Goal: Task Accomplishment & Management: Complete application form

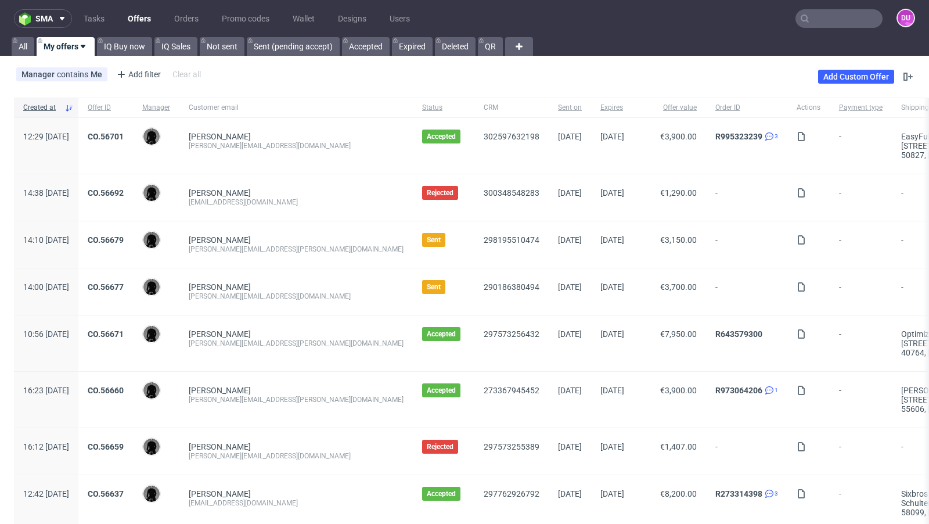
click at [817, 12] on input "text" at bounding box center [838, 18] width 87 height 19
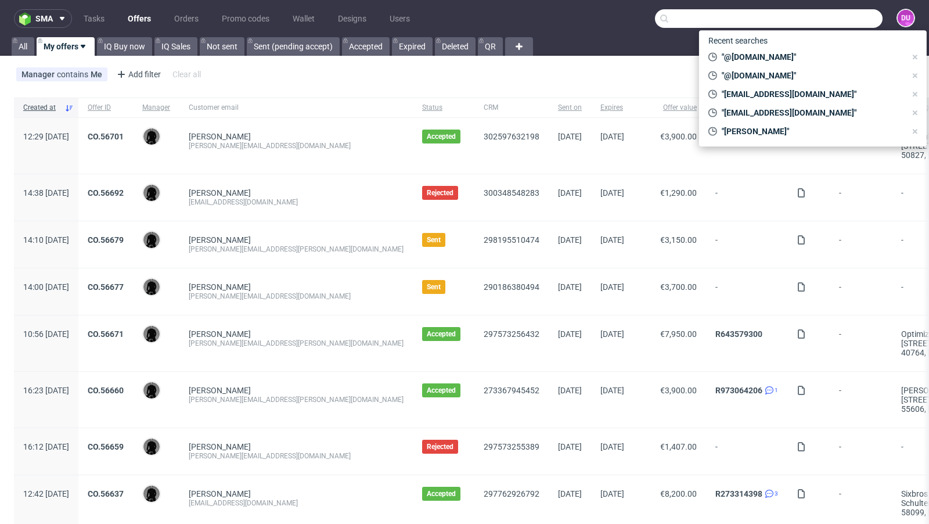
paste input "simonderutter@gmail.com"
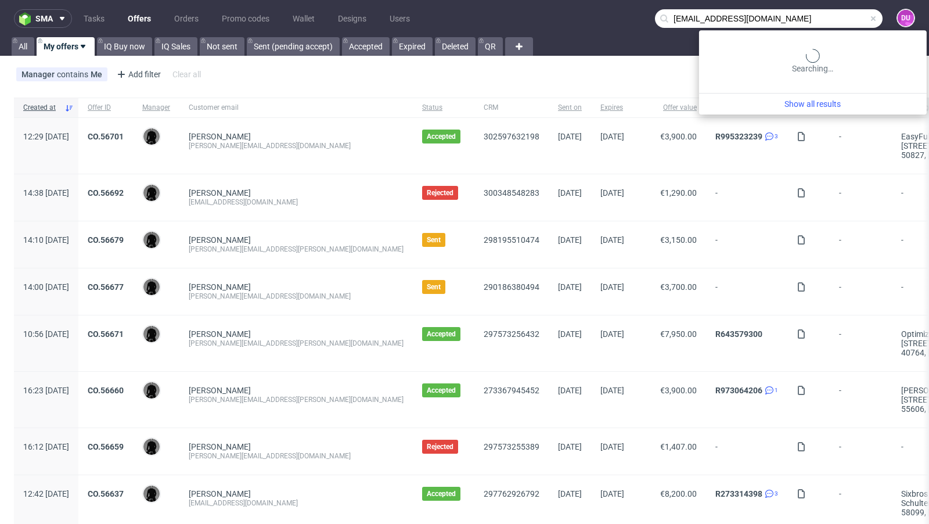
type input "simonderutter@gmail.com"
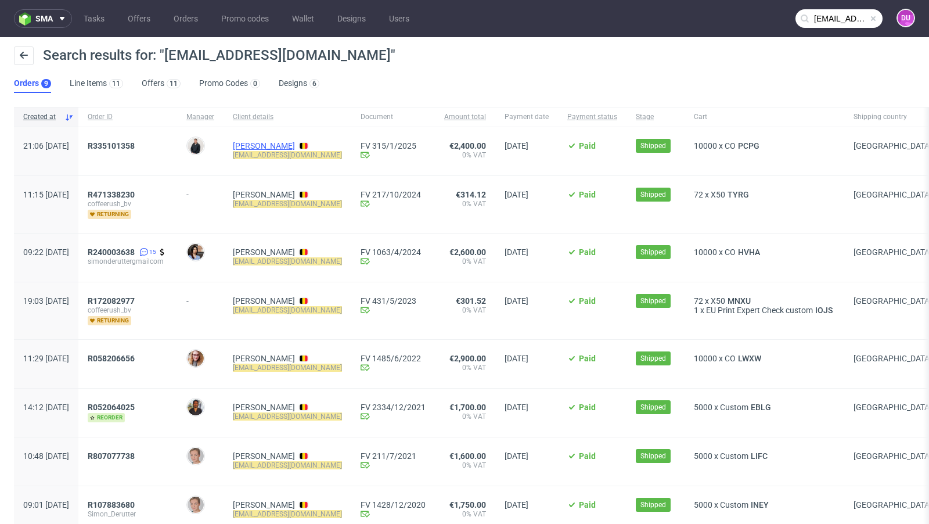
click at [293, 142] on link "Simon Derutter" at bounding box center [264, 145] width 62 height 9
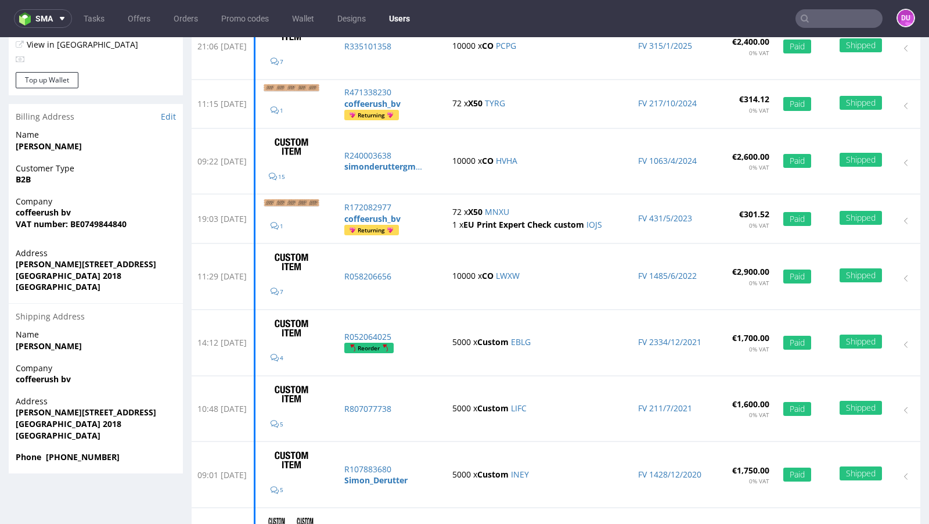
scroll to position [277, 0]
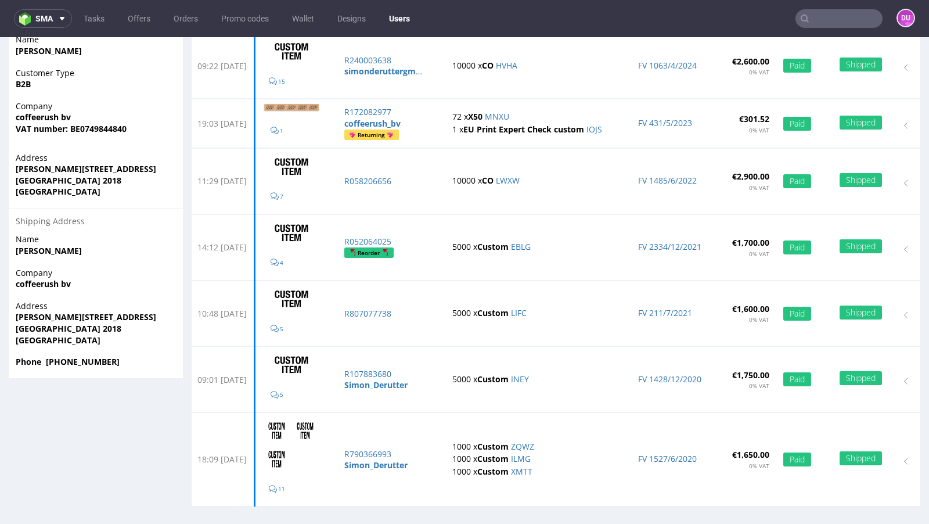
type input "[EMAIL_ADDRESS][DOMAIN_NAME]"
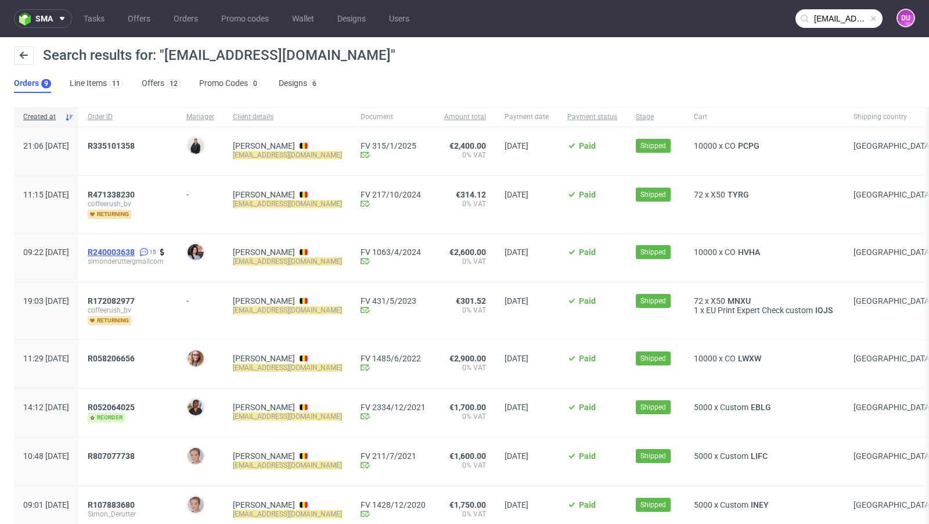
click at [135, 252] on span "R240003638" at bounding box center [111, 251] width 47 height 9
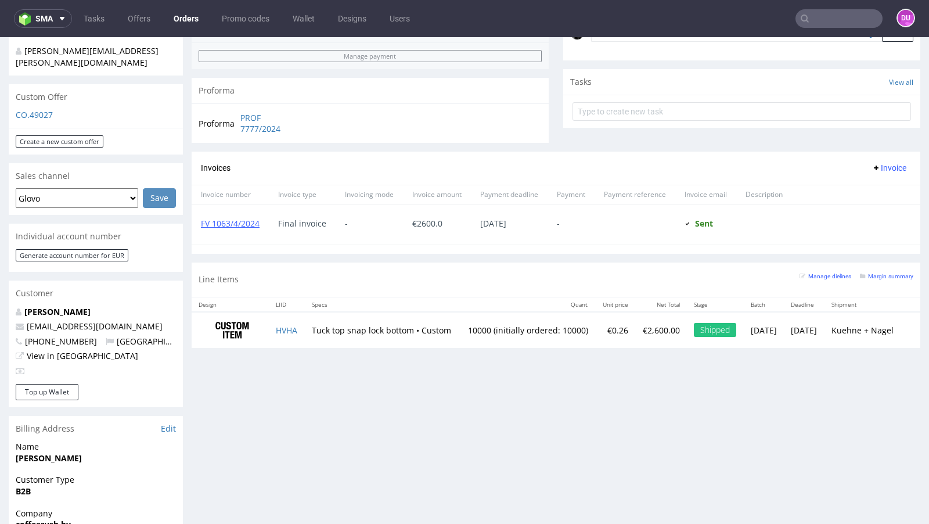
scroll to position [329, 0]
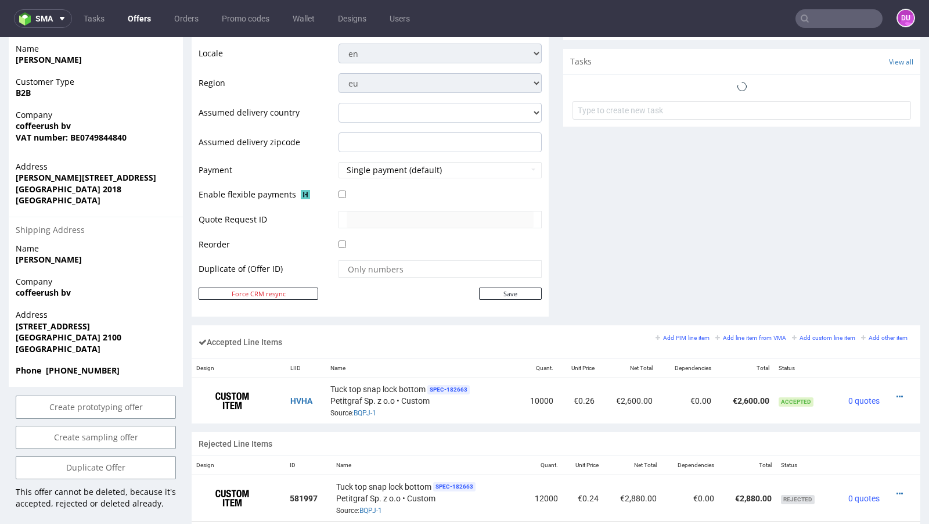
scroll to position [435, 0]
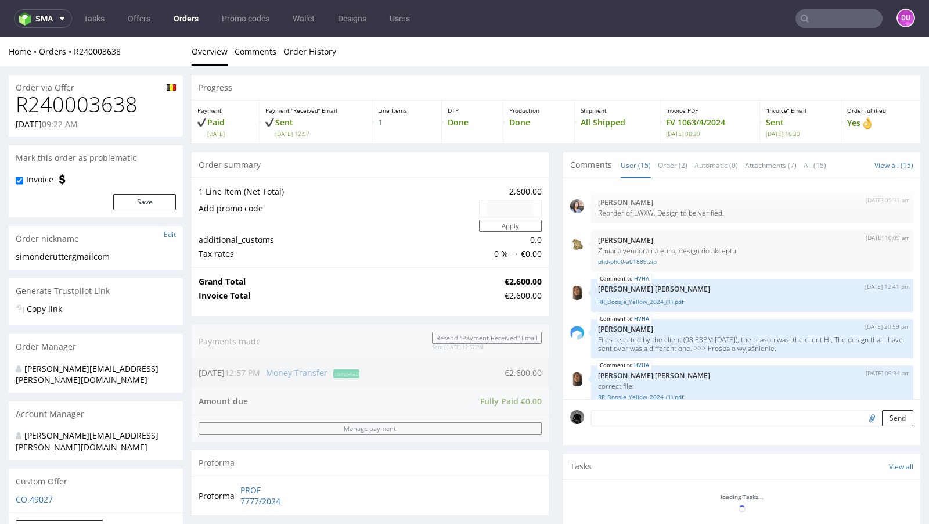
scroll to position [542, 0]
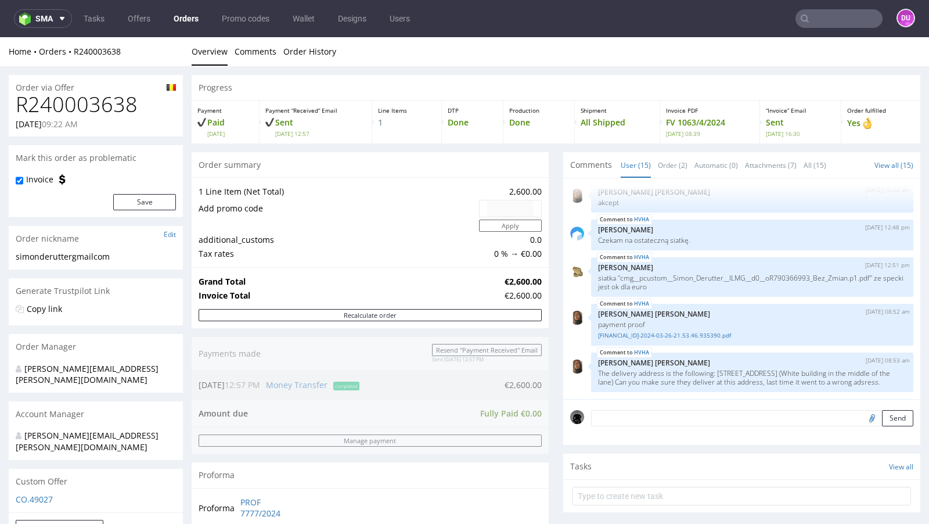
type input "[EMAIL_ADDRESS][DOMAIN_NAME]"
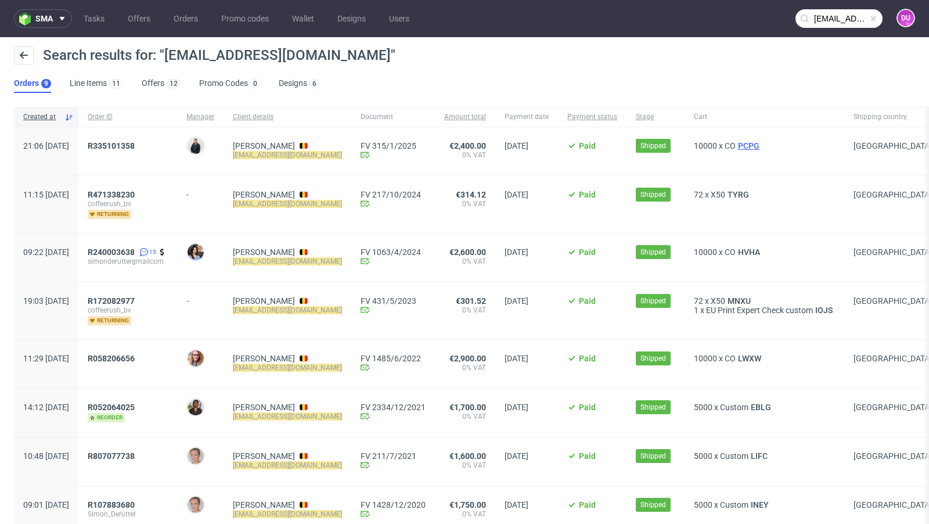
click at [751, 142] on span "PCPG" at bounding box center [749, 145] width 26 height 9
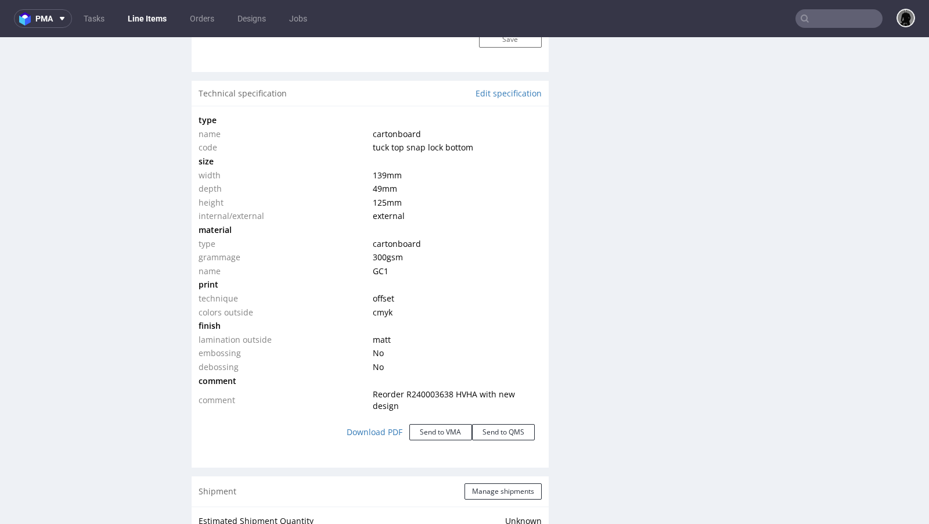
scroll to position [1079, 0]
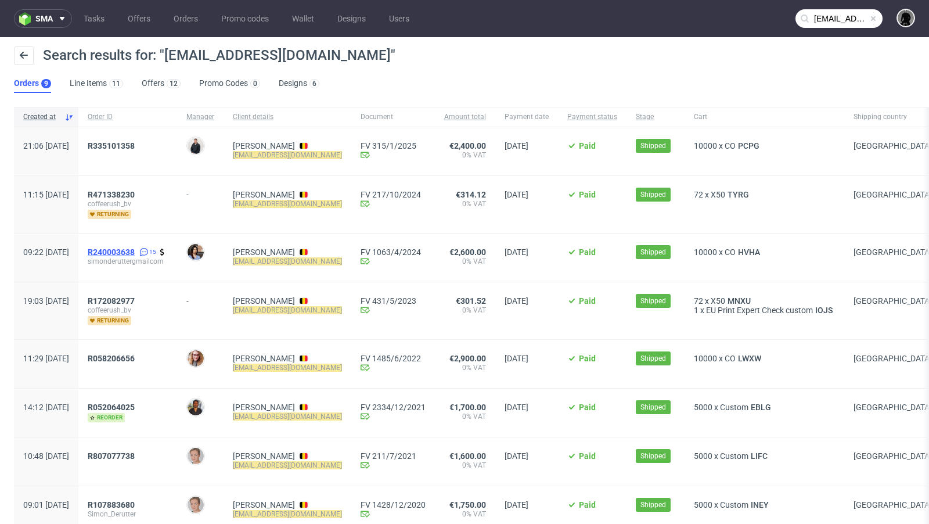
click at [135, 247] on span "R240003638" at bounding box center [111, 251] width 47 height 9
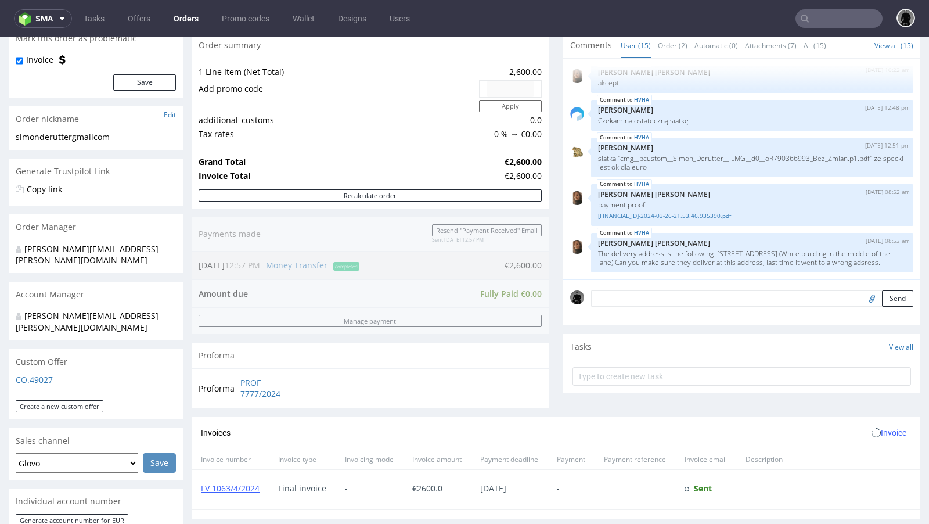
scroll to position [200, 0]
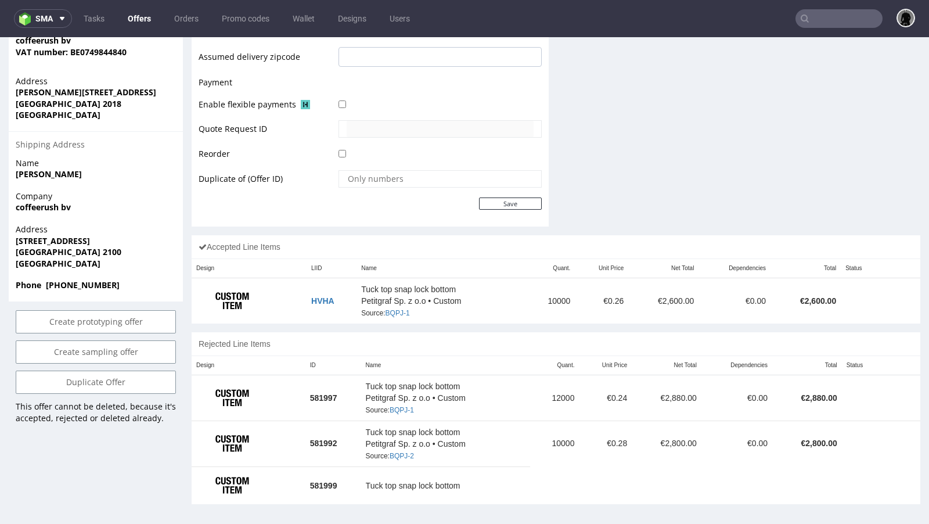
scroll to position [567, 0]
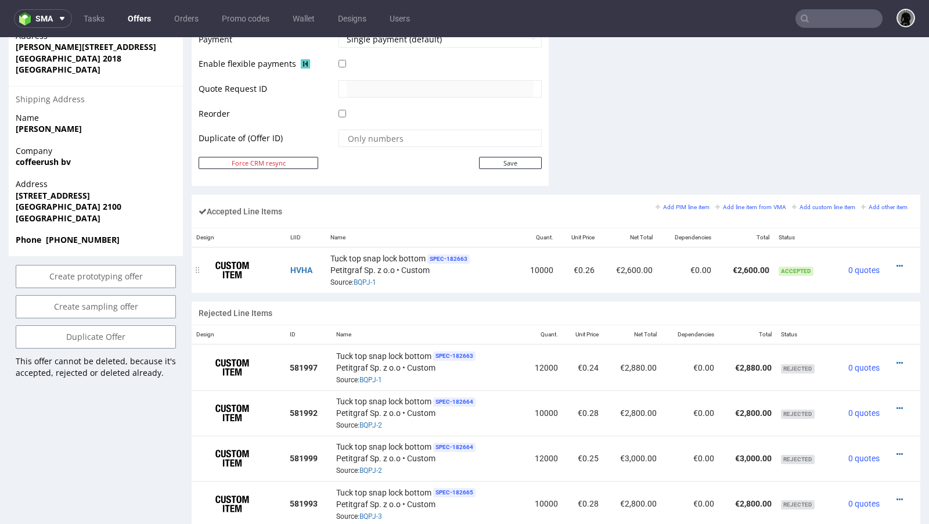
click at [892, 260] on div at bounding box center [899, 266] width 20 height 12
click at [896, 262] on icon at bounding box center [899, 266] width 6 height 8
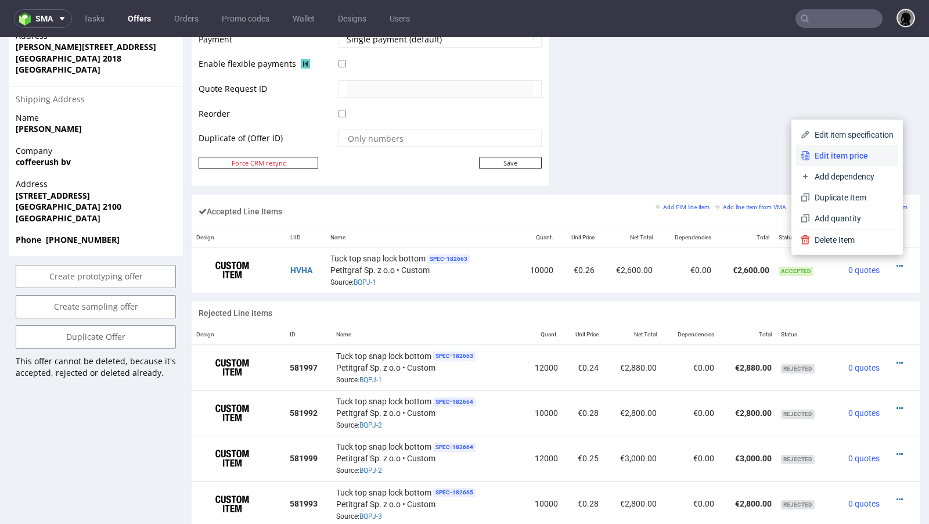
click at [834, 152] on span "Edit item price" at bounding box center [852, 156] width 84 height 12
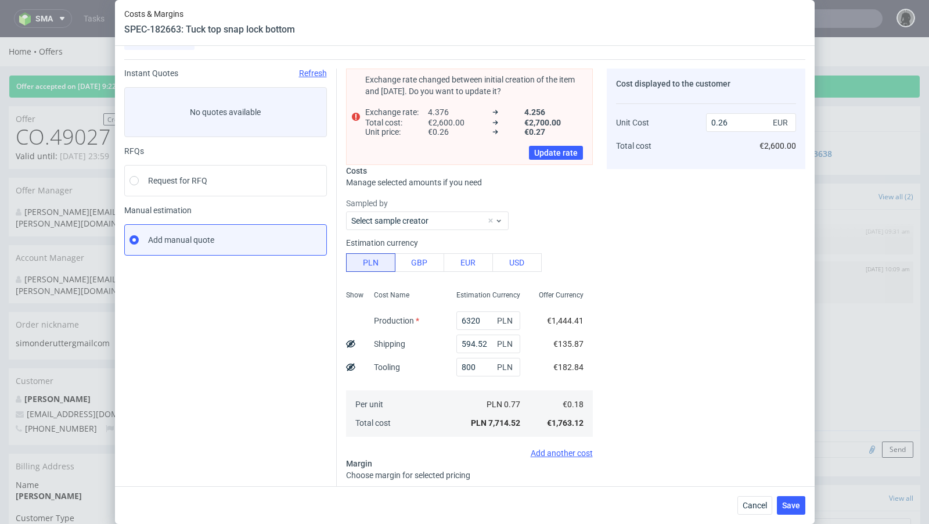
scroll to position [0, 0]
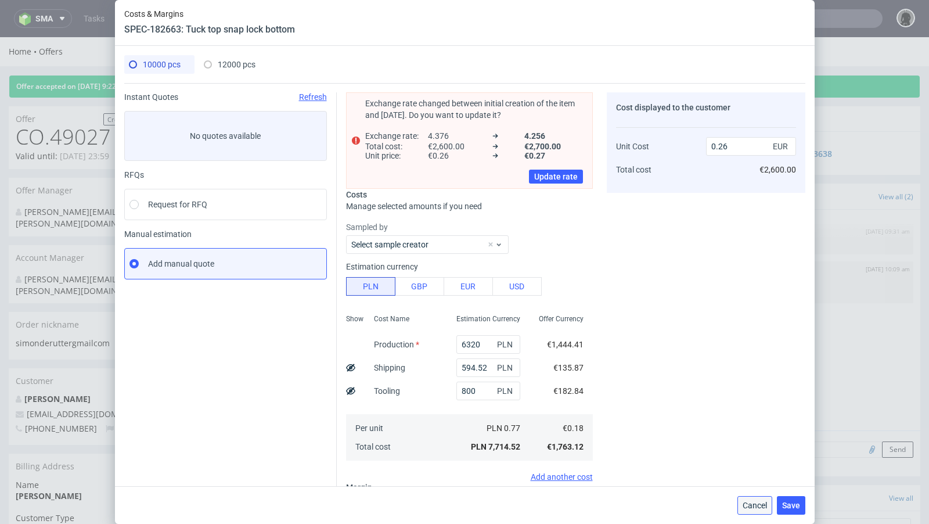
click at [748, 505] on span "Cancel" at bounding box center [754, 505] width 24 height 8
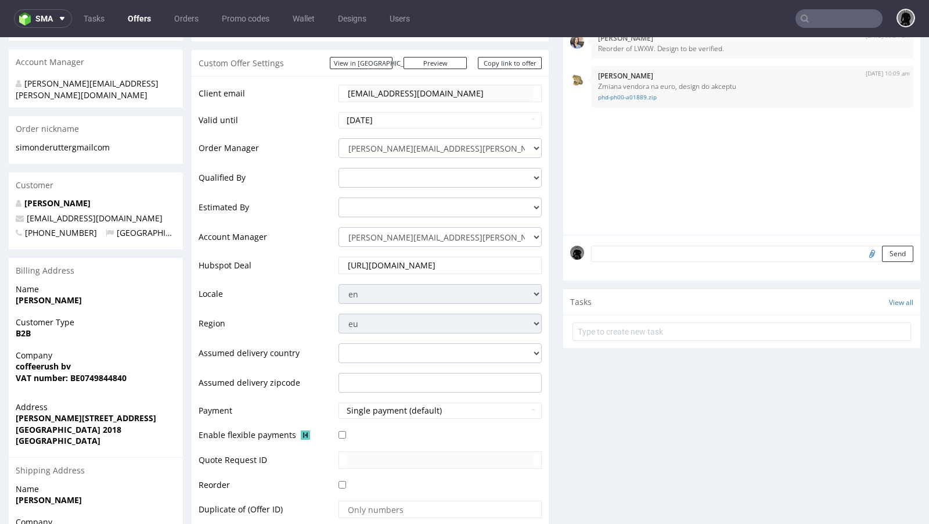
scroll to position [582, 0]
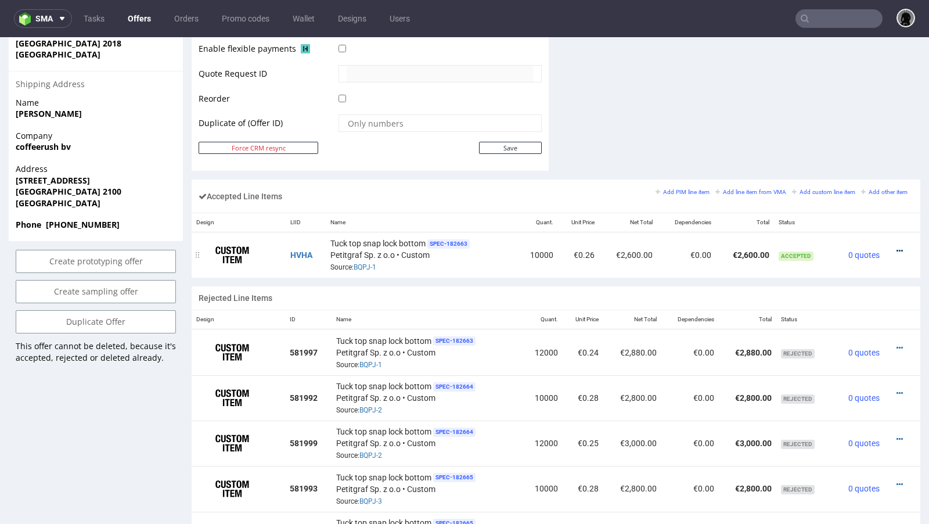
click at [896, 247] on icon at bounding box center [899, 251] width 6 height 8
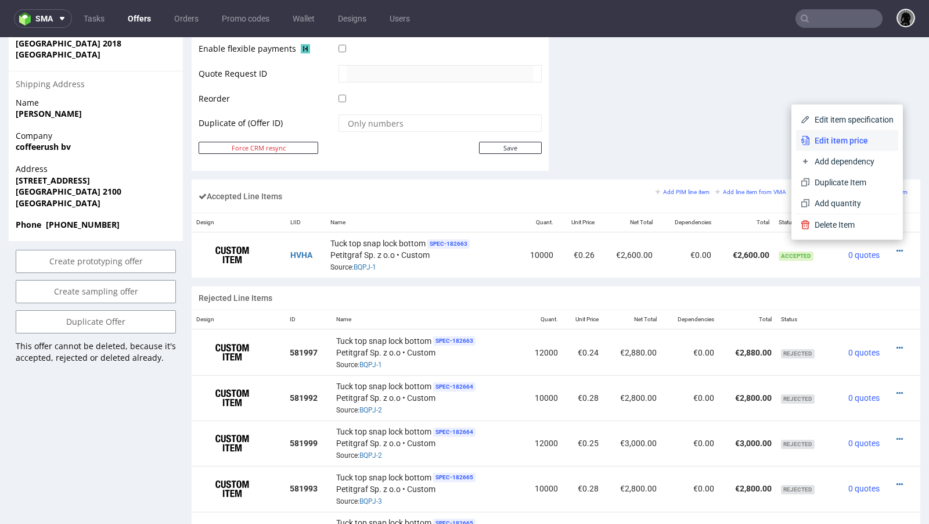
click at [820, 146] on span "Edit item price" at bounding box center [852, 141] width 84 height 12
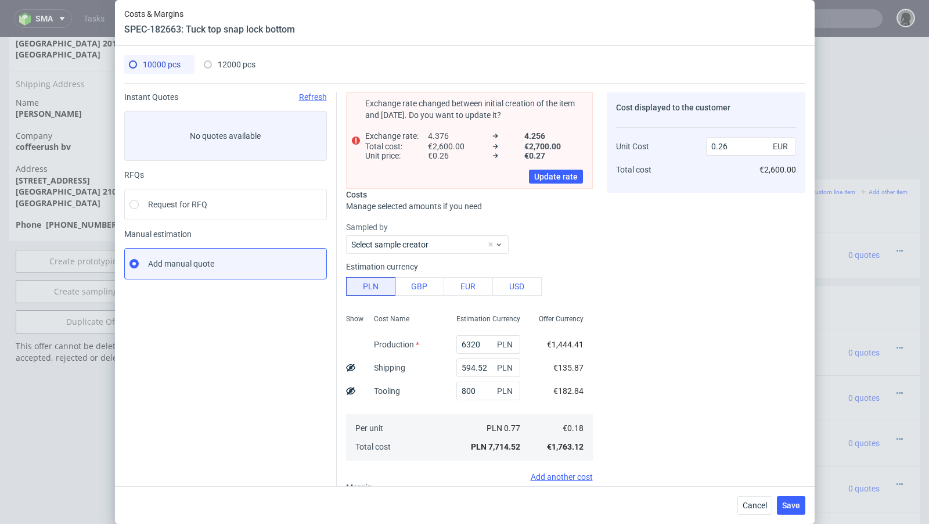
scroll to position [168, 0]
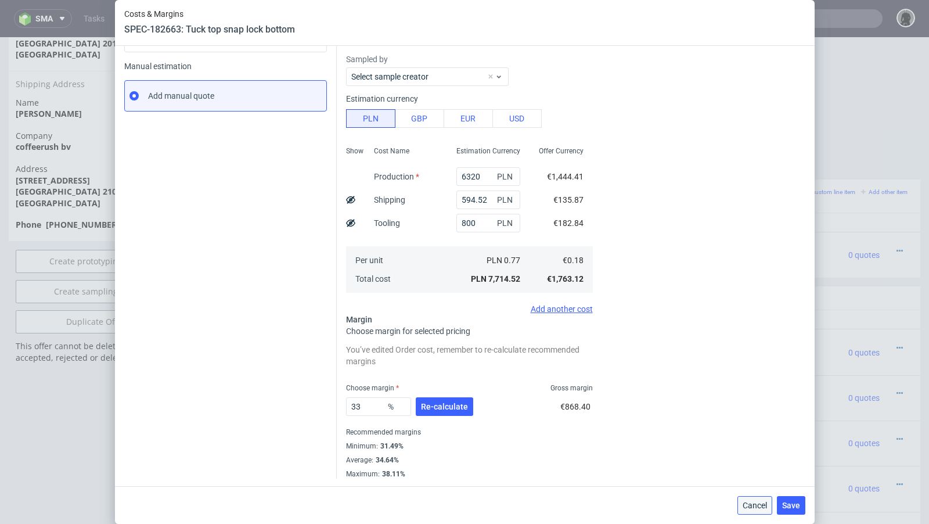
click at [761, 510] on button "Cancel" at bounding box center [754, 505] width 35 height 19
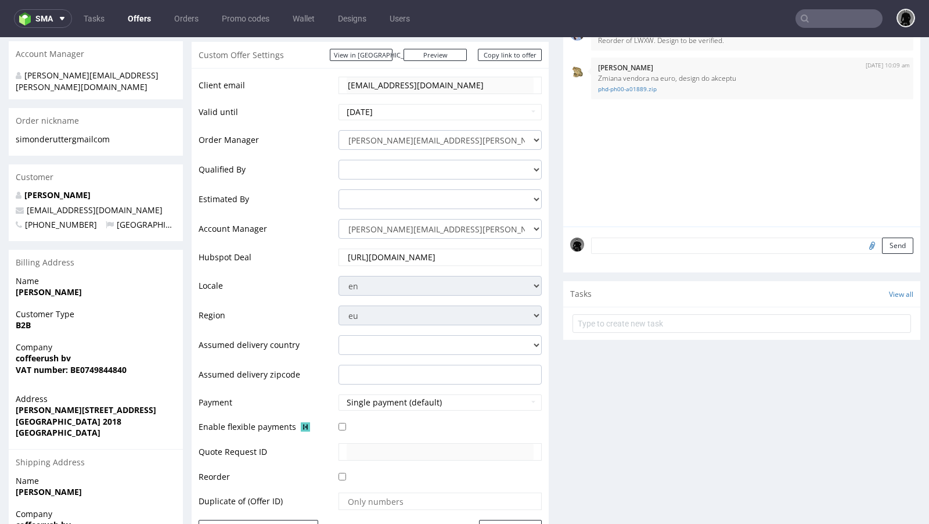
scroll to position [0, 0]
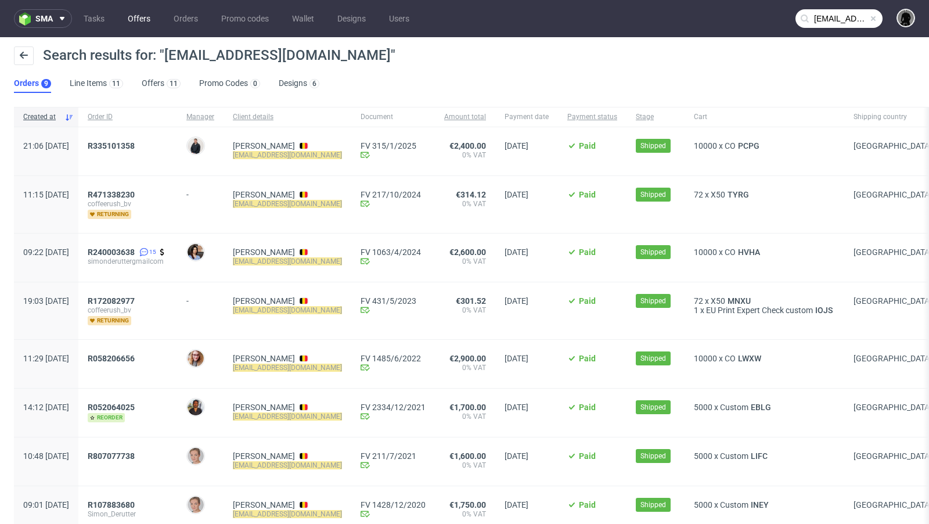
click at [132, 17] on link "Offers" at bounding box center [139, 18] width 37 height 19
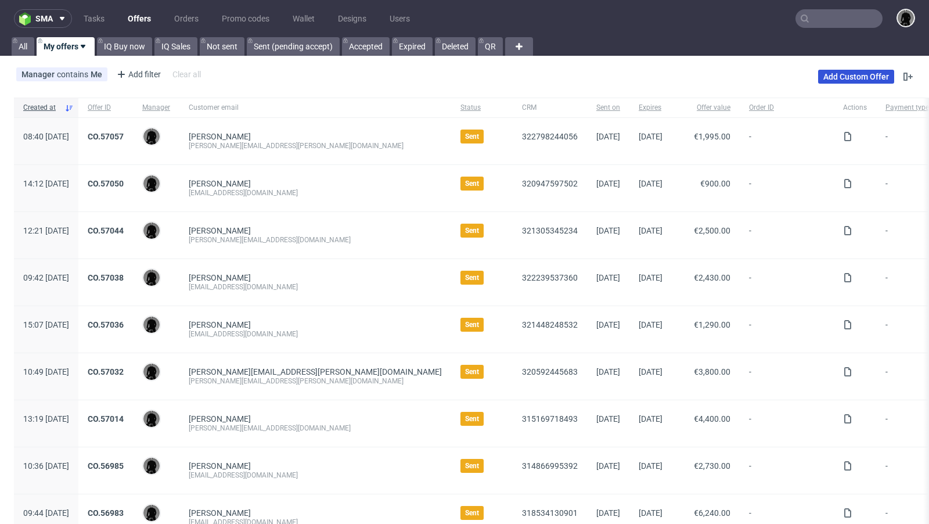
click at [828, 75] on link "Add Custom Offer" at bounding box center [856, 77] width 76 height 14
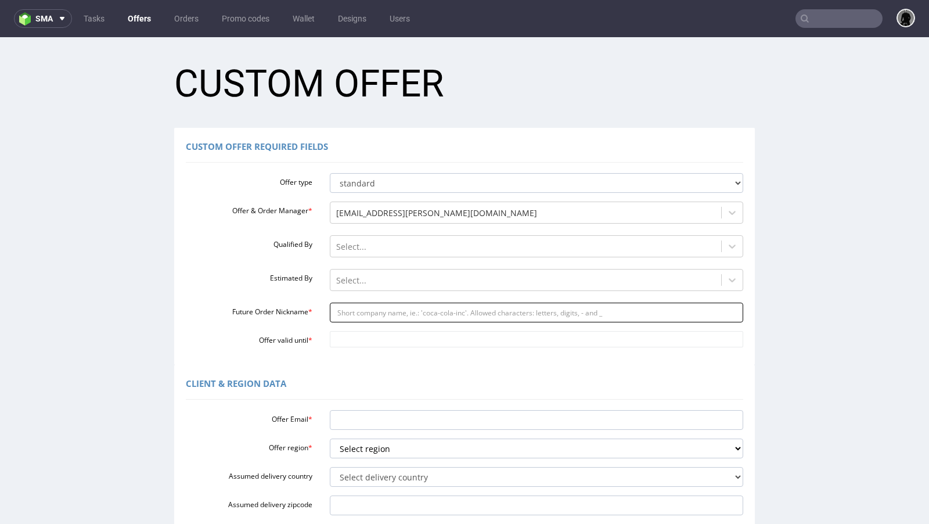
click at [359, 311] on input "Future Order Nickname *" at bounding box center [537, 312] width 414 height 20
paste input "simonderuttergmailcom"
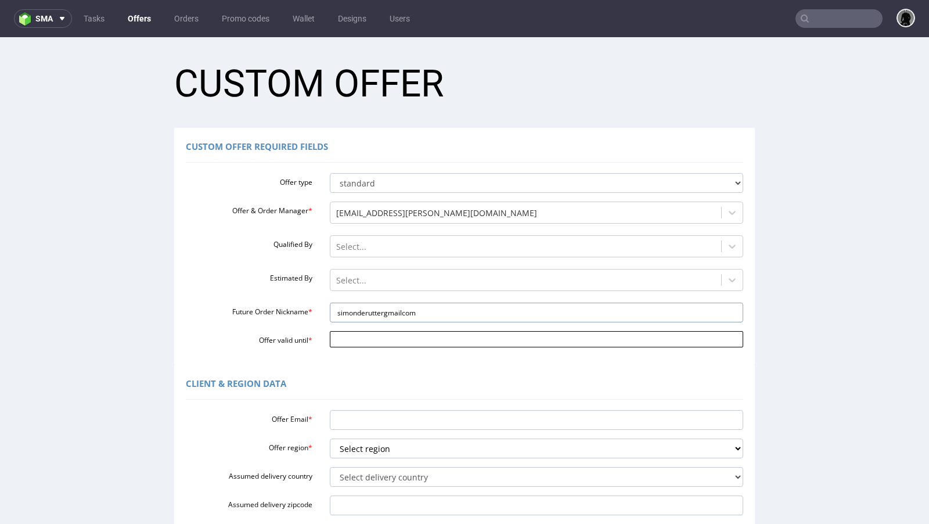
type input "simonderuttergmailcom"
click at [363, 344] on input "Offer valid until *" at bounding box center [537, 339] width 414 height 16
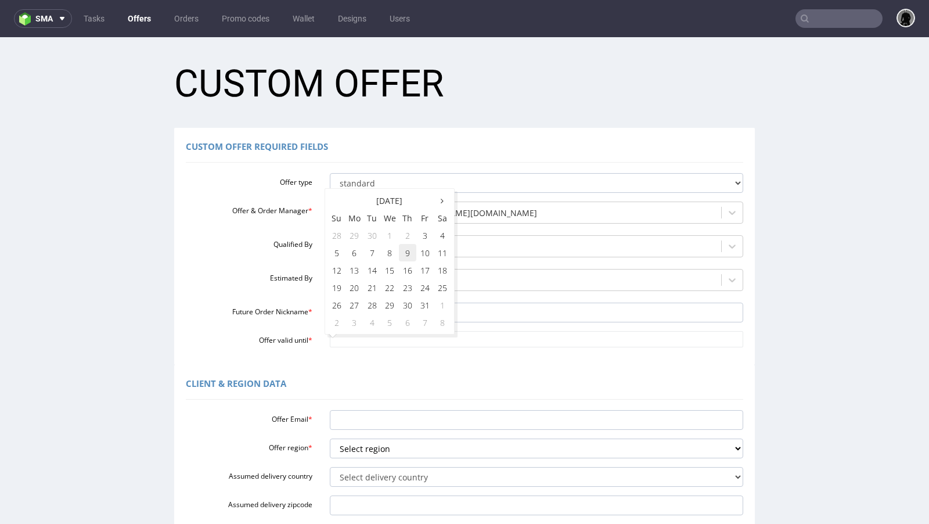
click at [406, 259] on td "9" at bounding box center [407, 252] width 17 height 17
type input "2025-10-09"
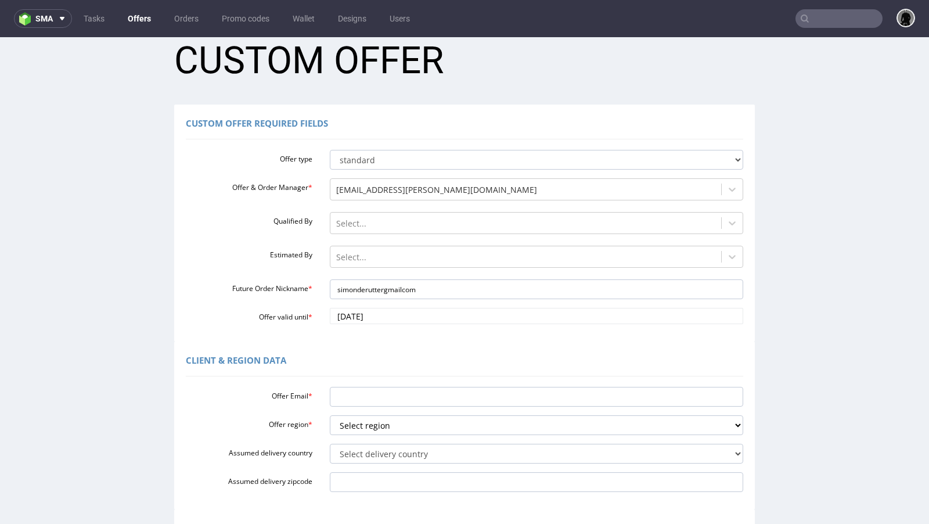
scroll to position [24, 0]
click at [396, 392] on input "Offer Email *" at bounding box center [537, 396] width 414 height 20
paste input "simonderutter@gmail.com"
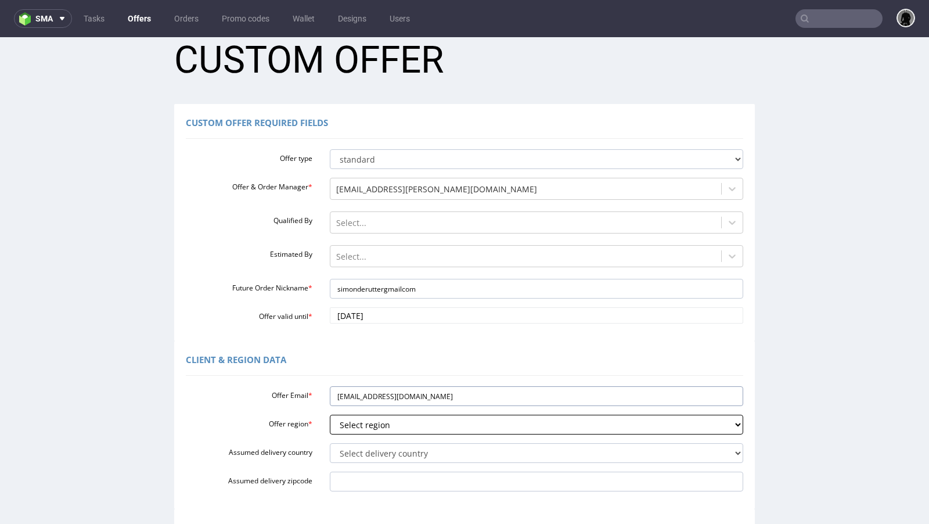
type input "simonderutter@gmail.com"
click at [375, 427] on select "Select region eu gb de pl cz fr it es" at bounding box center [537, 424] width 414 height 20
select select "eu"
click at [330, 414] on select "Select region eu gb de pl cz fr it es" at bounding box center [537, 424] width 414 height 20
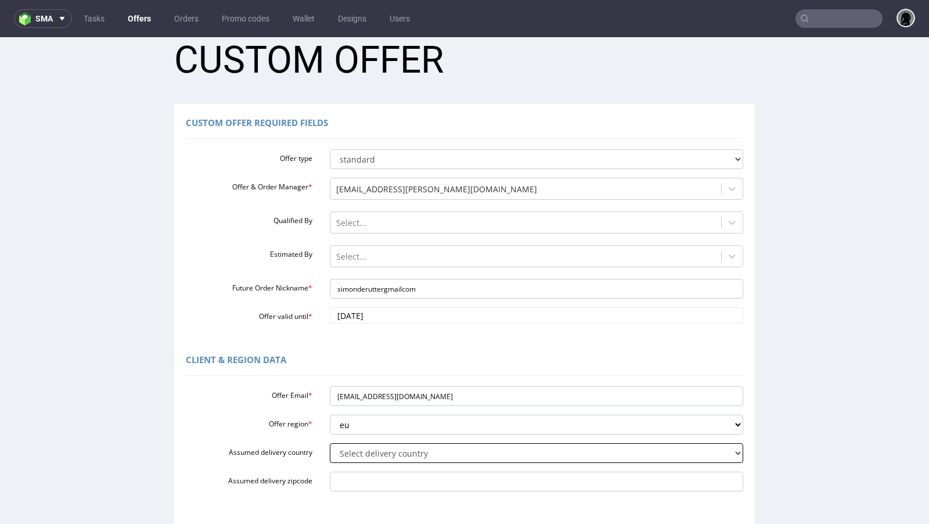
click at [383, 448] on select "Select delivery country Andorra Afghanistan Anguilla Albania Armenia Antarctica…" at bounding box center [537, 453] width 414 height 20
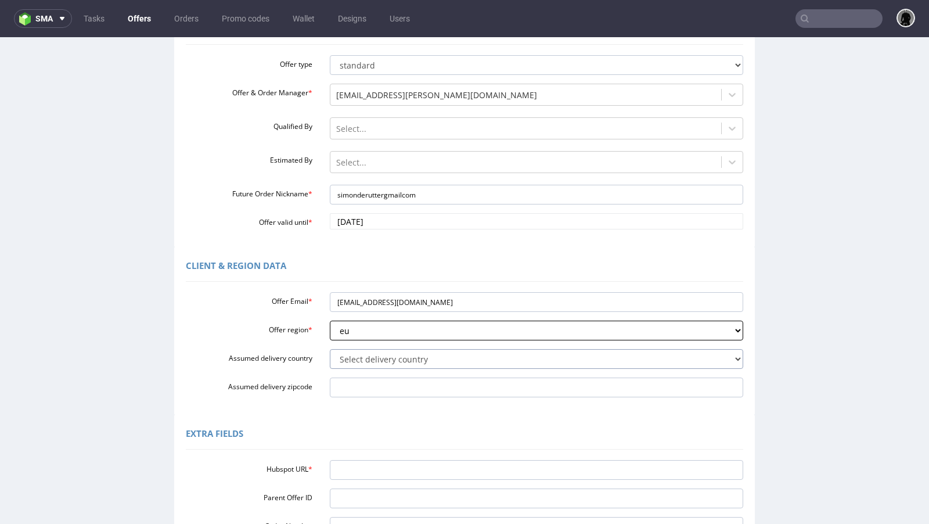
scroll to position [161, 0]
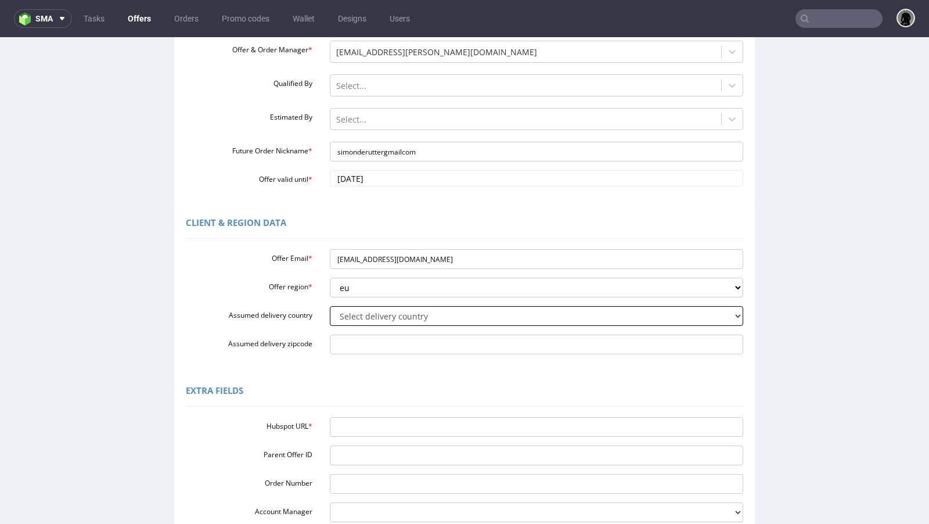
click at [385, 314] on select "Select delivery country Andorra Afghanistan Anguilla Albania Armenia Antarctica…" at bounding box center [537, 316] width 414 height 20
select select "20"
click at [330, 306] on select "Select delivery country Andorra Afghanistan Anguilla Albania Armenia Antarctica…" at bounding box center [537, 316] width 414 height 20
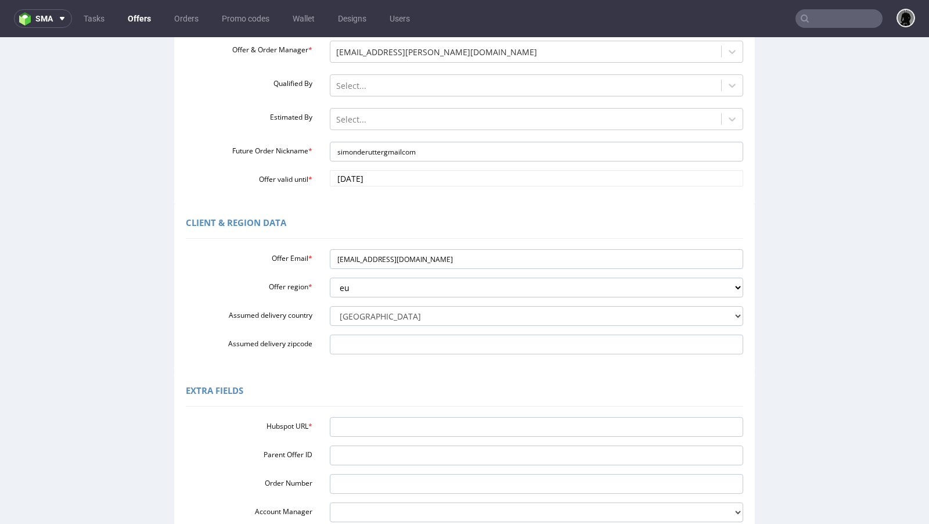
click at [395, 377] on div "Extra Fields Hubspot URL * Parent Offer ID Order Number Account Manager adrian.…" at bounding box center [464, 456] width 581 height 168
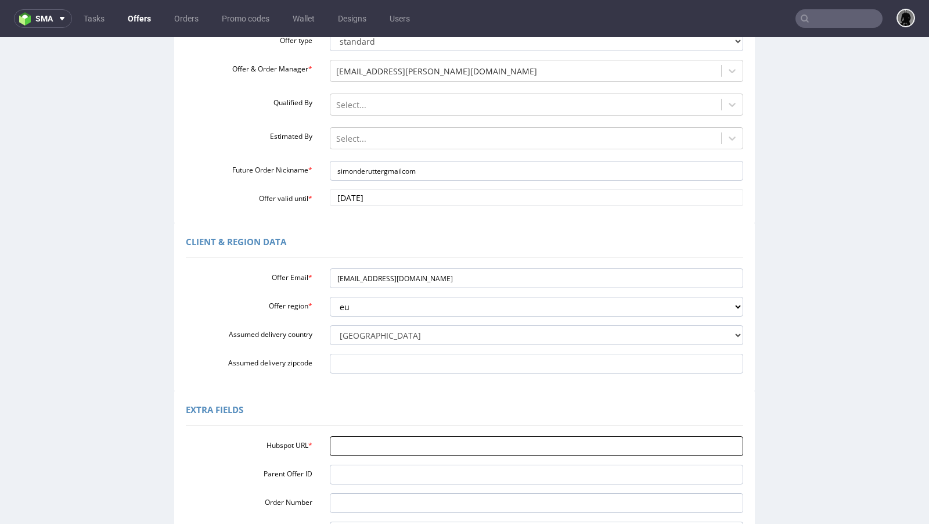
click at [403, 446] on input "Hubspot URL *" at bounding box center [537, 446] width 414 height 20
paste input "https://app-eu1.hubspot.com/contacts/25600958/record/0-3/321302590658/"
type input "https://app-eu1.hubspot.com/contacts/25600958/record/0-3/321302590658/"
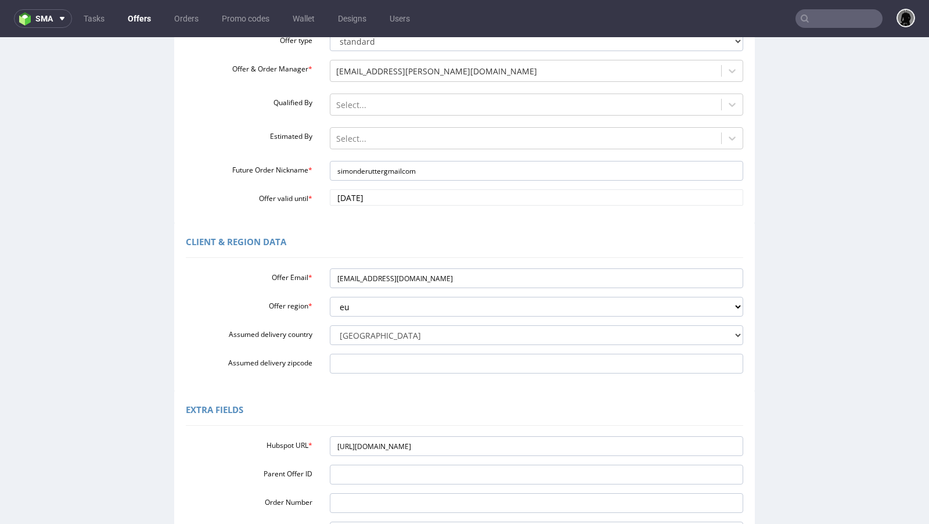
click at [413, 378] on div "Client & Region data Offer Email * simonderutter@gmail.com Offer region * Selec…" at bounding box center [464, 307] width 581 height 168
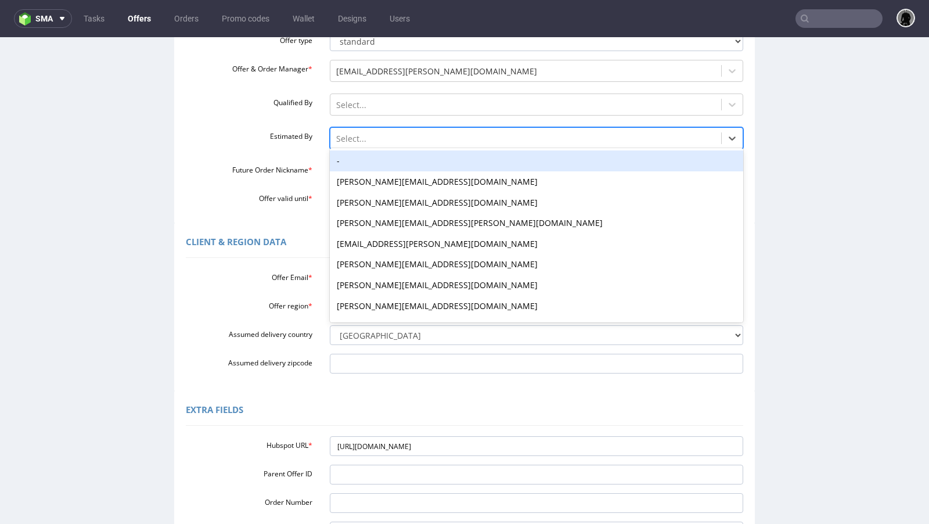
click at [366, 134] on div at bounding box center [526, 139] width 380 height 14
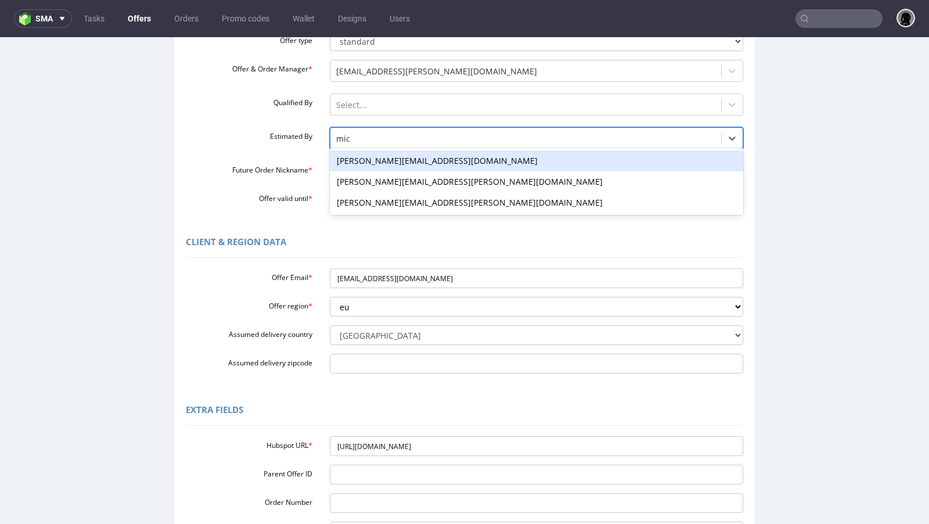
type input "mich"
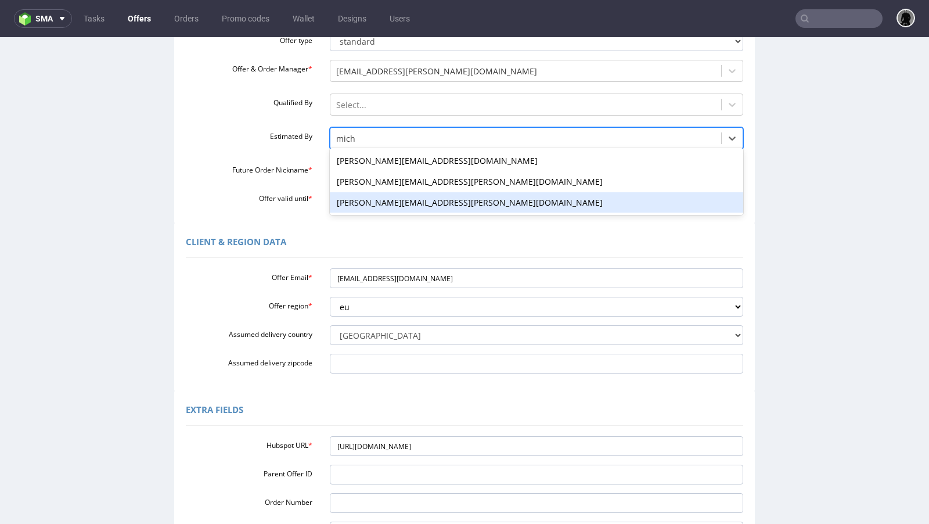
click at [387, 194] on div "[PERSON_NAME][EMAIL_ADDRESS][PERSON_NAME][DOMAIN_NAME]" at bounding box center [537, 202] width 414 height 21
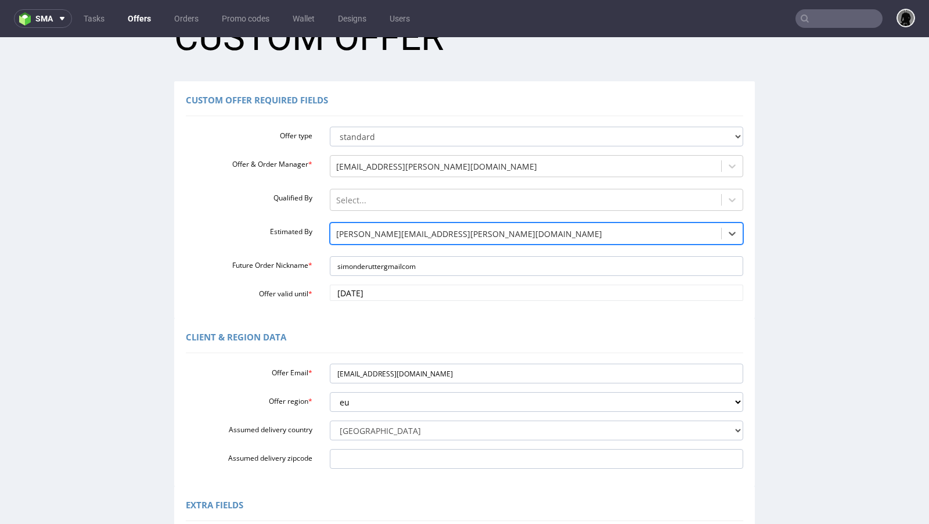
scroll to position [289, 0]
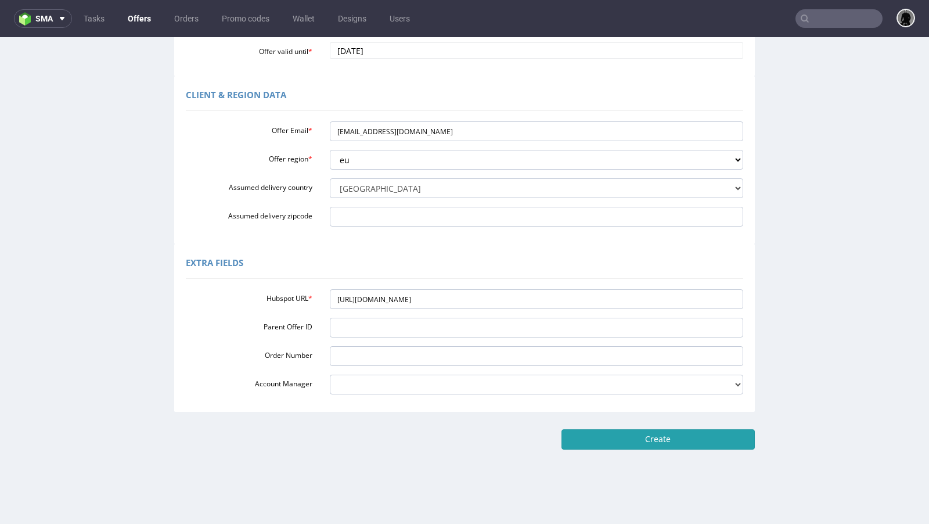
click at [612, 431] on input "Create" at bounding box center [657, 439] width 193 height 20
type input "Please wait..."
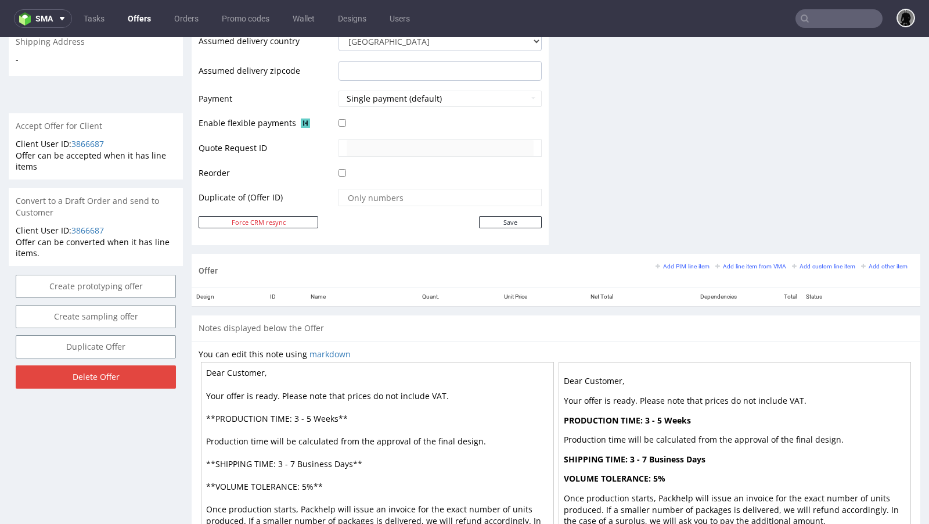
scroll to position [494, 0]
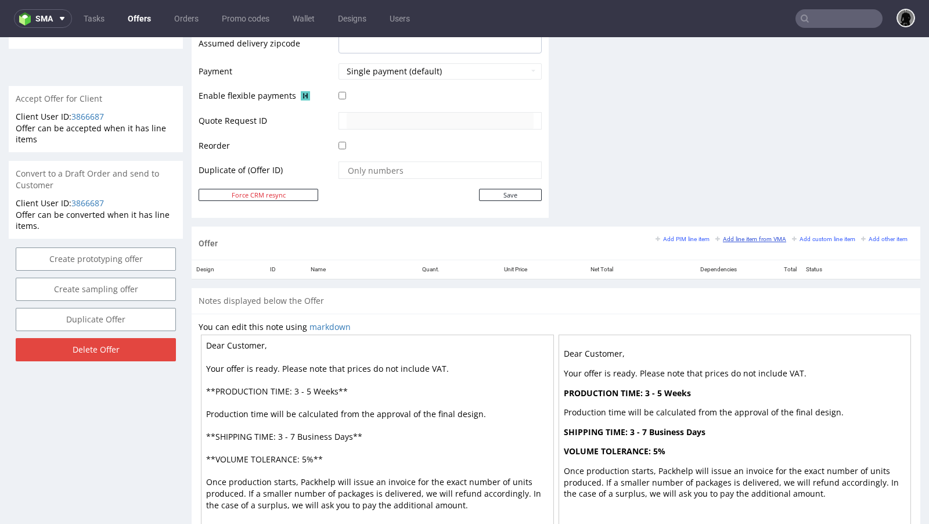
click at [724, 236] on small "Add line item from VMA" at bounding box center [750, 239] width 71 height 6
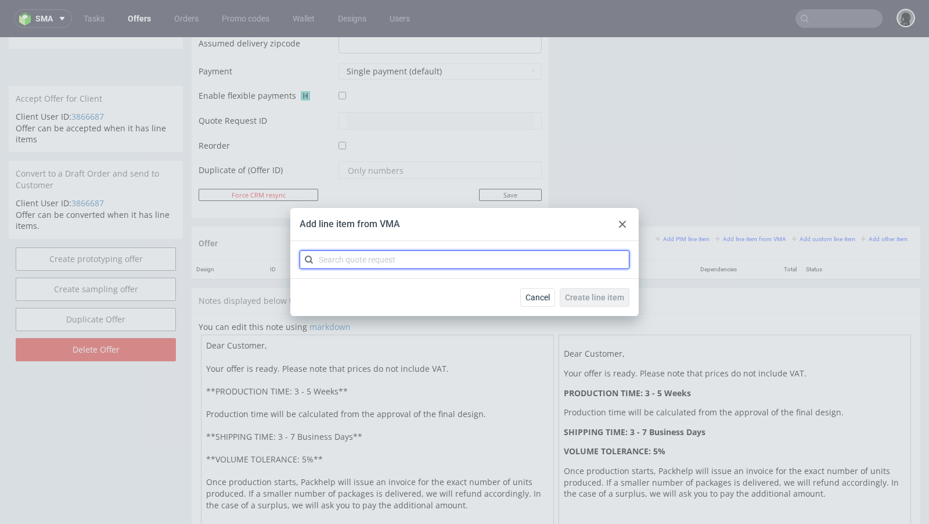
click at [384, 262] on input "text" at bounding box center [465, 259] width 330 height 19
paste input "CBRS"
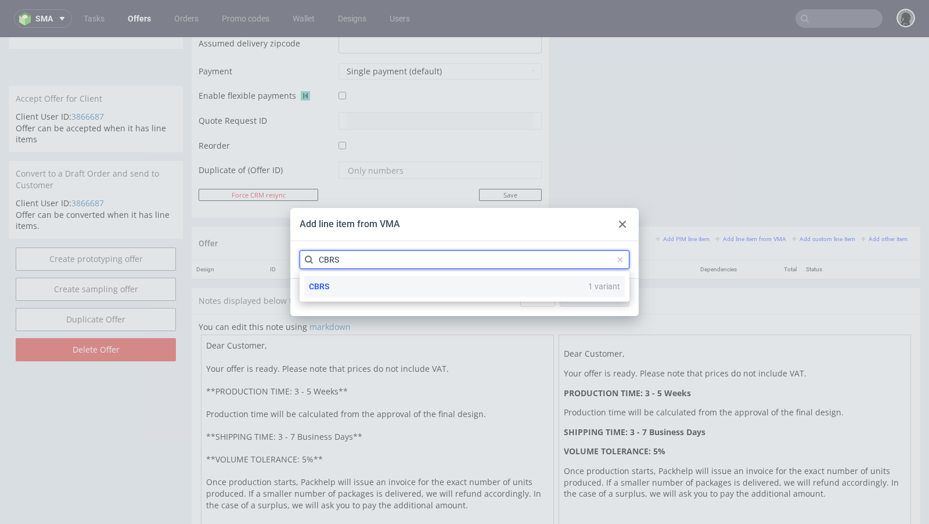
type input "CBRS"
click at [332, 282] on div "CBRS 1 variant" at bounding box center [464, 286] width 320 height 21
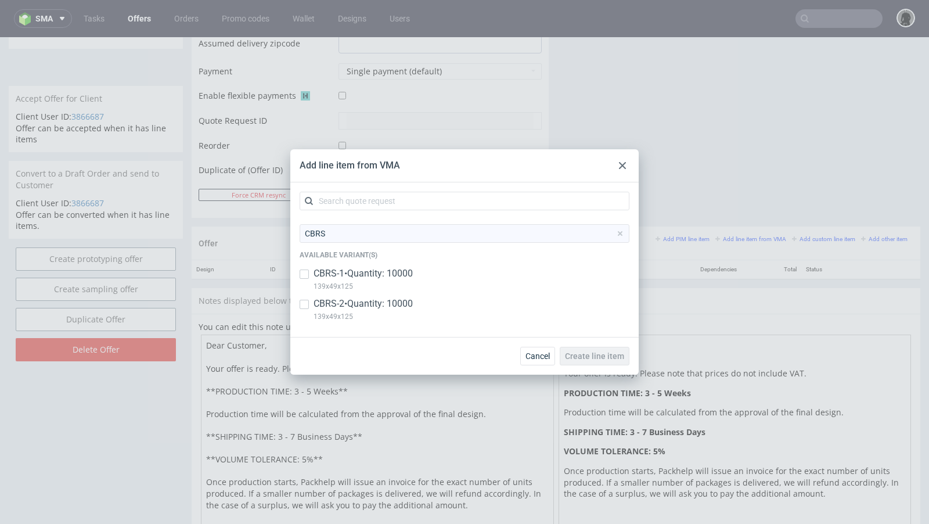
click at [326, 271] on p "CBRS-1 • Quantity: 10000" at bounding box center [362, 273] width 99 height 13
checkbox input "true"
click at [332, 307] on p "CBRS-2 • Quantity: 10000" at bounding box center [362, 303] width 99 height 13
checkbox input "true"
click at [583, 349] on button "Create line item" at bounding box center [595, 356] width 70 height 19
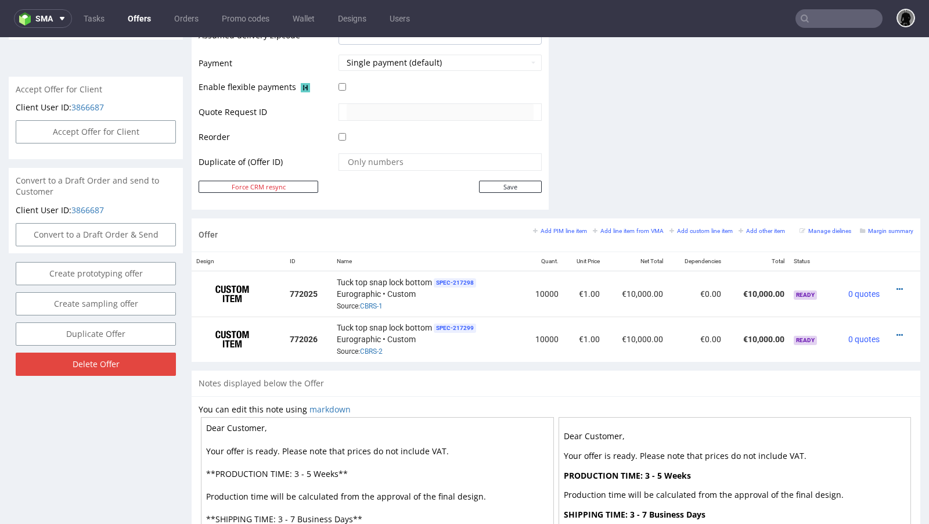
scroll to position [640, 0]
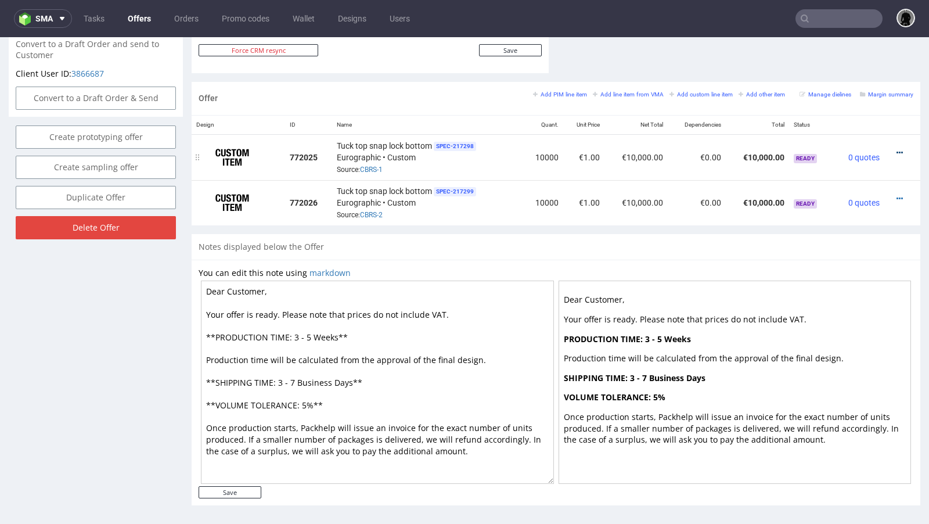
click at [896, 149] on icon at bounding box center [899, 153] width 6 height 8
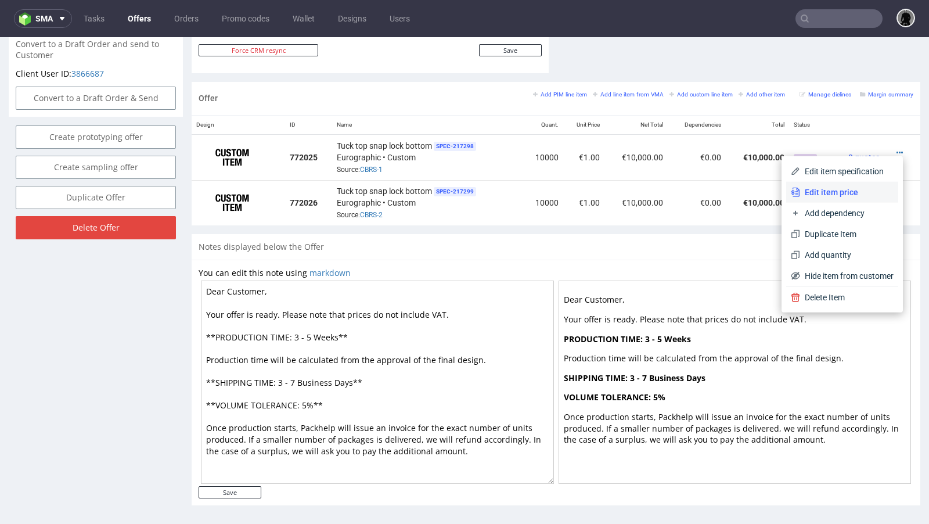
click at [813, 187] on span "Edit item price" at bounding box center [846, 192] width 93 height 12
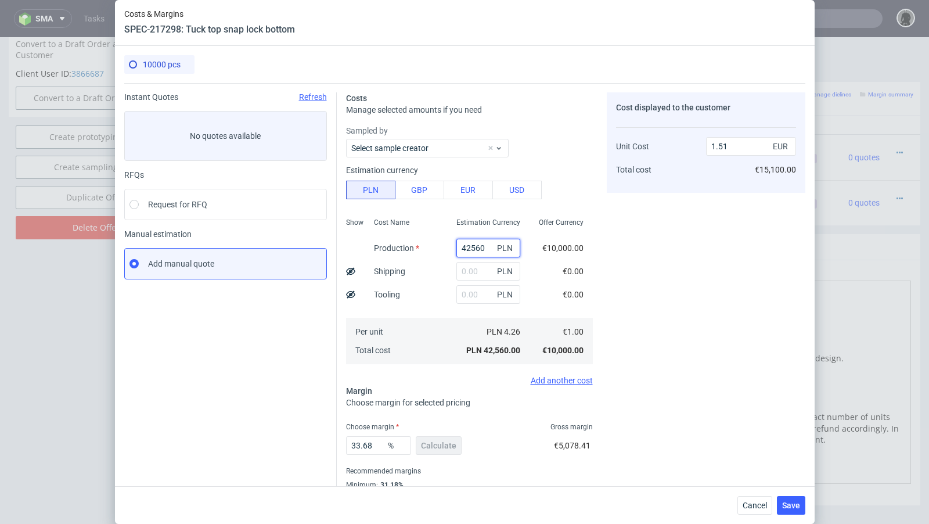
click at [467, 248] on input "42560" at bounding box center [488, 248] width 64 height 19
paste input "718"
type input "7180"
type input "0.25"
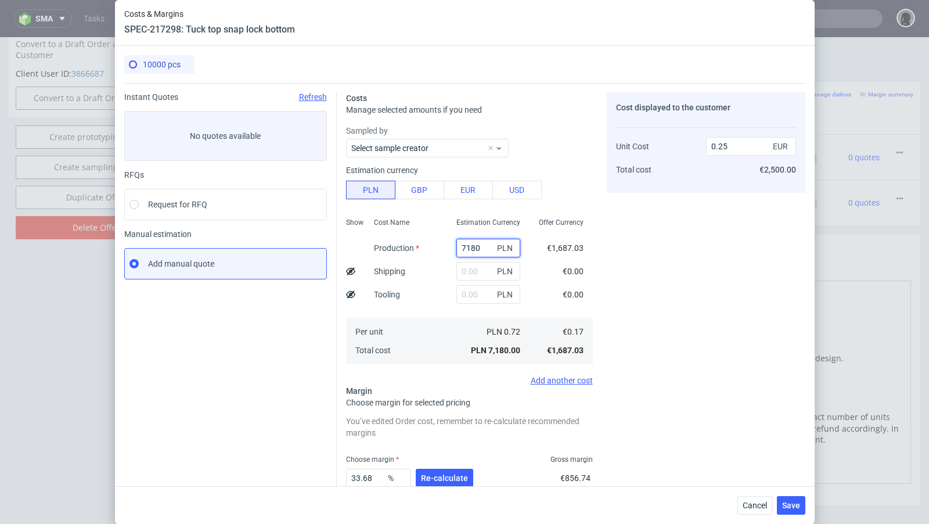
type input "7180"
click at [464, 275] on input "text" at bounding box center [488, 271] width 64 height 19
type input "v"
paste input "498"
type input "498"
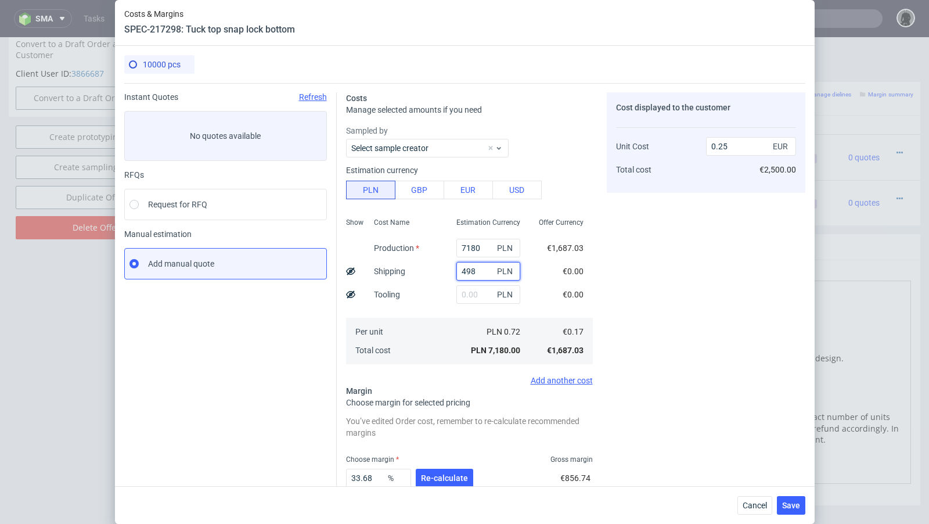
type input "0.27"
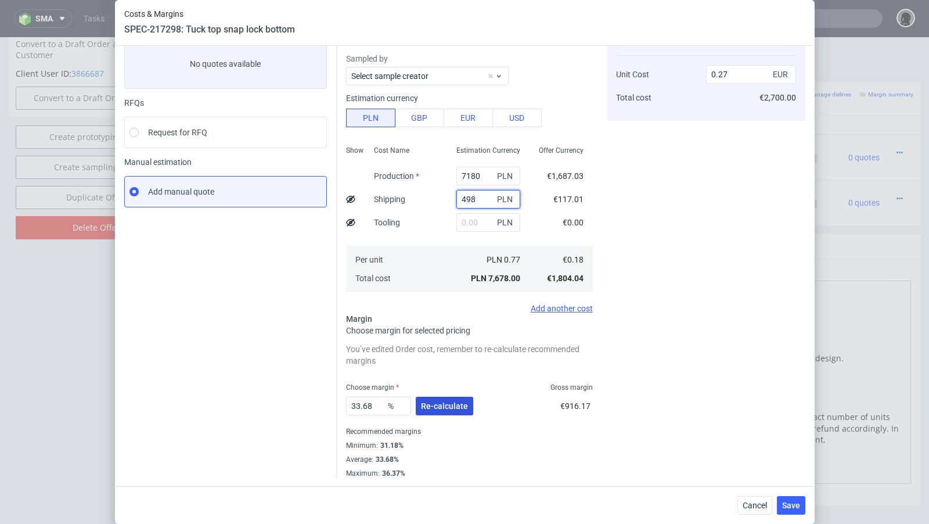
type input "498"
click at [456, 407] on span "Re-calculate" at bounding box center [444, 406] width 47 height 8
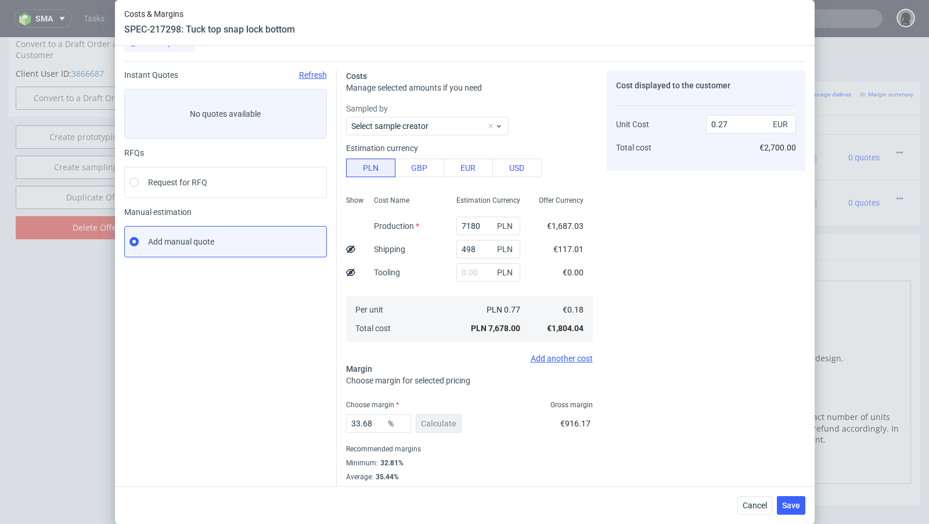
scroll to position [20, 0]
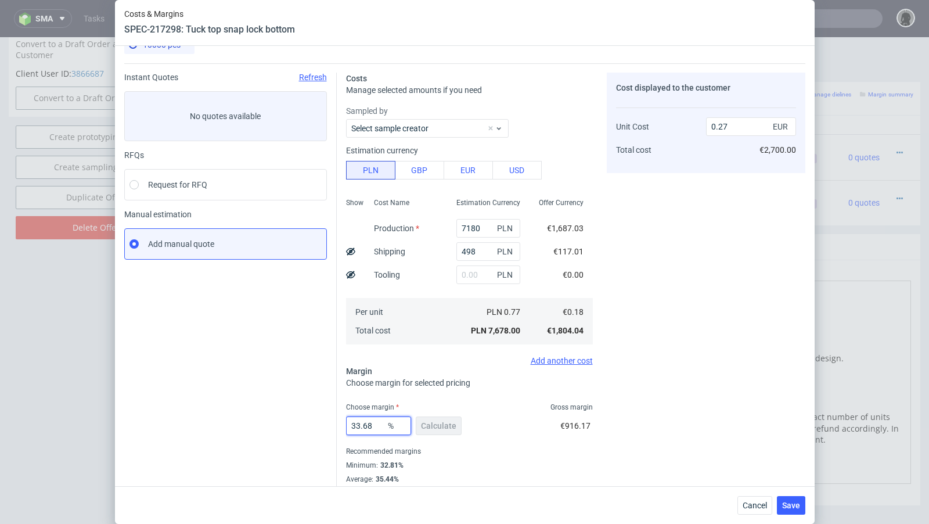
drag, startPoint x: 380, startPoint y: 423, endPoint x: 357, endPoint y: 421, distance: 22.7
click at [357, 421] on input "33.68" at bounding box center [378, 425] width 65 height 19
type input "32"
type input "0.26"
type input "32.6"
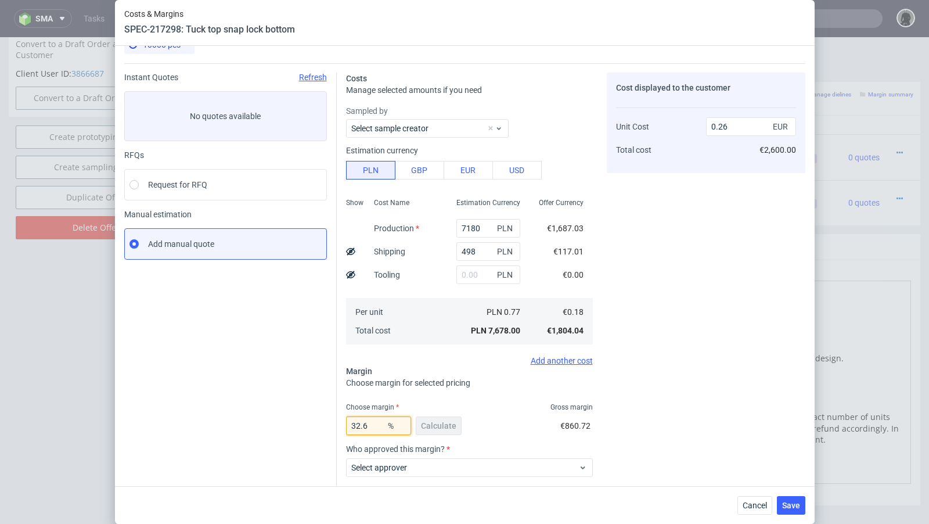
type input "0.27"
type input "32.3"
type input "0.26"
type input "32.3"
click at [269, 408] on div "Instant Quotes Refresh No quotes available RFQs Request for RFQ Manual estimati…" at bounding box center [230, 327] width 212 height 509
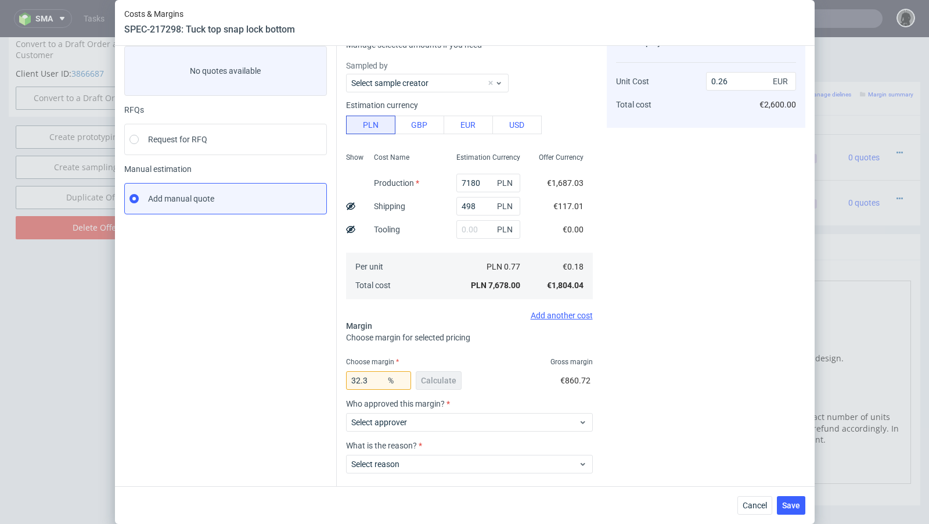
scroll to position [67, 0]
click at [471, 201] on input "498" at bounding box center [488, 204] width 64 height 19
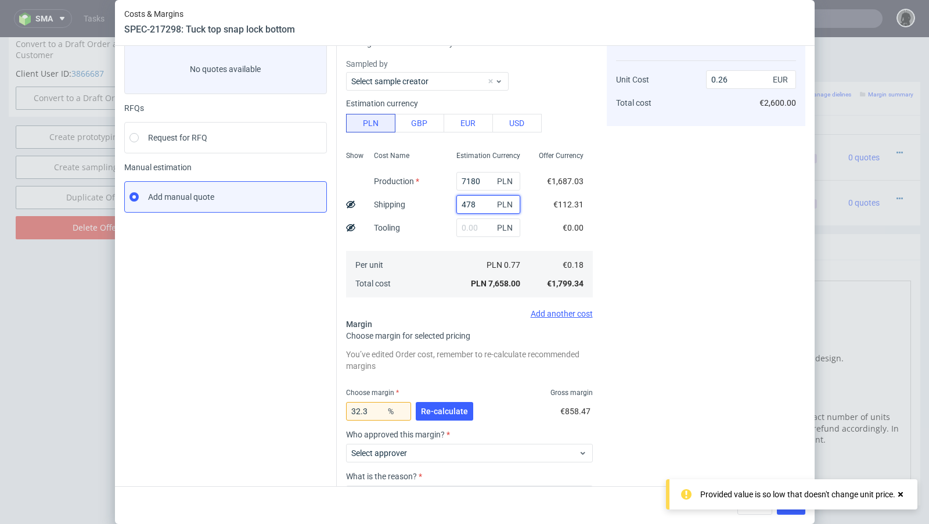
type input "478"
click at [271, 304] on div "Instant Quotes Refresh No quotes available RFQs Request for RFQ Manual estimati…" at bounding box center [230, 296] width 212 height 541
click at [453, 409] on span "Re-calculate" at bounding box center [444, 411] width 47 height 8
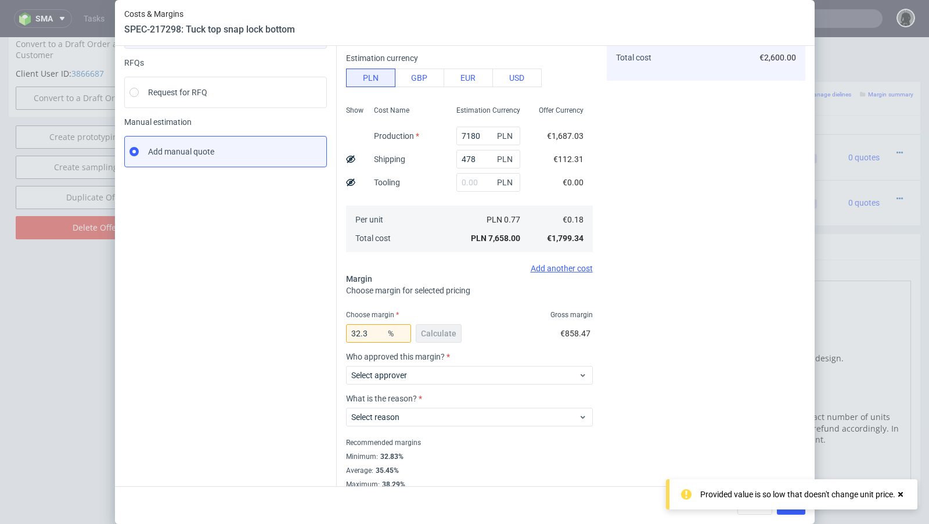
scroll to position [123, 0]
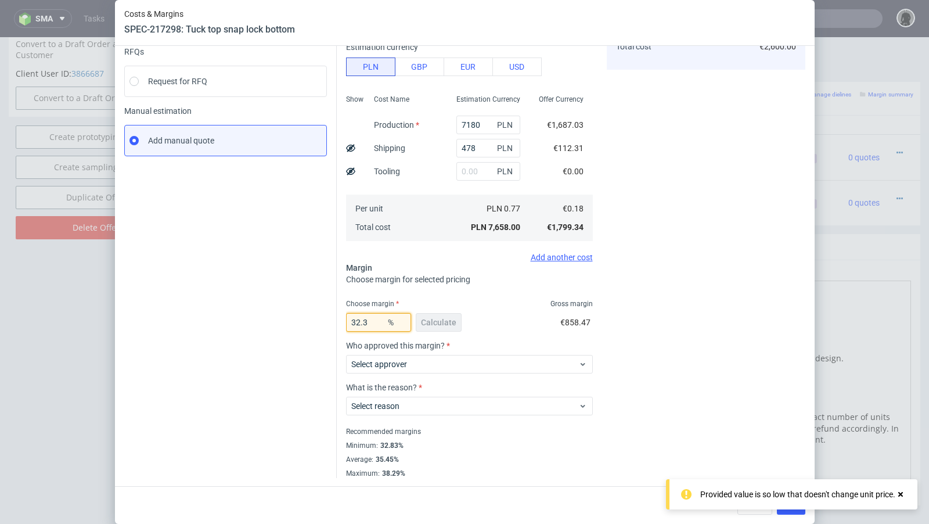
drag, startPoint x: 383, startPoint y: 322, endPoint x: 364, endPoint y: 320, distance: 18.6
click at [364, 320] on input "32.3" at bounding box center [378, 322] width 65 height 19
type input "32.8"
type input "0.27"
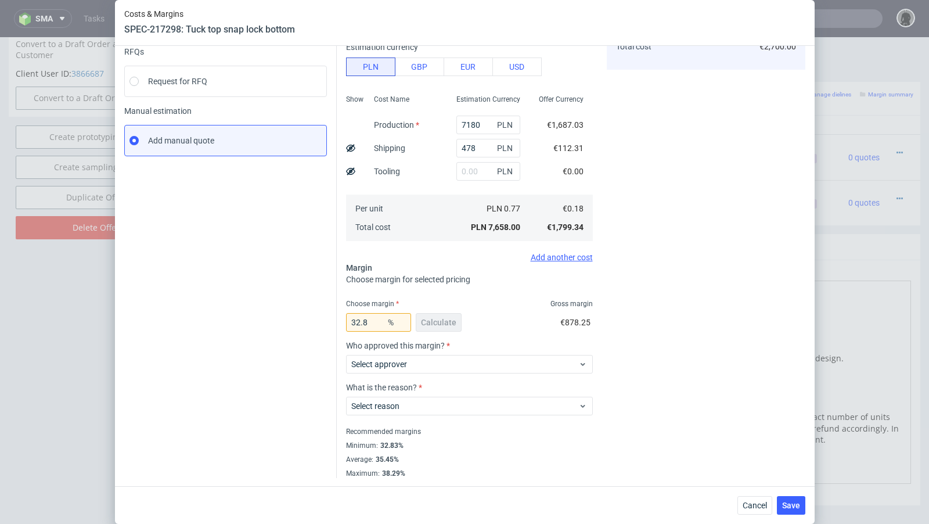
click at [277, 330] on div "Instant Quotes Refresh No quotes available RFQs Request for RFQ Manual estimati…" at bounding box center [230, 223] width 212 height 509
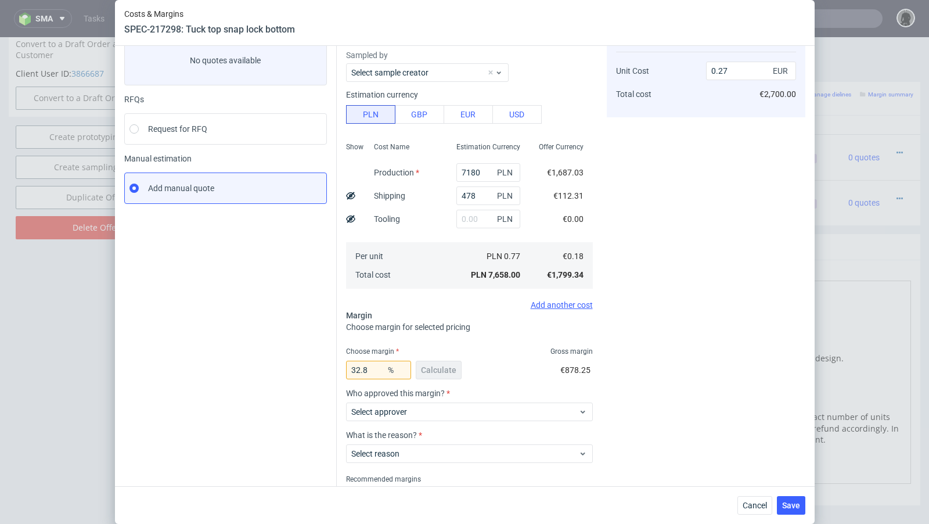
scroll to position [73, 0]
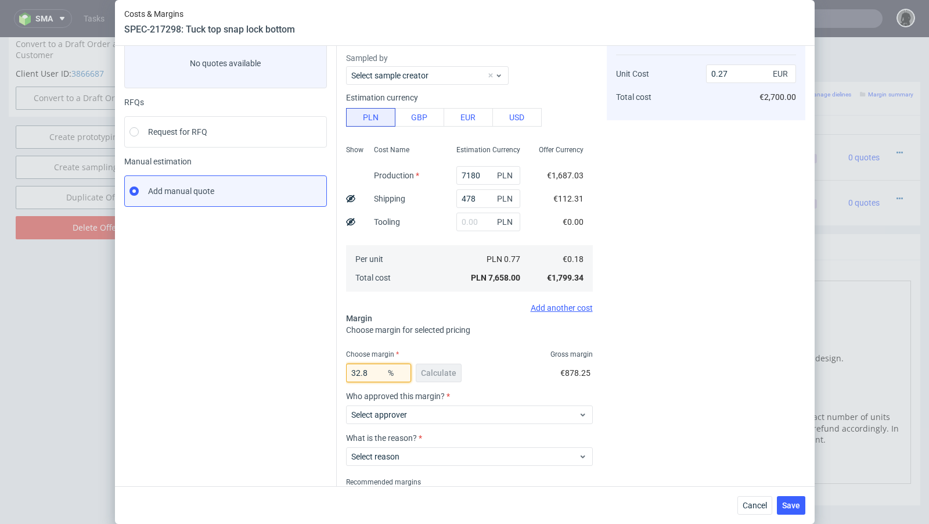
click at [371, 369] on input "32.8" at bounding box center [378, 372] width 65 height 19
type input "32.3"
type input "0.26"
click at [206, 426] on div "Instant Quotes Refresh No quotes available RFQs Request for RFQ Manual estimati…" at bounding box center [230, 274] width 212 height 509
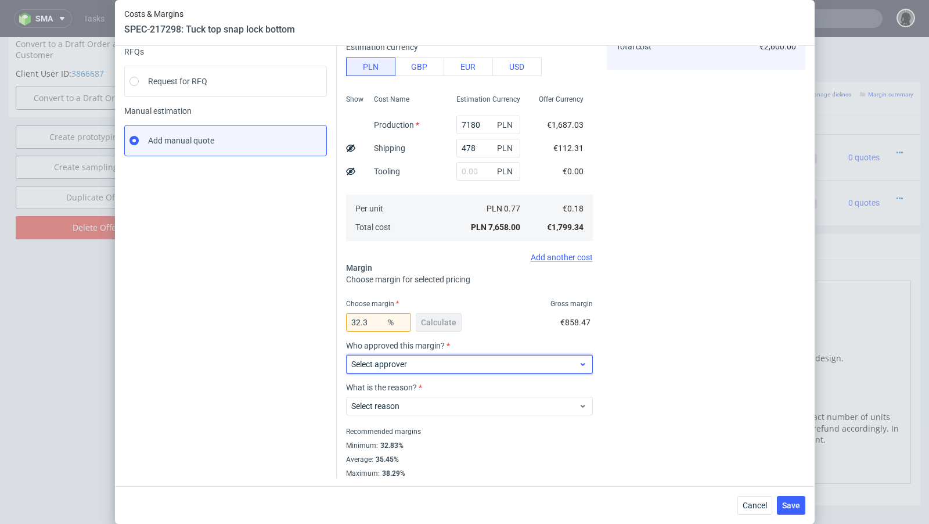
click at [395, 366] on label "Select approver" at bounding box center [379, 363] width 56 height 9
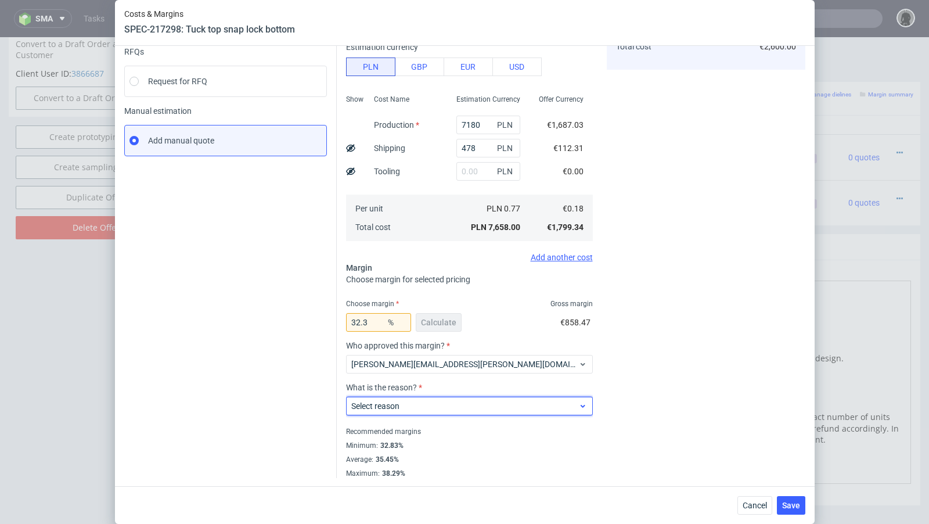
click at [399, 403] on label "Select reason" at bounding box center [375, 405] width 48 height 9
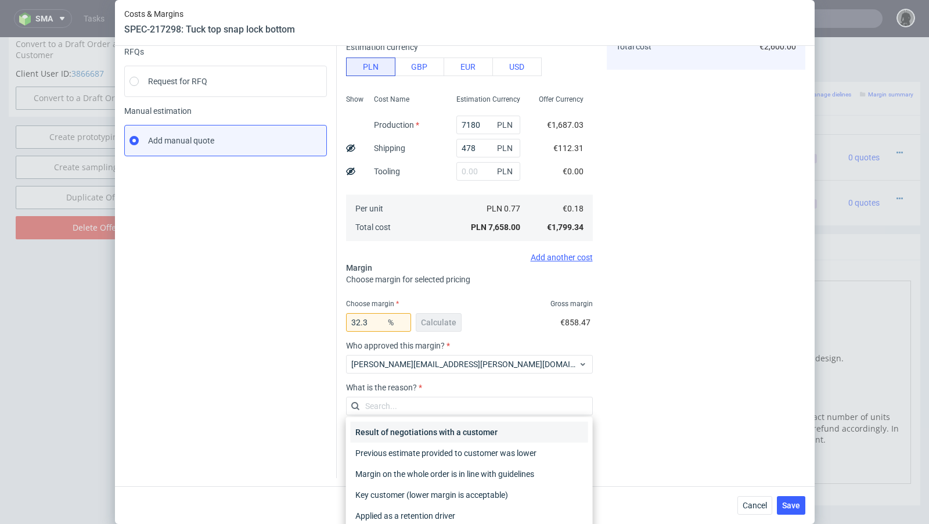
click at [409, 426] on div "Result of negotiations with a customer" at bounding box center [469, 431] width 237 height 21
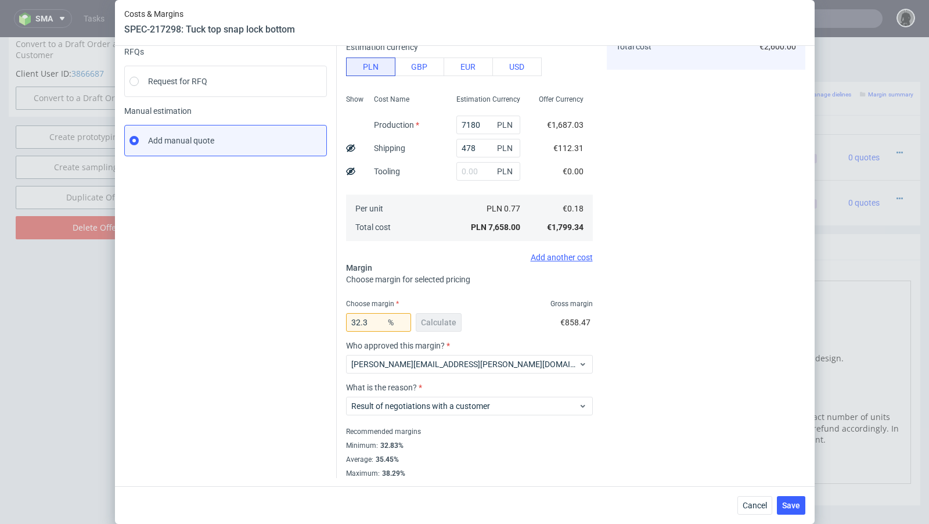
click at [291, 400] on div "Instant Quotes Refresh No quotes available RFQs Request for RFQ Manual estimati…" at bounding box center [230, 223] width 212 height 509
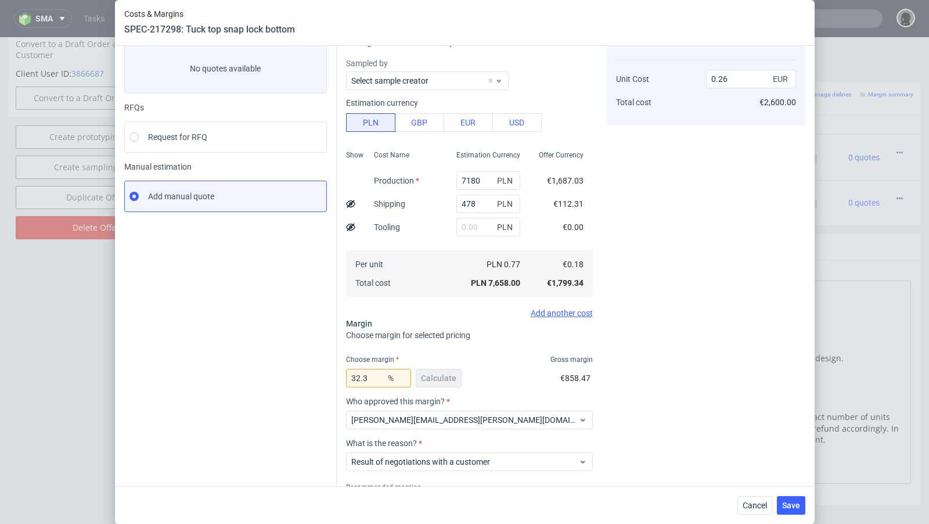
scroll to position [67, 0]
click at [370, 377] on input "32.3" at bounding box center [378, 378] width 65 height 19
type input "32.5"
type input "0.27"
type input "32.4"
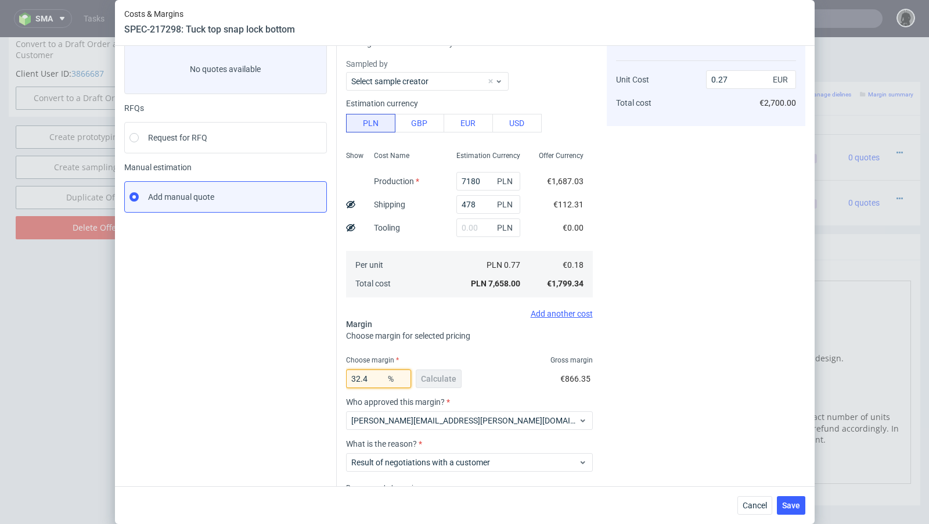
type input "0.26"
type input "32.44"
type input "0.27"
type input "32.41"
type input "0.26"
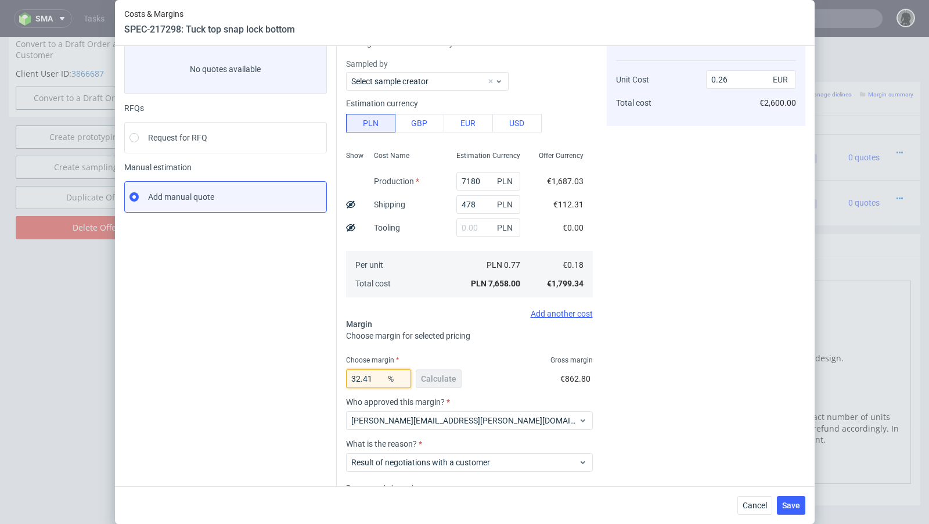
type input "32.41"
click at [264, 336] on div "Instant Quotes Refresh No quotes available RFQs Request for RFQ Manual estimati…" at bounding box center [230, 280] width 212 height 509
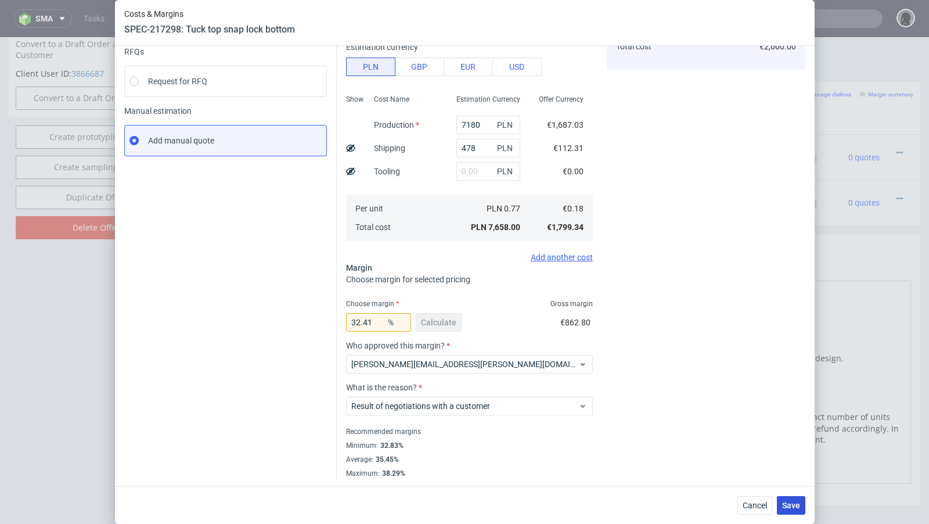
click at [793, 496] on button "Save" at bounding box center [791, 505] width 28 height 19
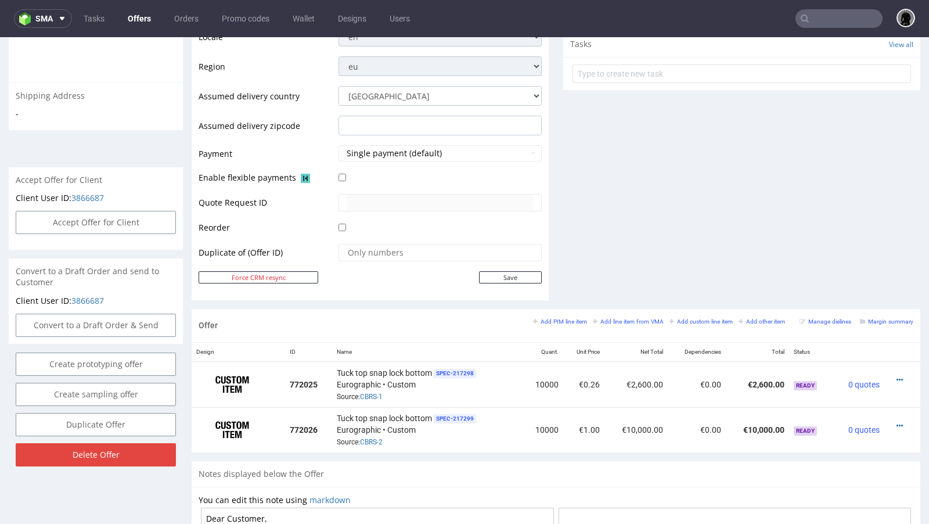
scroll to position [416, 0]
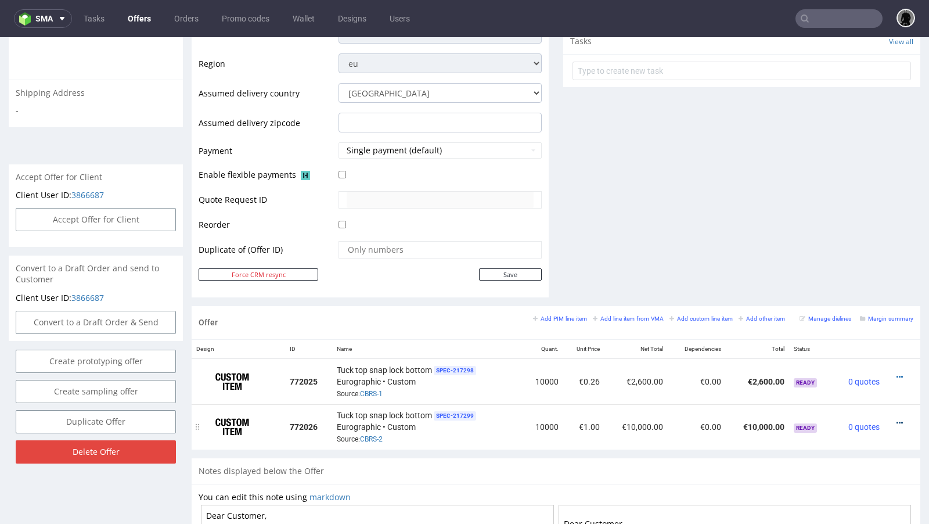
click at [896, 419] on icon at bounding box center [899, 423] width 6 height 8
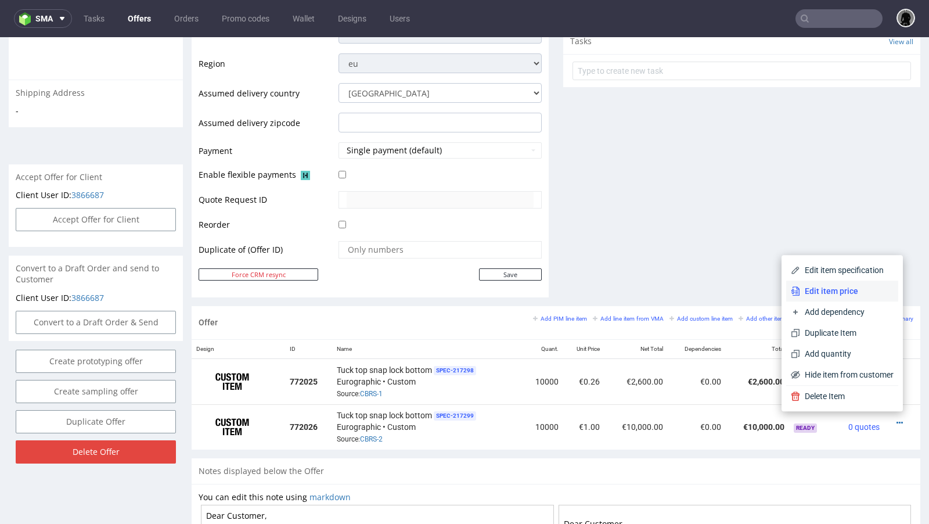
click at [828, 291] on span "Edit item price" at bounding box center [846, 291] width 93 height 12
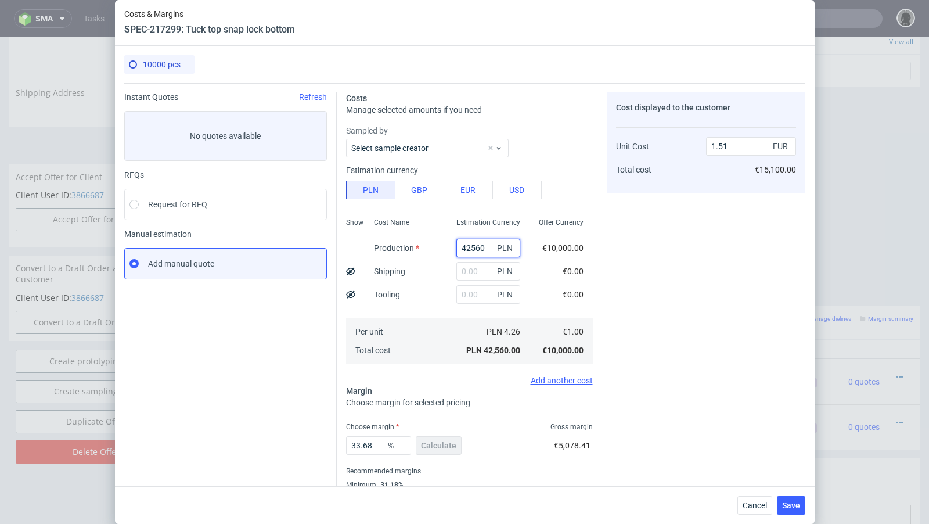
click at [480, 248] on input "42560" at bounding box center [488, 248] width 64 height 19
paste input "857"
type input "8570"
type input "0.3"
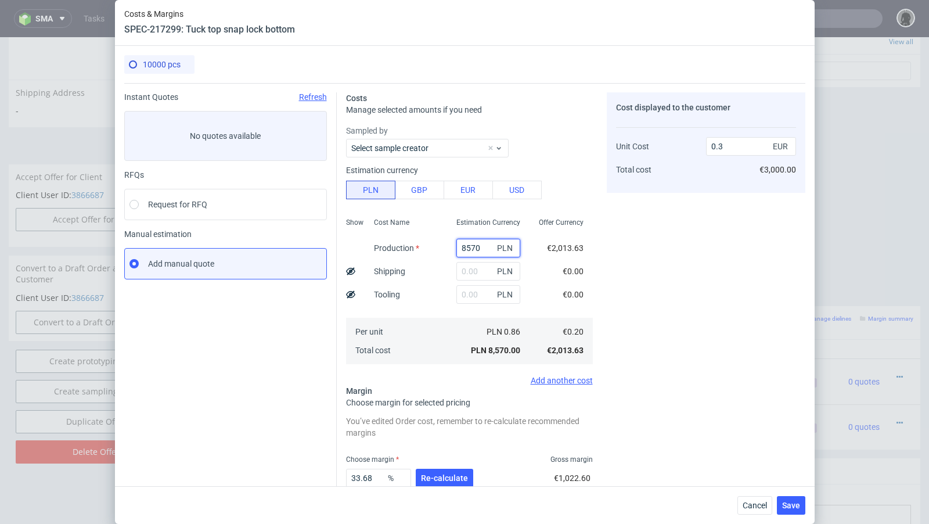
type input "8570"
click at [475, 266] on input "text" at bounding box center [488, 271] width 64 height 19
paste input "498"
type input "498"
type input "0.32"
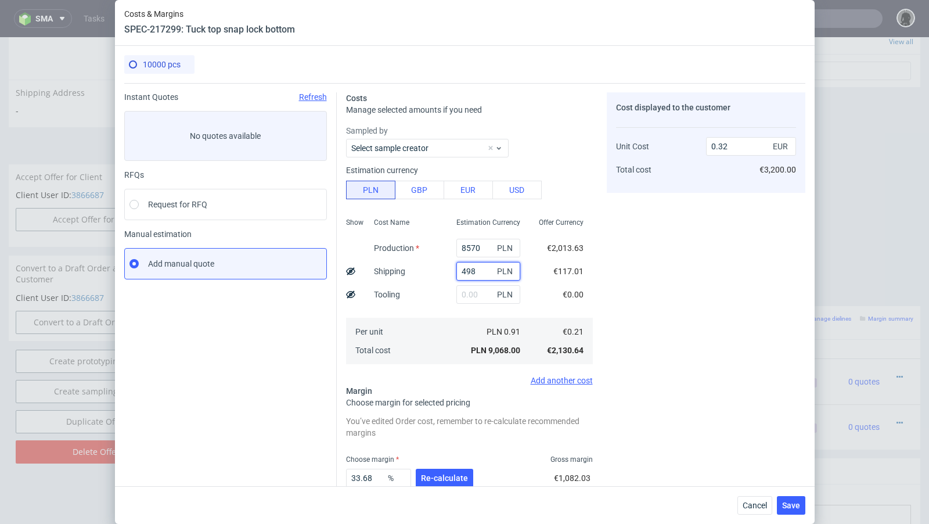
click at [470, 272] on input "498" at bounding box center [488, 271] width 64 height 19
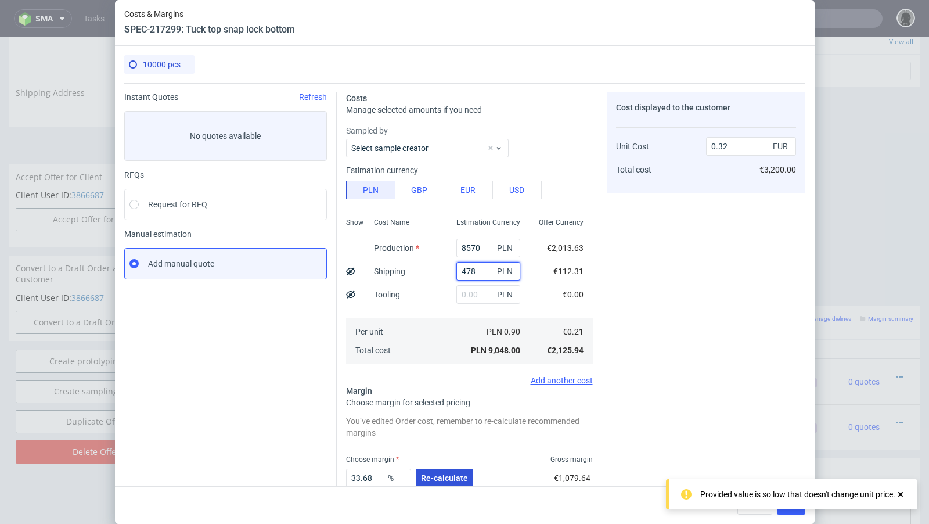
type input "478"
click at [448, 472] on button "Re-calculate" at bounding box center [444, 477] width 57 height 19
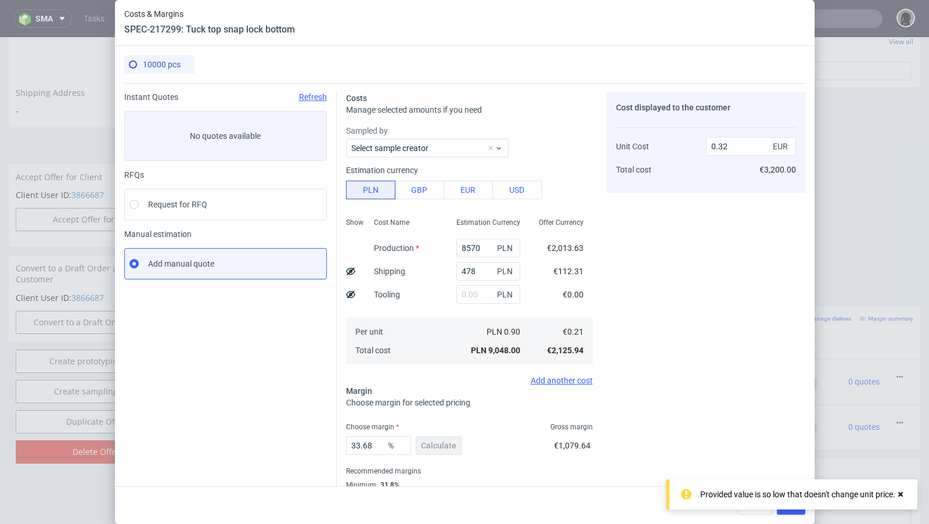
scroll to position [39, 0]
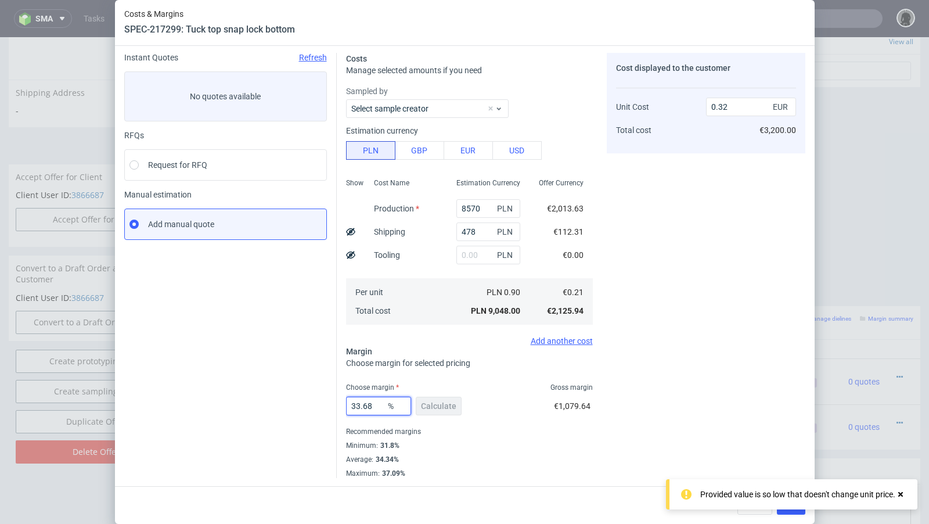
drag, startPoint x: 376, startPoint y: 409, endPoint x: 336, endPoint y: 402, distance: 40.0
click at [337, 402] on div "Costs Manage selected amounts if you need Sampled by Select sample creator Esti…" at bounding box center [571, 261] width 468 height 434
type input "32"
type input "0.31"
type input "33"
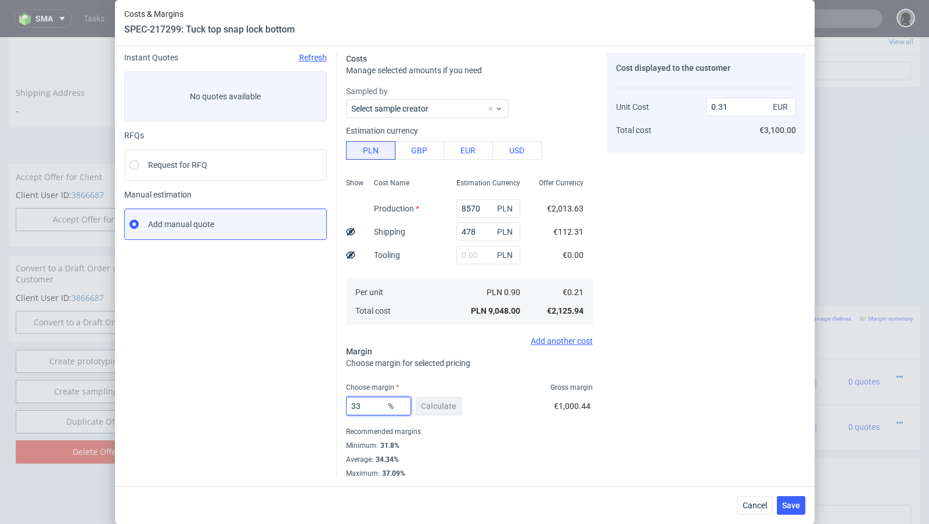
type input "0.32"
type input "32"
type input "0.31"
type input "32.9"
type input "0.32"
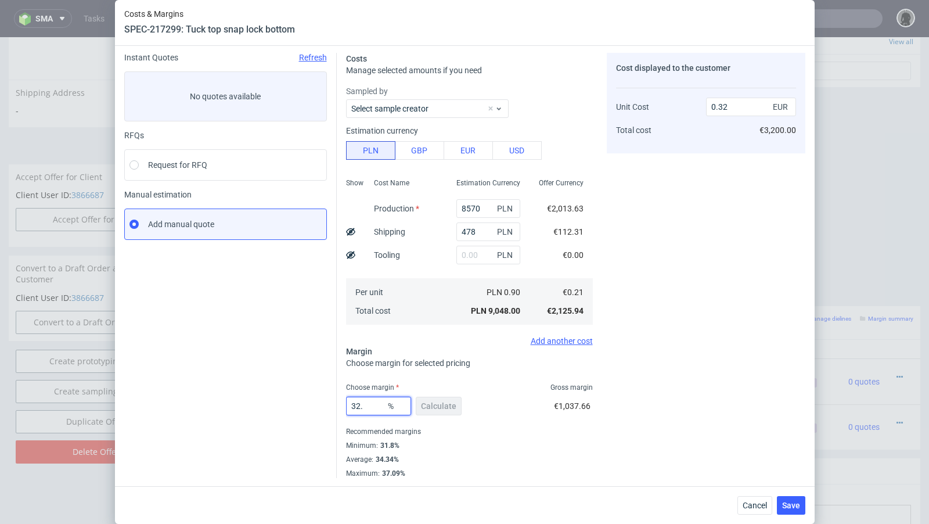
type input "32.7"
type input "0.31"
type input "32.79"
type input "0.32"
type input "32.77"
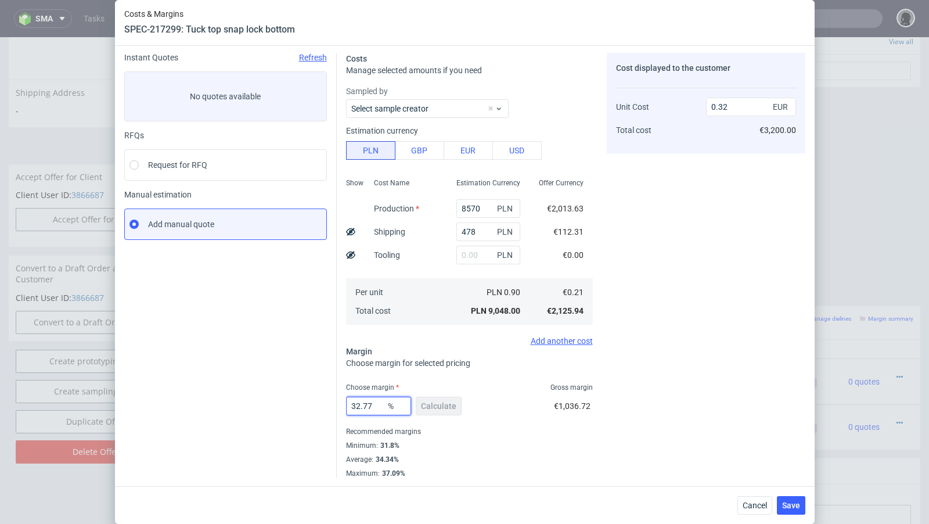
type input "0.31"
type input "32.77"
click at [244, 381] on div "Instant Quotes Refresh No quotes available RFQs Request for RFQ Manual estimati…" at bounding box center [230, 265] width 212 height 425
click at [795, 510] on button "Save" at bounding box center [791, 505] width 28 height 19
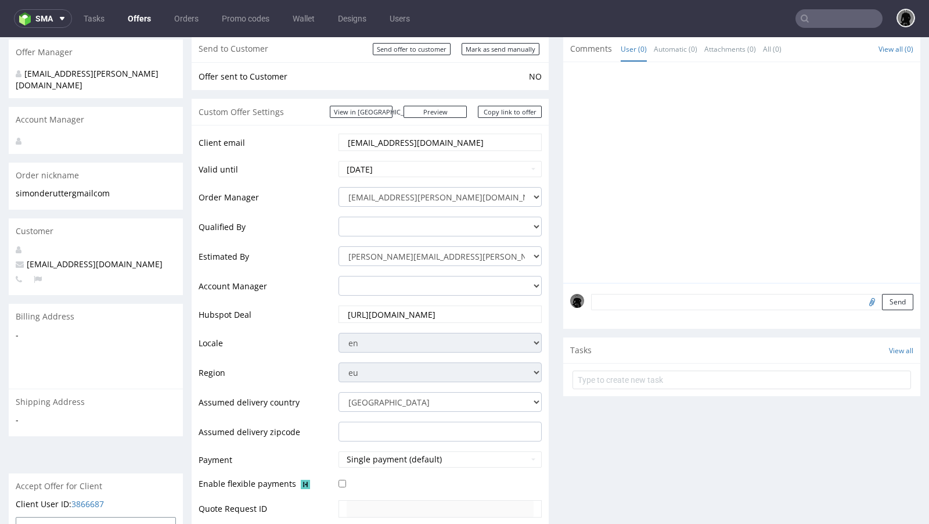
scroll to position [0, 0]
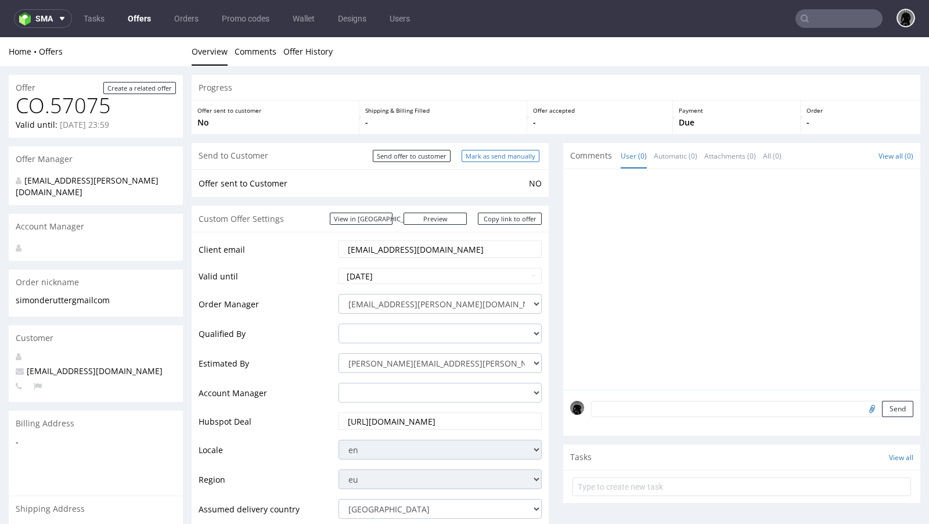
click at [484, 158] on input "Mark as send manually" at bounding box center [501, 156] width 78 height 12
type input "In progress..."
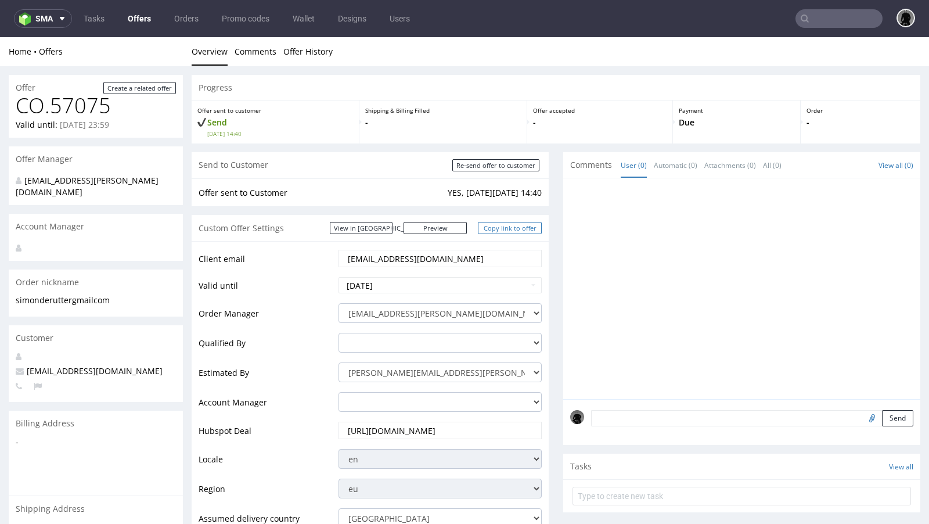
click at [502, 233] on link "Copy link to offer" at bounding box center [510, 228] width 64 height 12
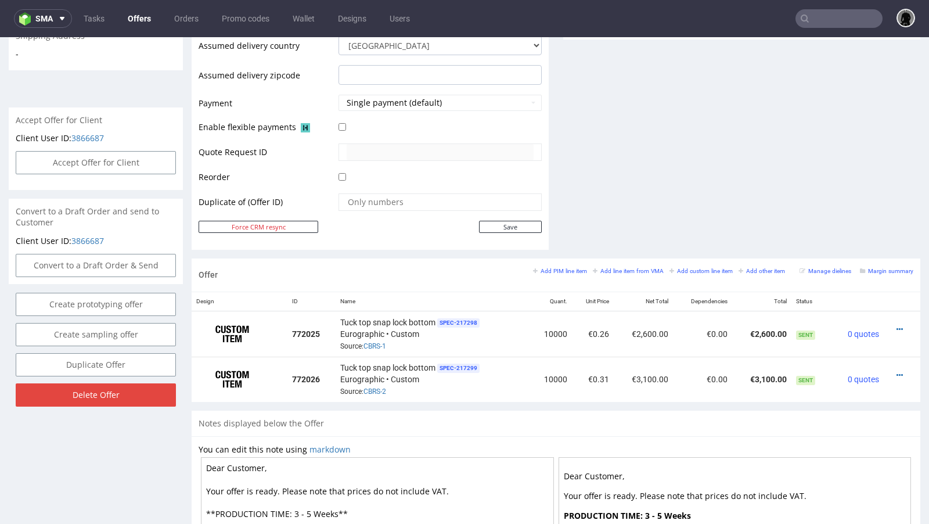
scroll to position [492, 0]
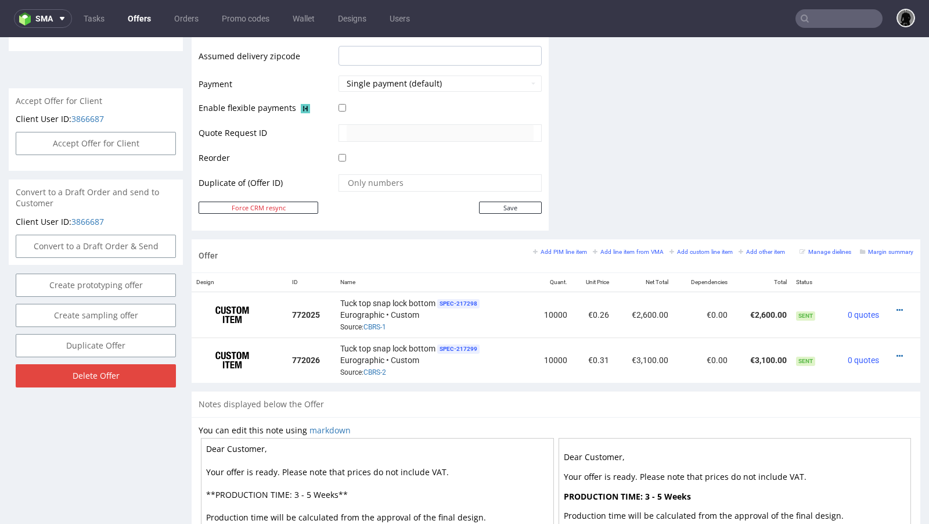
click at [141, 17] on link "Offers" at bounding box center [139, 18] width 37 height 19
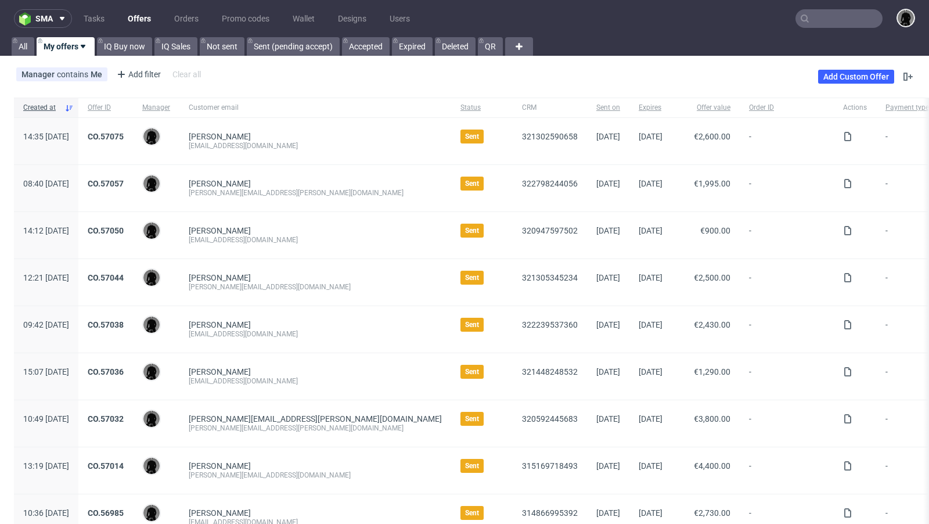
click at [404, 75] on div "Manager contains Me Add filter Hide filters Clear all Add Custom Offer" at bounding box center [464, 76] width 929 height 33
click at [475, 71] on div "Manager contains Me Add filter Hide filters Clear all Add Custom Offer" at bounding box center [464, 76] width 929 height 33
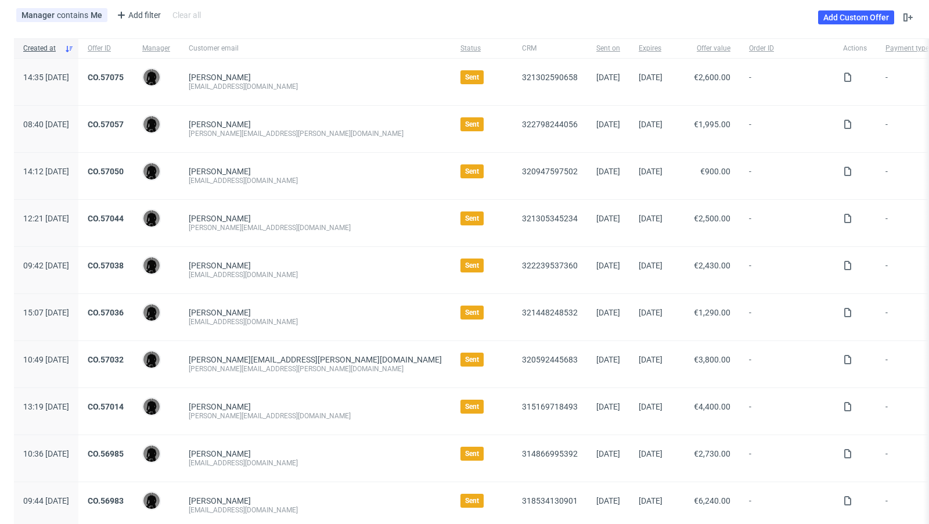
scroll to position [64, 0]
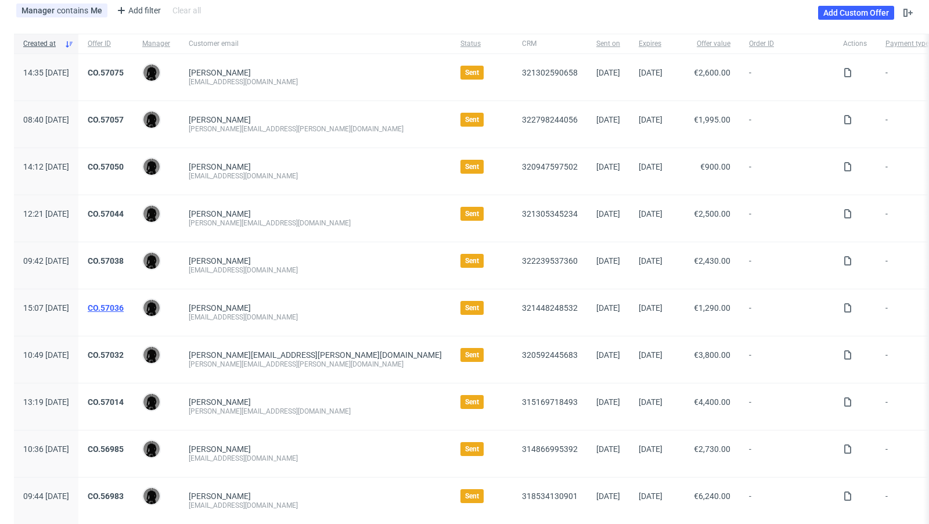
click at [124, 304] on link "CO.57036" at bounding box center [106, 307] width 36 height 9
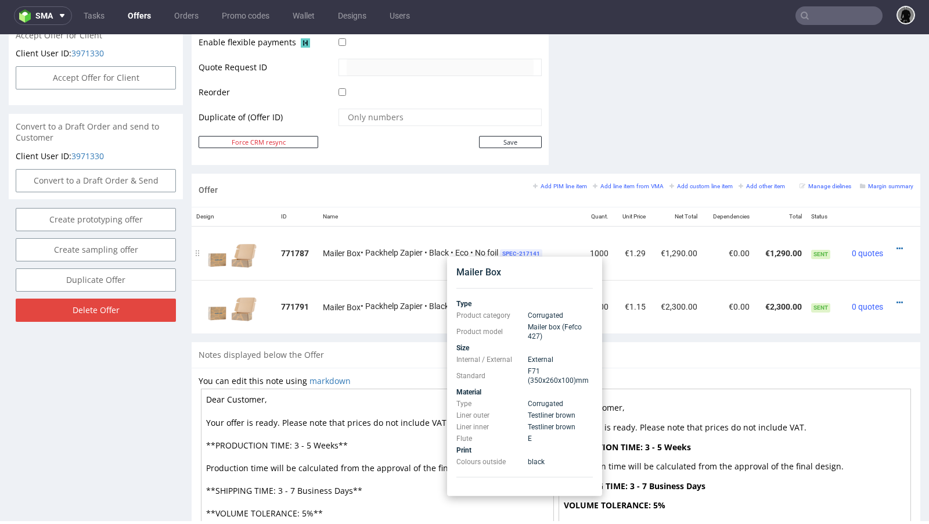
scroll to position [553, 0]
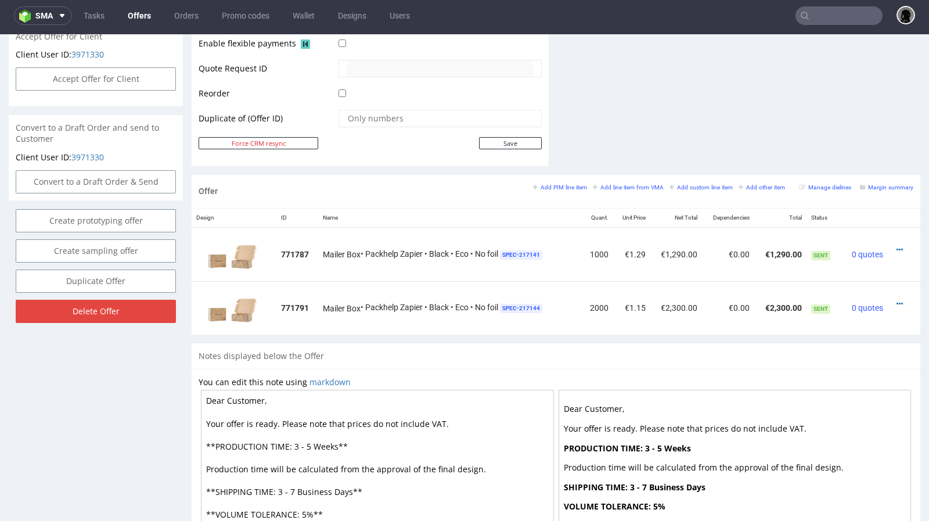
click at [423, 201] on div "Offer Add PIM line item Add line item from VMA Add custom line item Add other i…" at bounding box center [556, 191] width 729 height 33
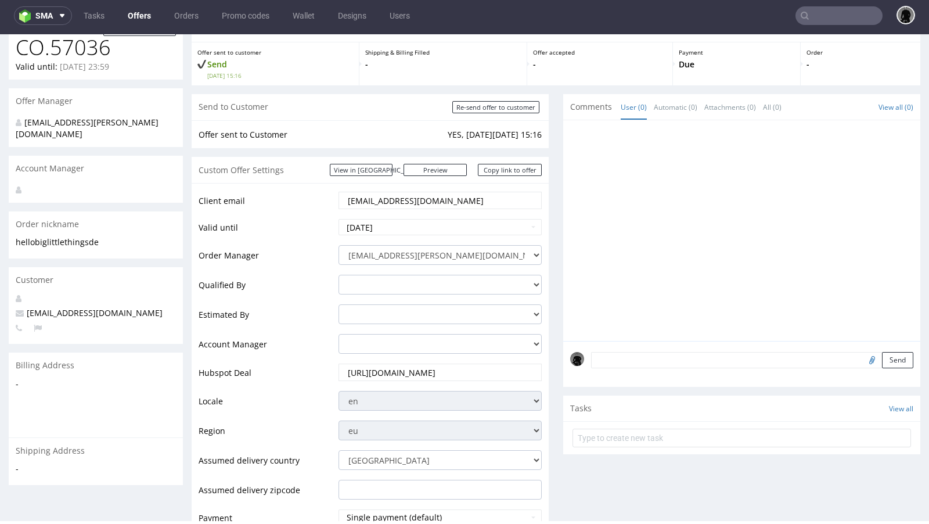
scroll to position [0, 0]
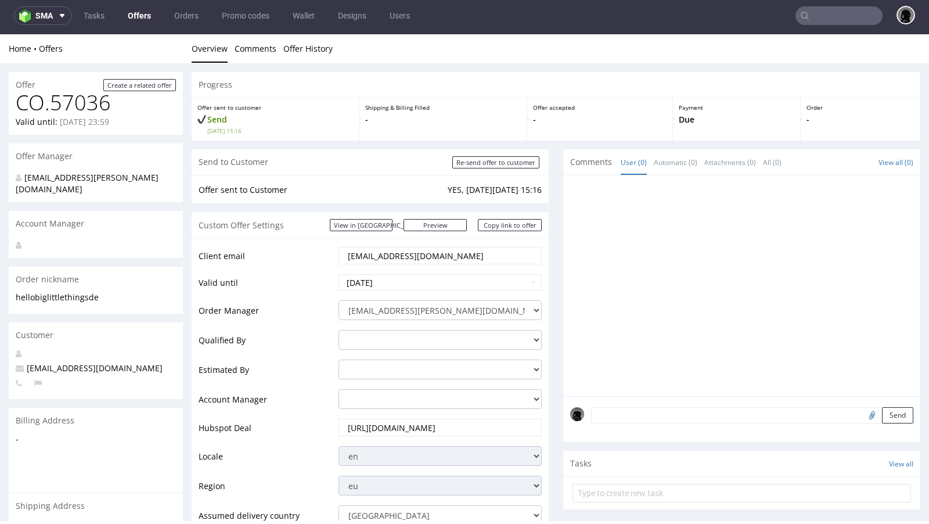
click at [66, 362] on span "[EMAIL_ADDRESS][DOMAIN_NAME]" at bounding box center [89, 367] width 147 height 11
copy span "[EMAIL_ADDRESS][DOMAIN_NAME]"
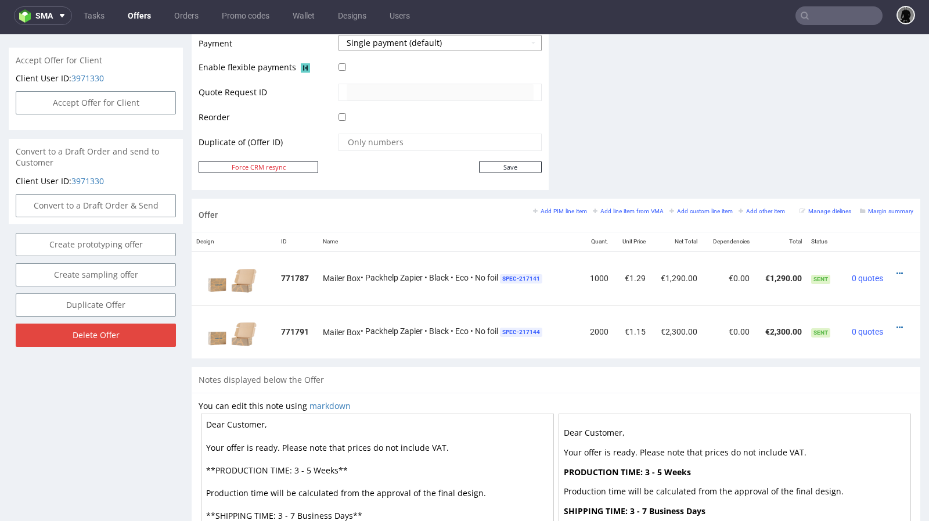
scroll to position [532, 0]
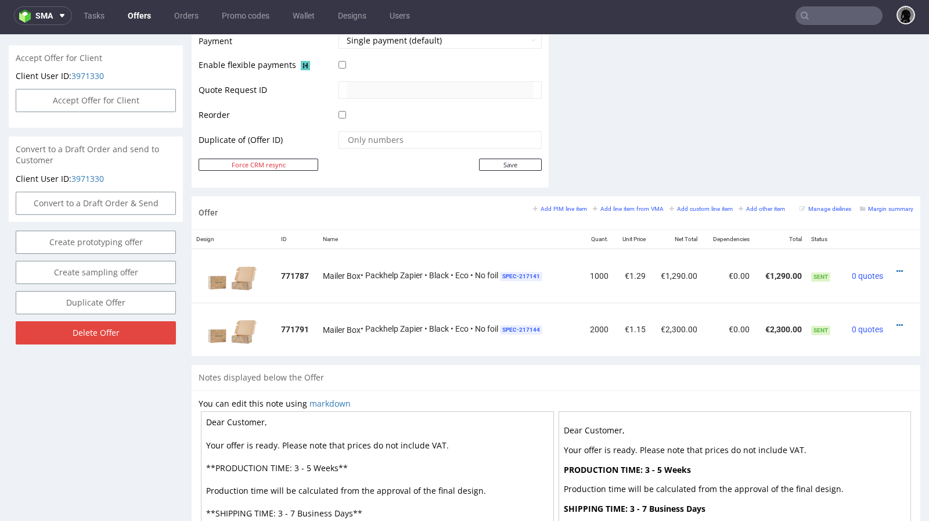
click at [355, 201] on div "Offer Add PIM line item Add line item from VMA Add custom line item Add other i…" at bounding box center [556, 212] width 729 height 33
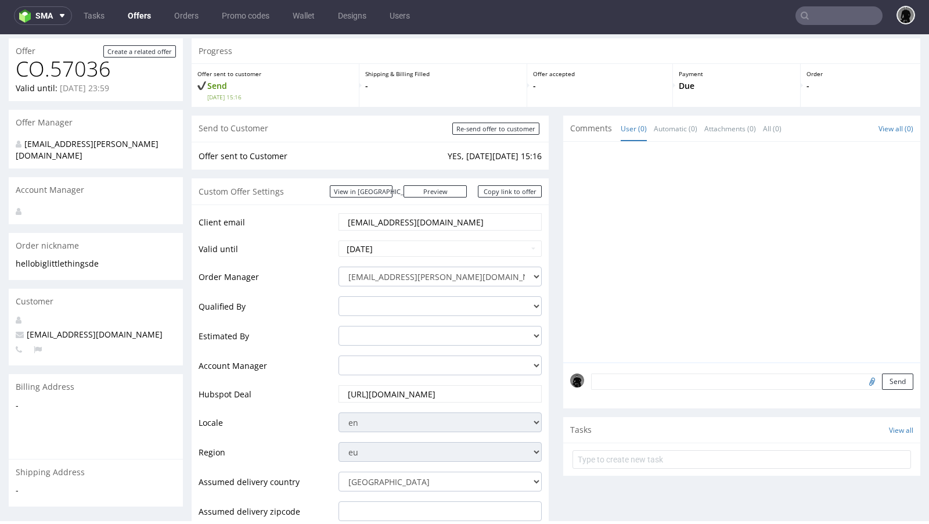
scroll to position [0, 0]
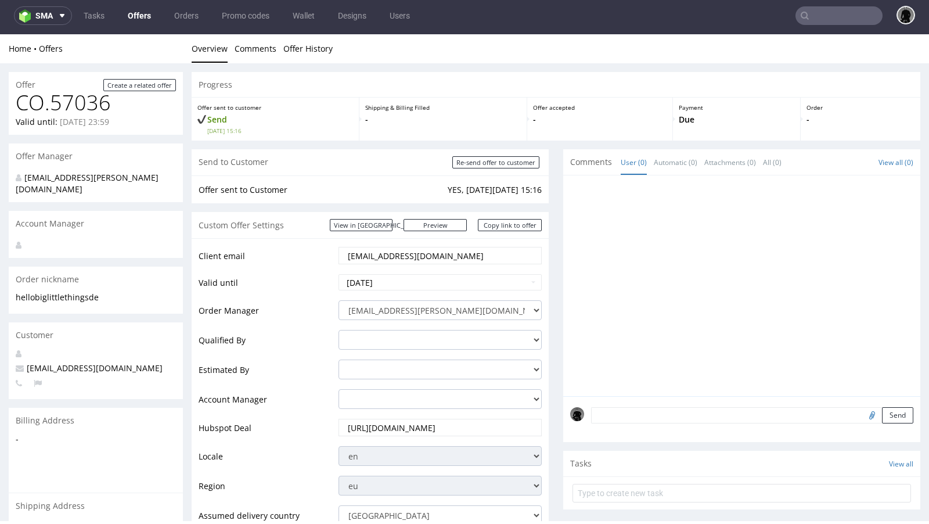
click at [80, 362] on span "[EMAIL_ADDRESS][DOMAIN_NAME]" at bounding box center [89, 367] width 147 height 11
copy span "[EMAIL_ADDRESS][DOMAIN_NAME]"
click at [133, 20] on link "Offers" at bounding box center [139, 15] width 37 height 19
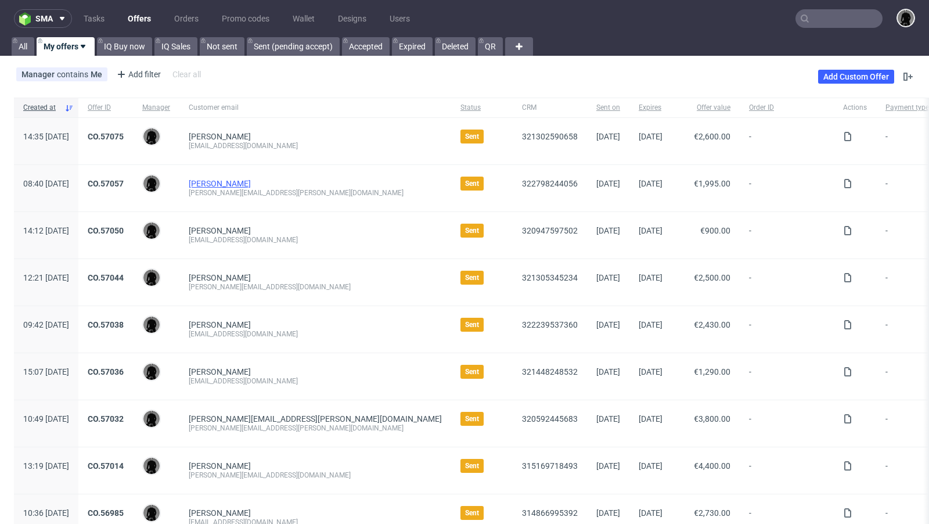
click at [251, 179] on link "[PERSON_NAME]" at bounding box center [220, 183] width 62 height 9
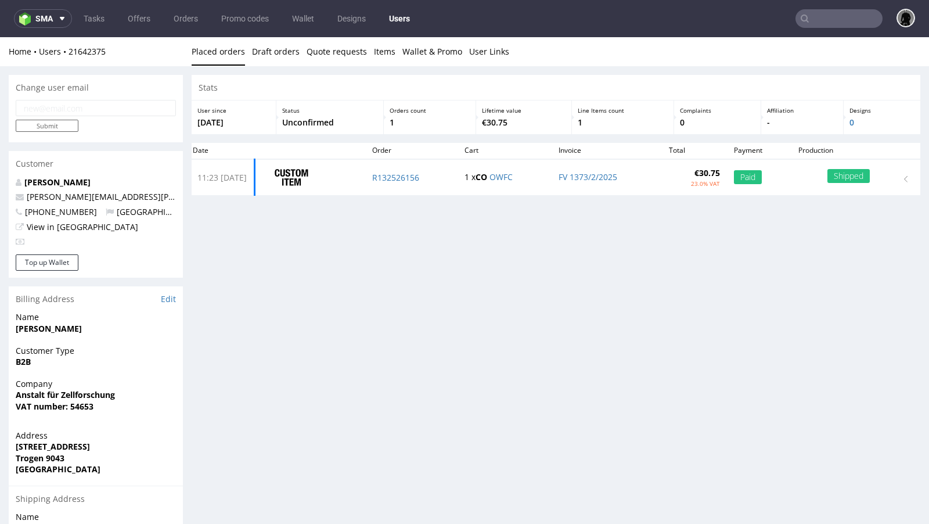
click at [71, 211] on span "+491721047207" at bounding box center [56, 211] width 81 height 11
copy p "+491721047207 Switzerland"
click at [87, 214] on p "+491721047207 Switzerland" at bounding box center [96, 212] width 160 height 12
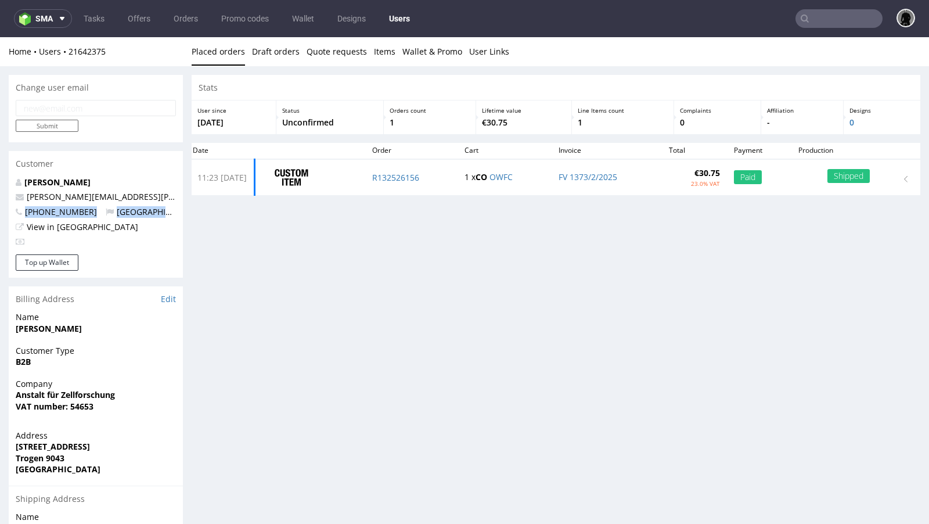
drag, startPoint x: 87, startPoint y: 214, endPoint x: 24, endPoint y: 212, distance: 62.7
click at [24, 212] on p "+491721047207 Switzerland" at bounding box center [96, 212] width 160 height 12
click at [138, 22] on link "Offers" at bounding box center [139, 18] width 37 height 19
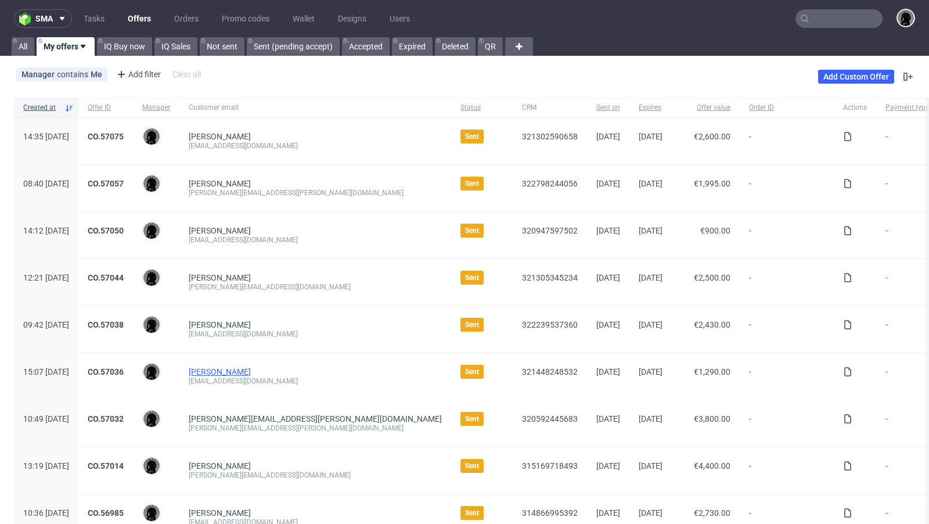
click at [251, 371] on link "[PERSON_NAME]" at bounding box center [220, 371] width 62 height 9
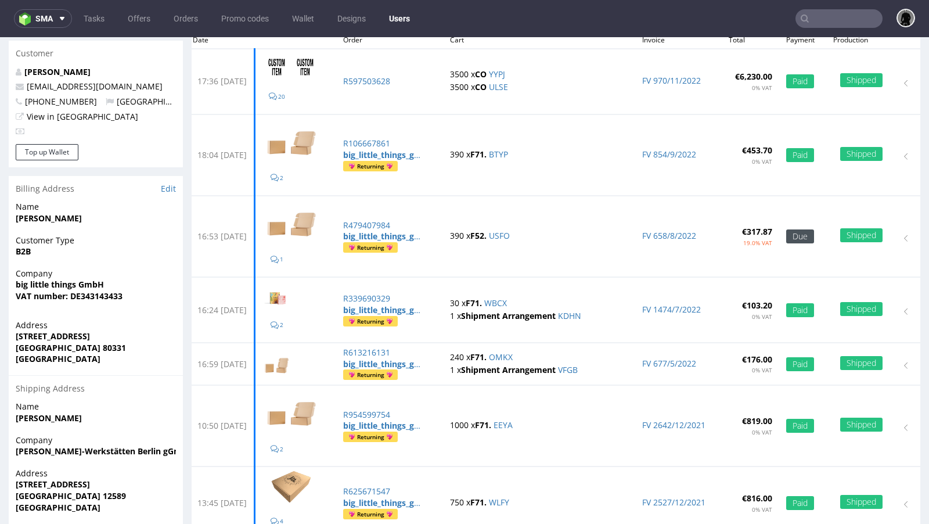
scroll to position [44, 0]
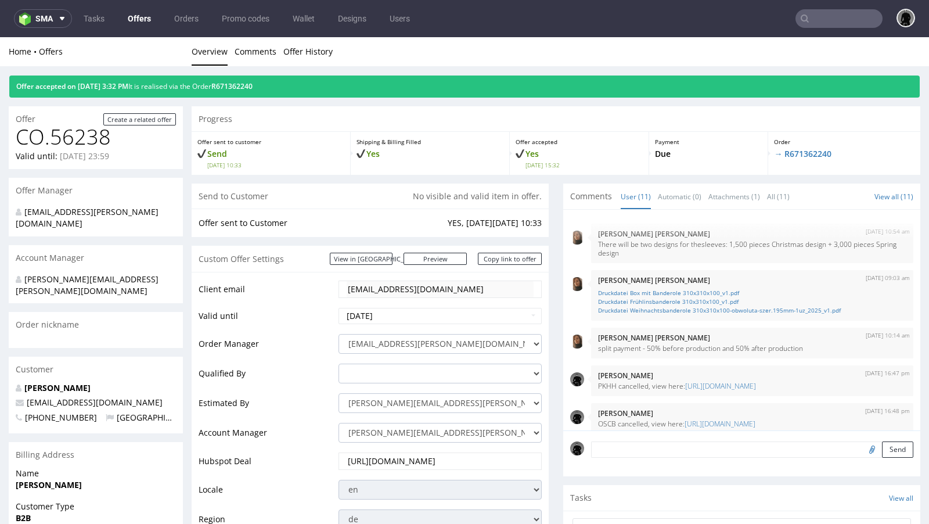
scroll to position [307, 0]
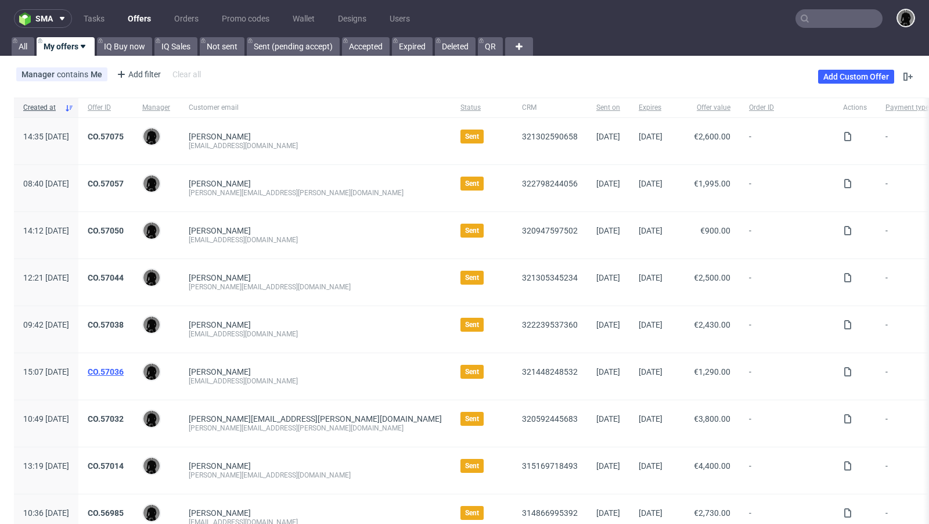
click at [124, 367] on link "CO.57036" at bounding box center [106, 371] width 36 height 9
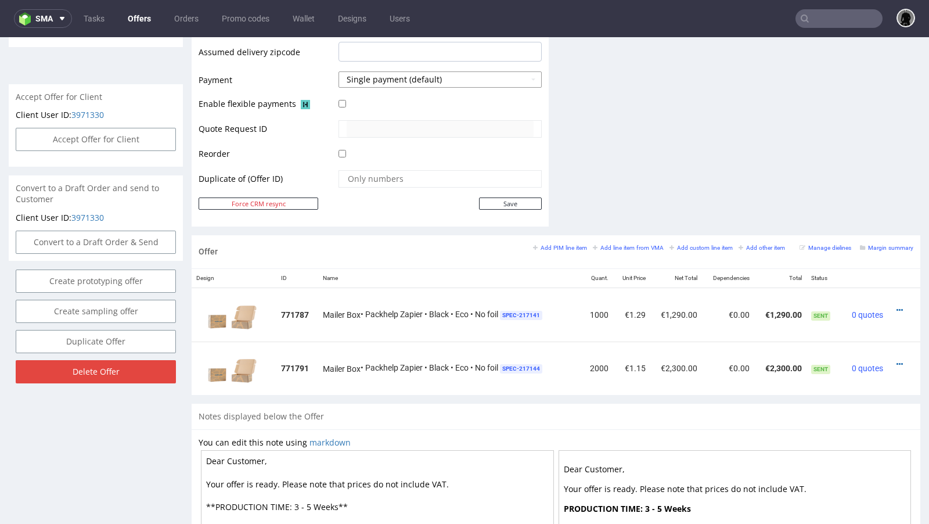
scroll to position [497, 0]
click at [552, 247] on div "Add PIM line item Add line item from VMA Add custom line item Add other item" at bounding box center [662, 246] width 258 height 10
click at [543, 245] on small "Add PIM line item" at bounding box center [560, 246] width 54 height 6
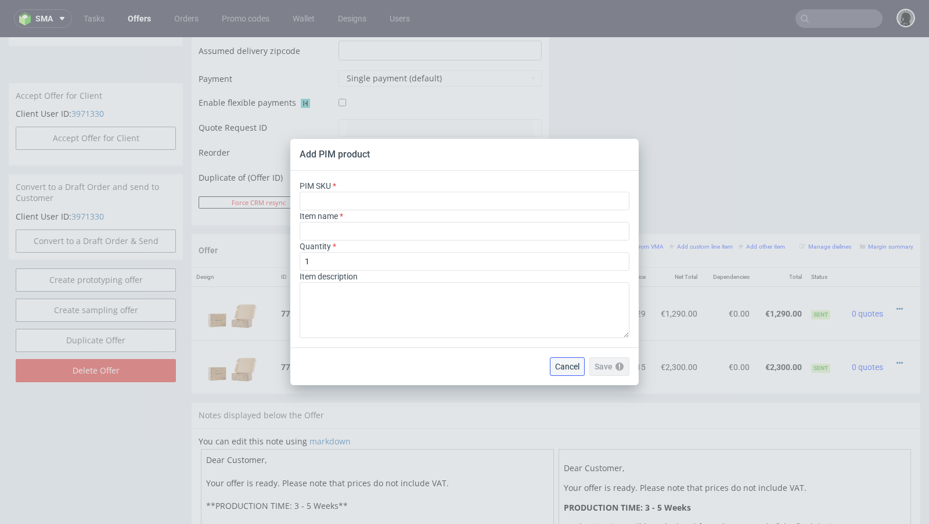
click at [565, 360] on button "Cancel" at bounding box center [567, 366] width 35 height 19
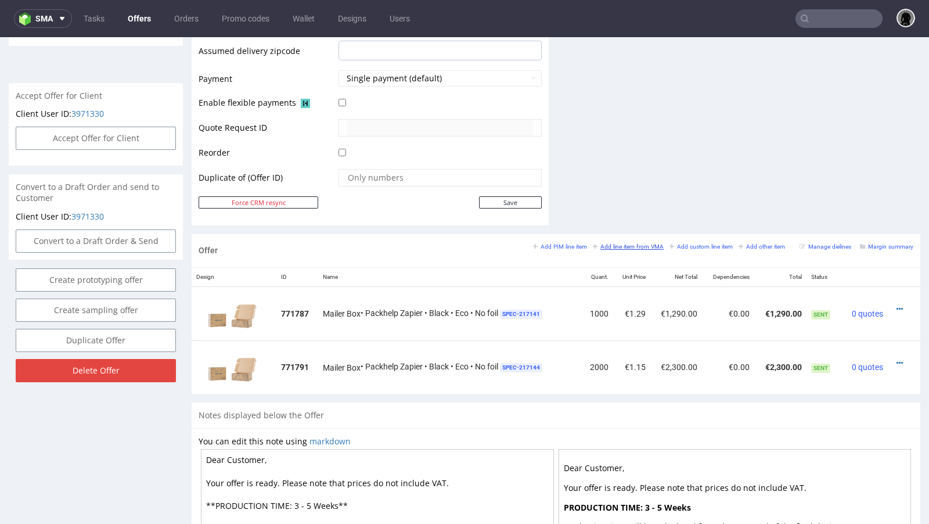
click at [625, 245] on small "Add line item from VMA" at bounding box center [628, 246] width 71 height 6
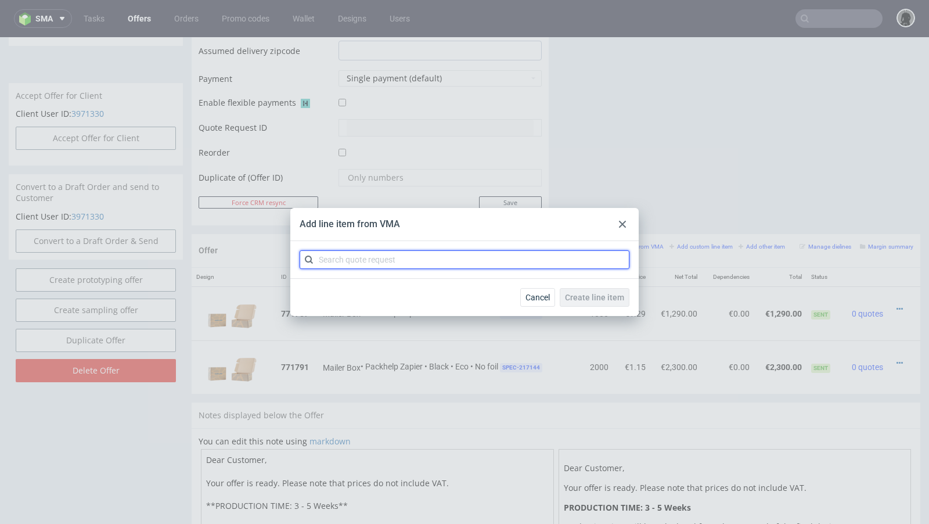
click at [390, 268] on input "text" at bounding box center [465, 259] width 330 height 19
paste input "CBRO"
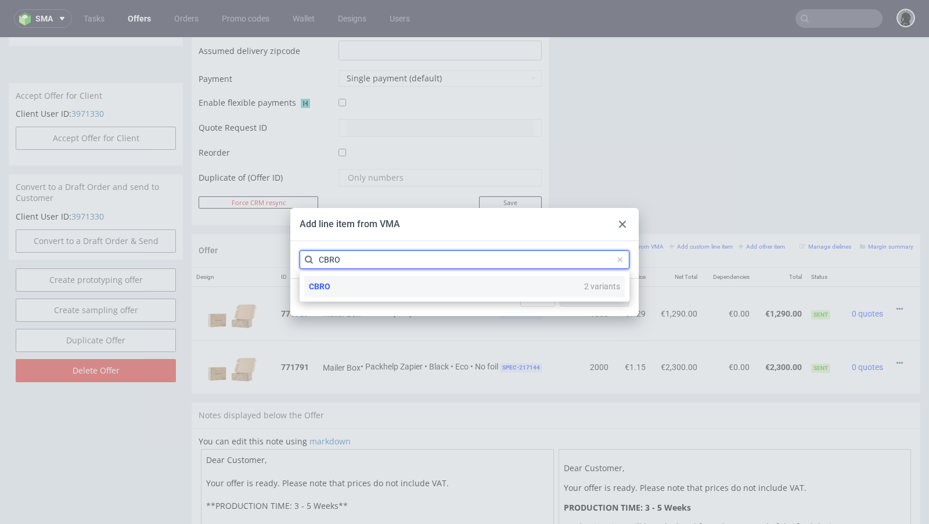
type input "CBRO"
click at [345, 280] on div "CBRO 2 variants" at bounding box center [464, 286] width 320 height 21
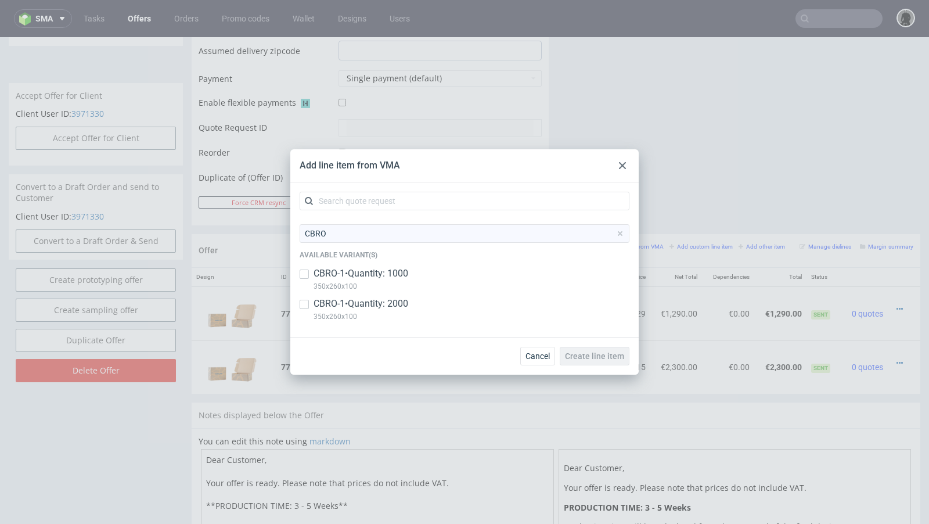
click at [325, 275] on p "CBRO-1 • Quantity: 1000" at bounding box center [360, 273] width 95 height 13
checkbox input "true"
click at [337, 298] on p "CBRO-1 • Quantity: 2000" at bounding box center [360, 303] width 95 height 13
checkbox input "true"
click at [603, 354] on span "Create line item" at bounding box center [594, 356] width 59 height 8
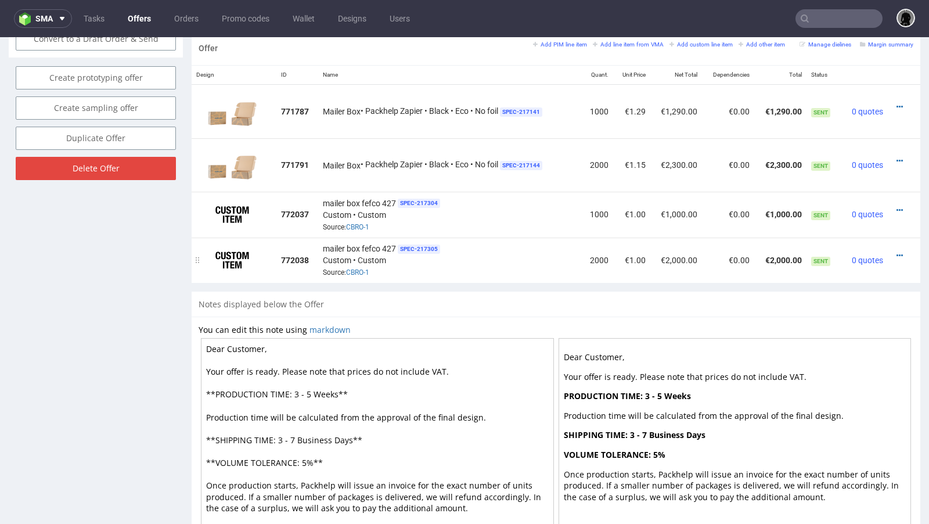
scroll to position [689, 0]
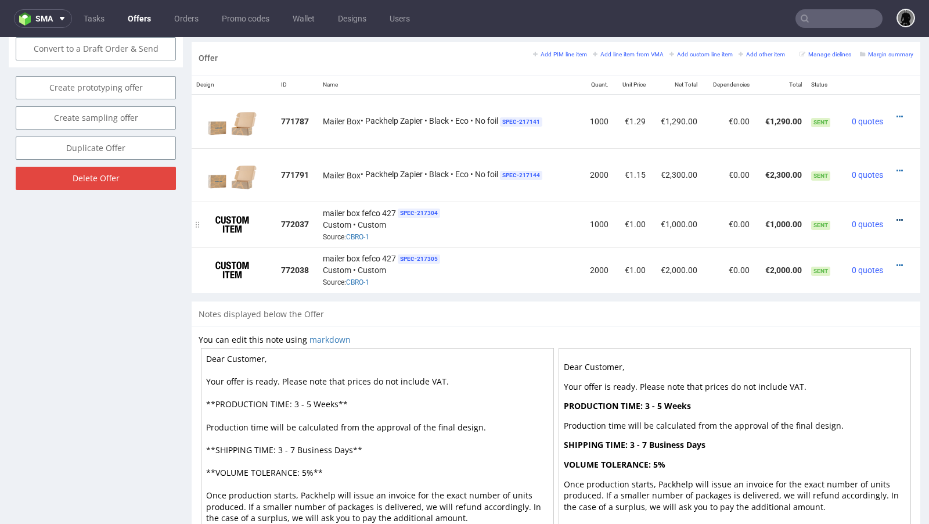
click at [896, 216] on icon at bounding box center [899, 220] width 6 height 8
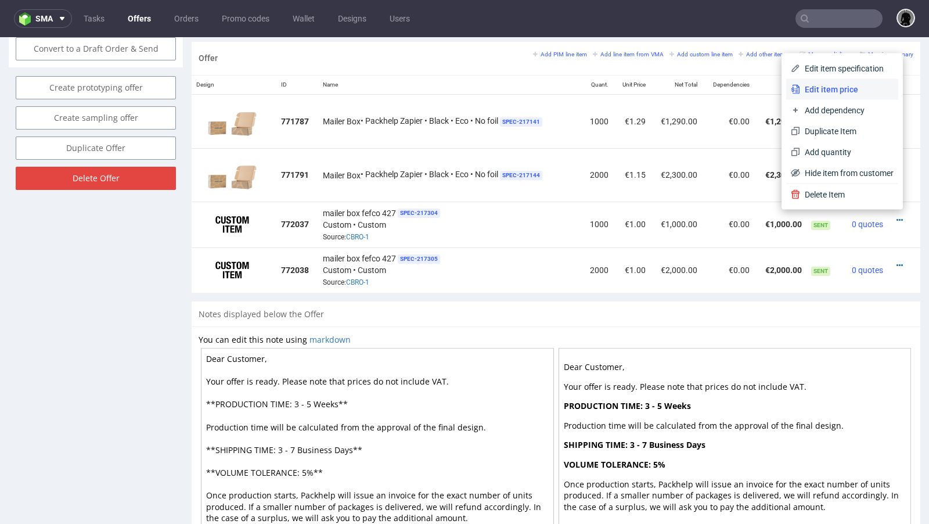
click at [800, 87] on span "Edit item price" at bounding box center [846, 90] width 93 height 12
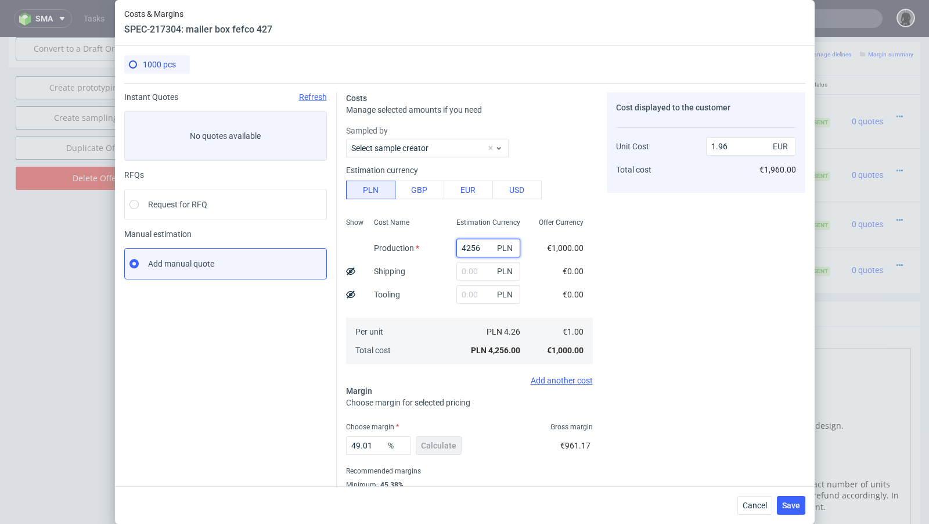
click at [467, 245] on input "4256" at bounding box center [488, 248] width 64 height 19
paste input "2980.00"
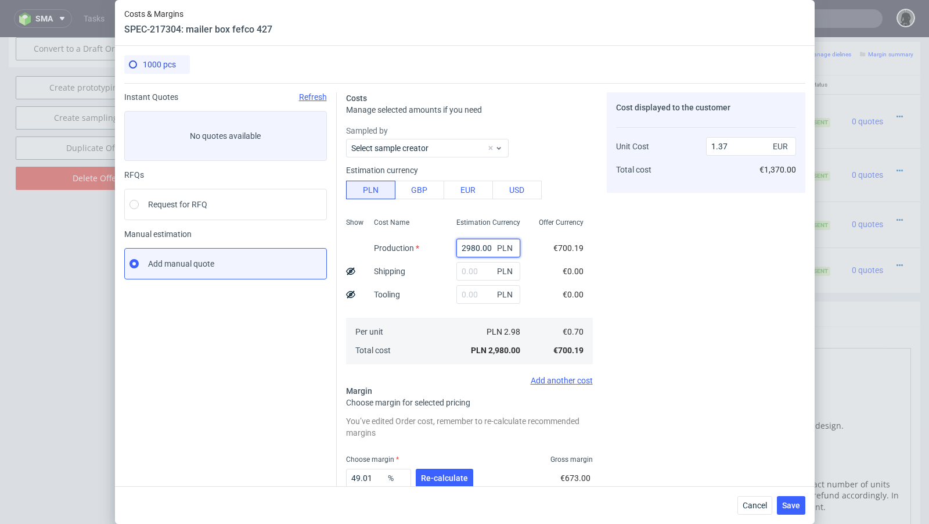
type input "2980"
type input "1.37"
type input "2980"
click at [478, 279] on input "text" at bounding box center [488, 271] width 64 height 19
paste input "528"
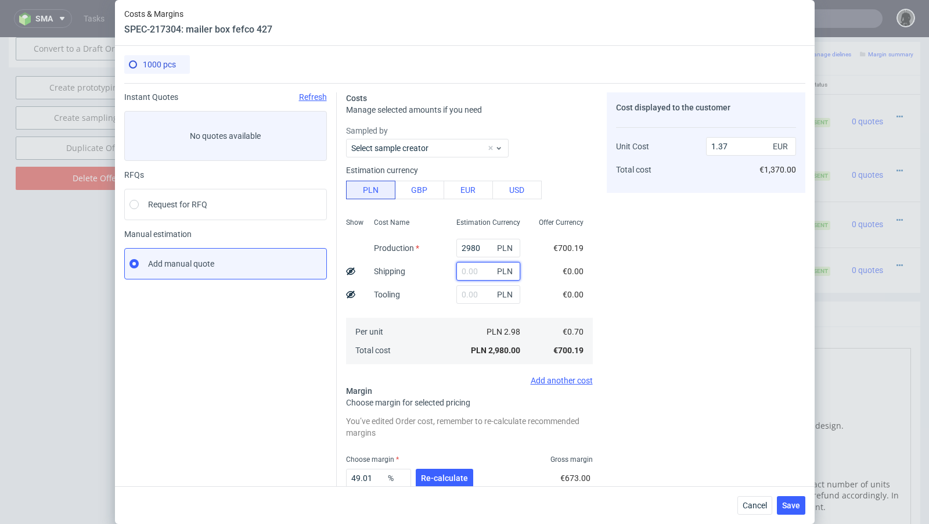
type input "528"
type input "1.61"
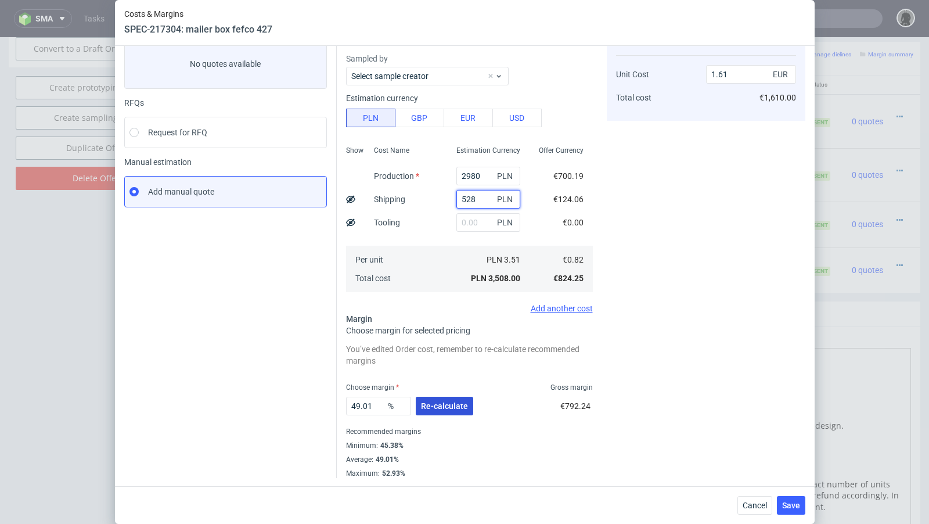
type input "528"
click at [454, 409] on span "Re-calculate" at bounding box center [444, 406] width 47 height 8
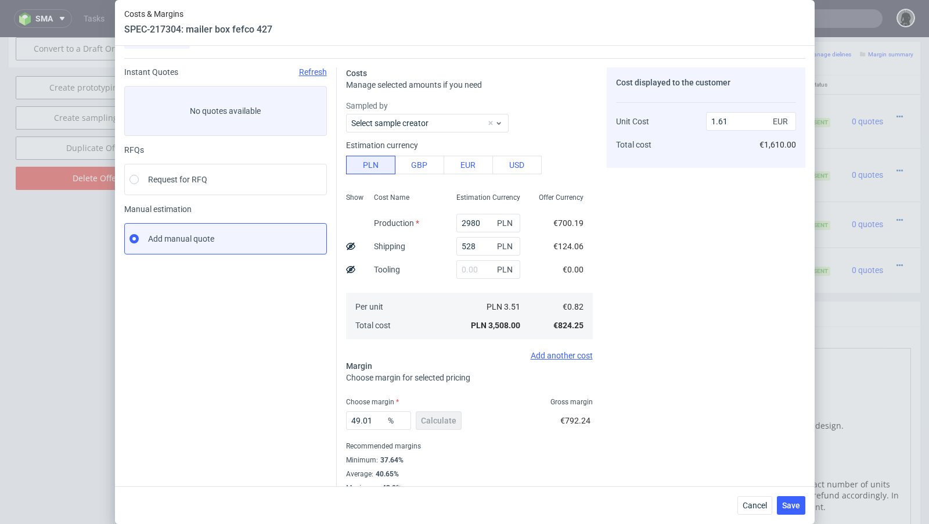
scroll to position [39, 0]
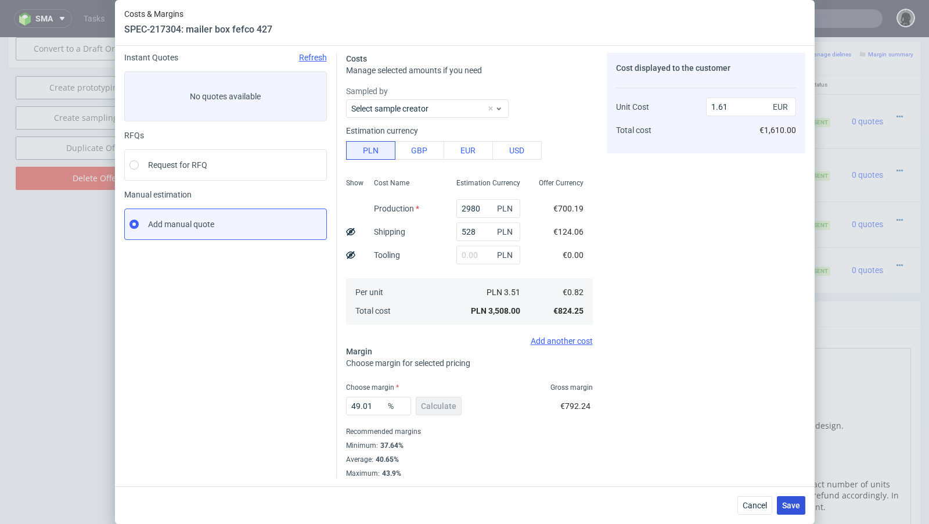
click at [787, 506] on span "Save" at bounding box center [791, 505] width 18 height 8
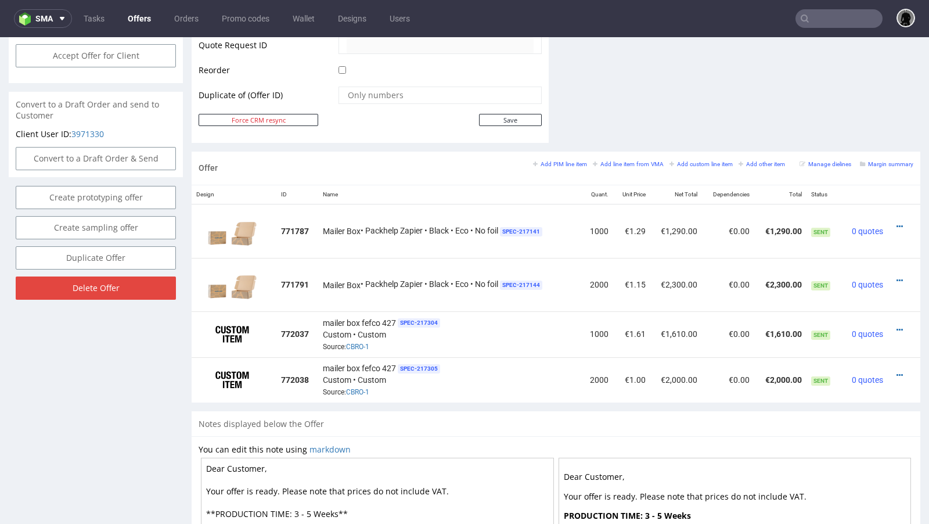
scroll to position [578, 0]
click at [896, 327] on icon at bounding box center [899, 331] width 6 height 8
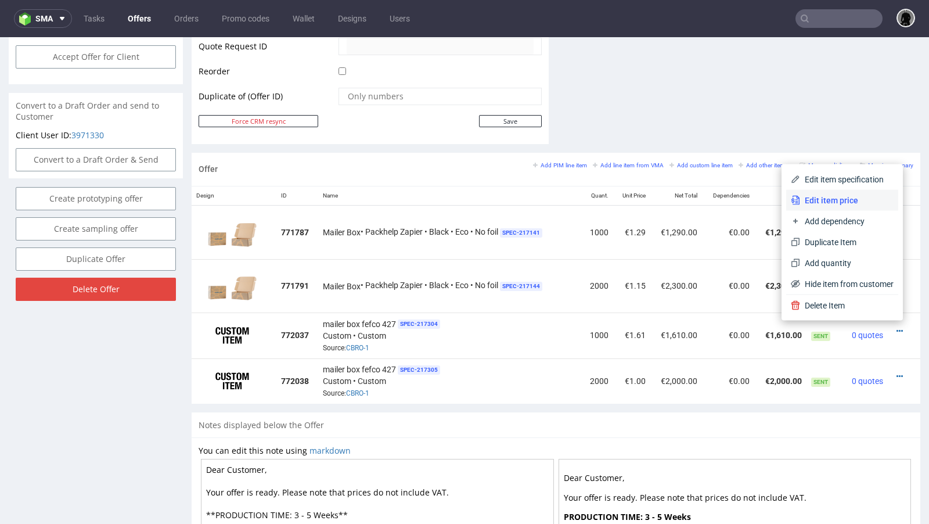
click at [819, 189] on div "Edit item specification Edit item price Add dependency Duplicate Item Add quant…" at bounding box center [842, 231] width 112 height 125
click at [819, 190] on li "Edit item price" at bounding box center [842, 200] width 112 height 21
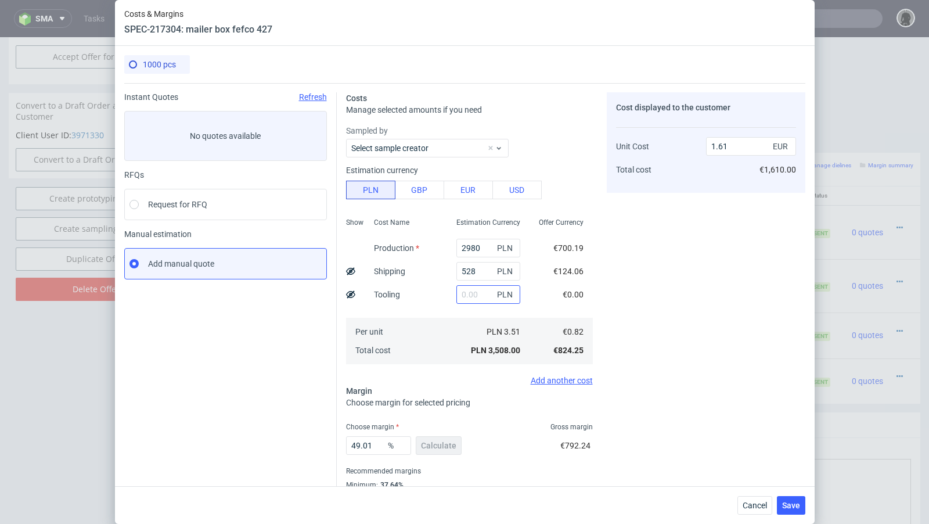
scroll to position [39, 0]
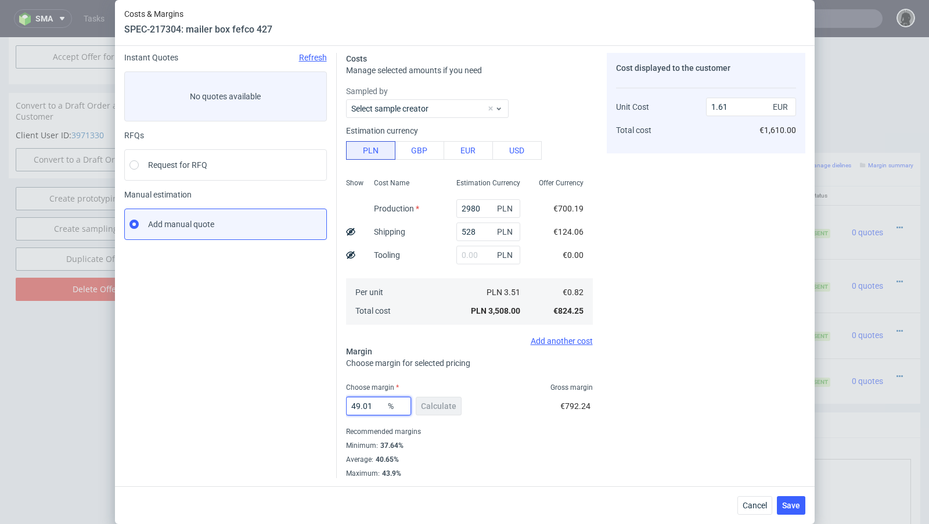
drag, startPoint x: 373, startPoint y: 407, endPoint x: 340, endPoint y: 405, distance: 33.8
click at [340, 405] on div "Costs Manage selected amounts if you need Sampled by Select sample creator Esti…" at bounding box center [571, 261] width 468 height 434
type input "42"
type input "1.42"
type input "40"
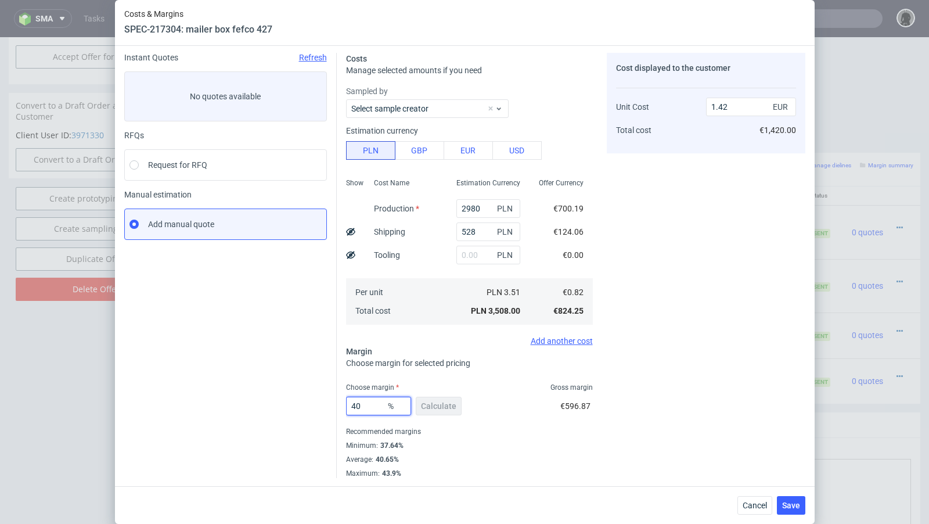
type input "1.37"
type input "40.4"
type input "1.38"
type input "40.9"
type input "1.39"
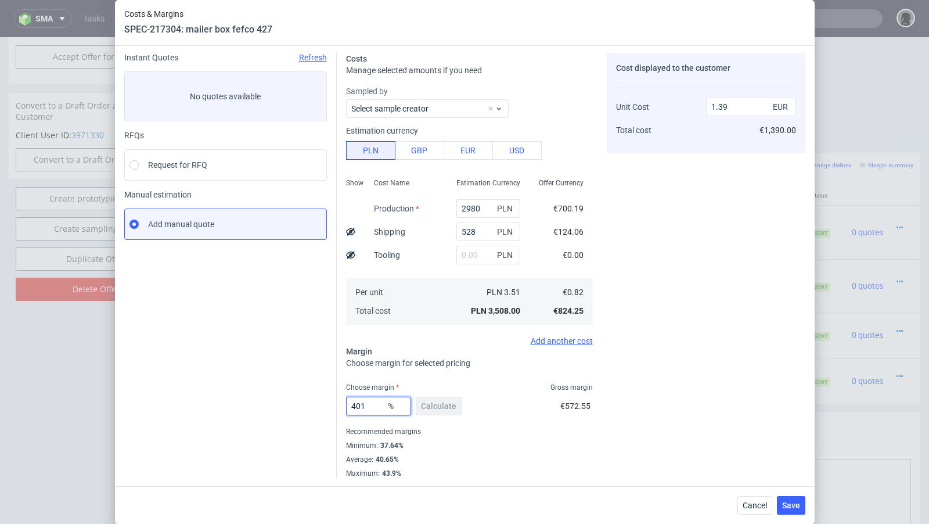
type input "40"
type input "-0.28"
type input "41"
type input "1.39"
type input "41.6"
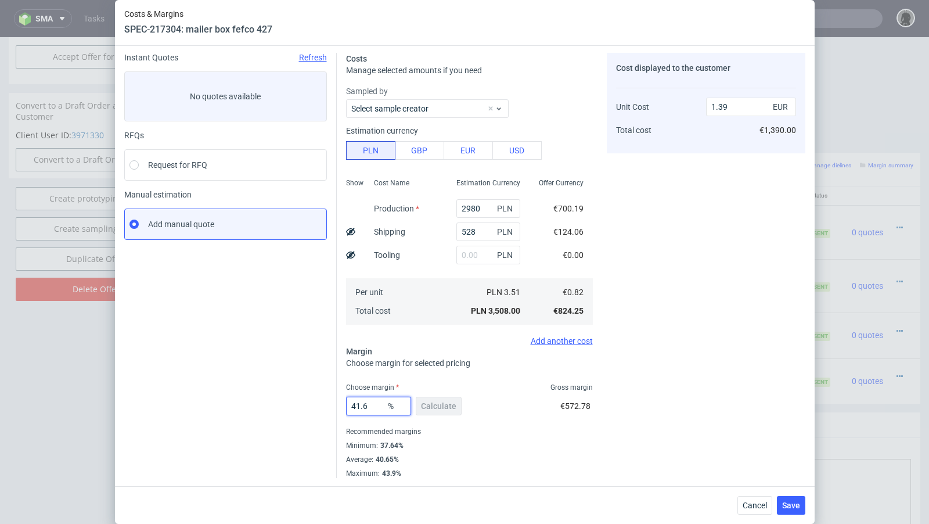
type input "1.41"
type input "41.3"
type input "1.4"
type input "41"
type input "1.39"
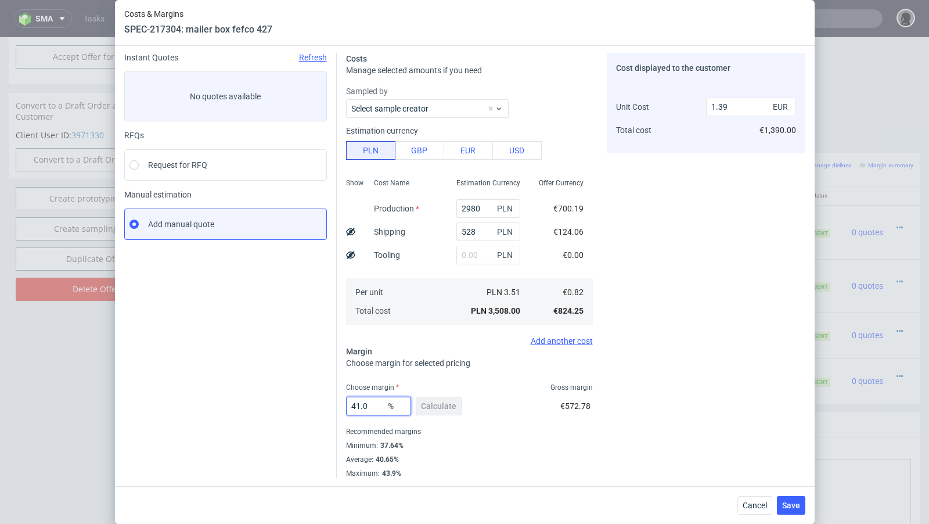
type input "41.09"
type input "1.4"
type input "41.06"
type input "1.39"
type input "41.08"
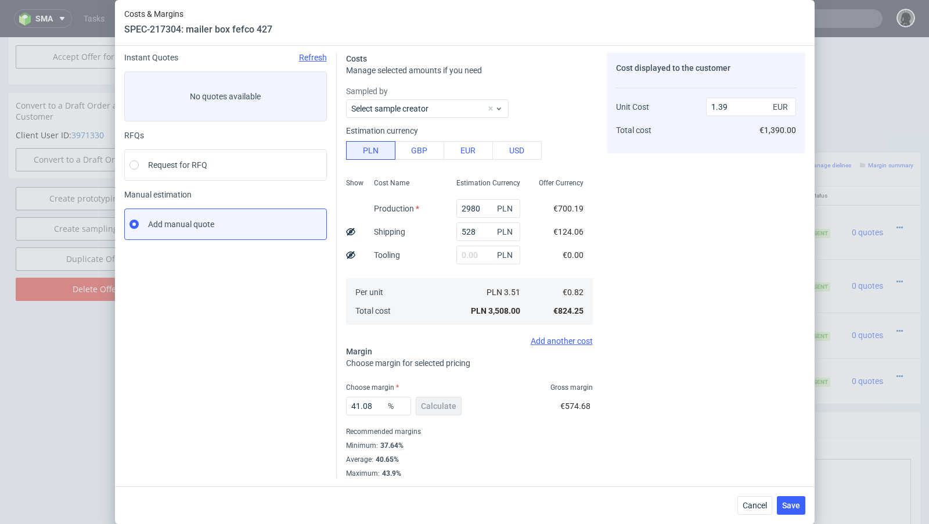
click at [527, 381] on fieldset "Costs Manage selected amounts if you need Sampled by Select sample creator Esti…" at bounding box center [469, 265] width 247 height 425
click at [798, 511] on button "Save" at bounding box center [791, 505] width 28 height 19
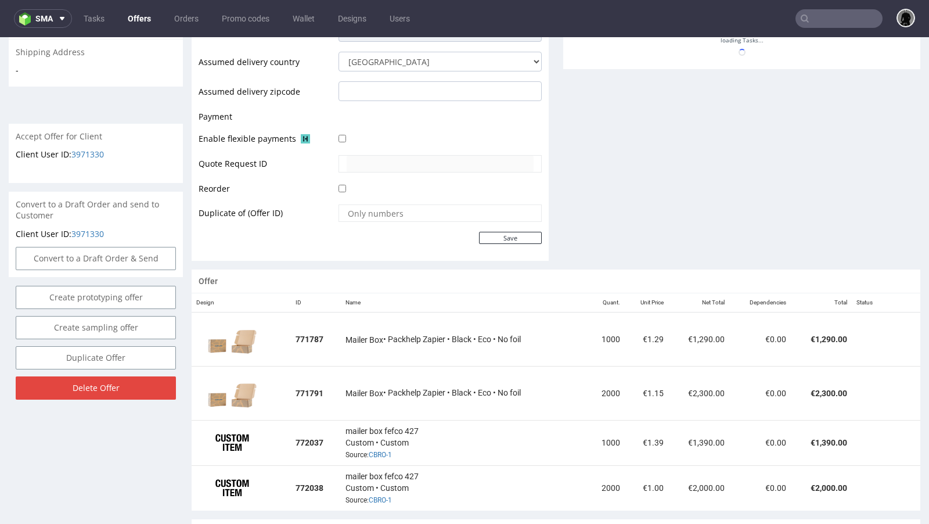
scroll to position [510, 0]
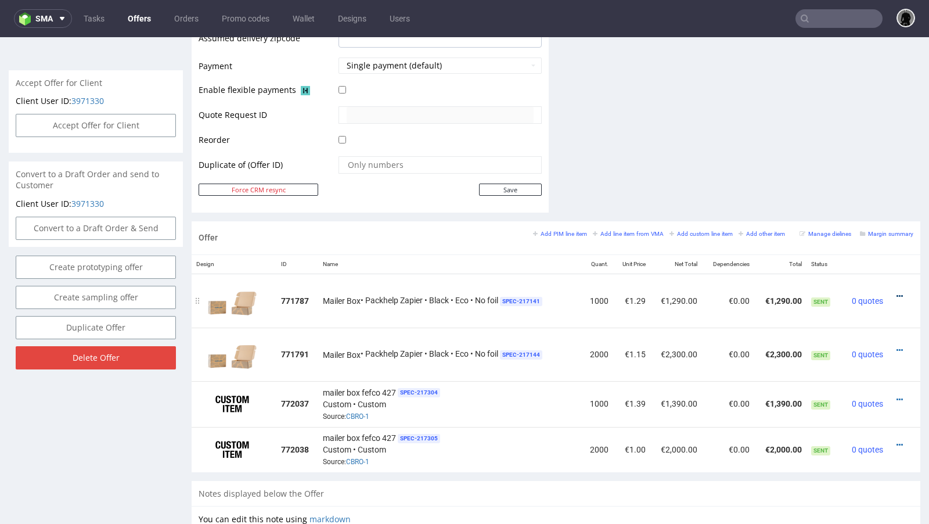
click at [896, 292] on icon at bounding box center [899, 296] width 6 height 8
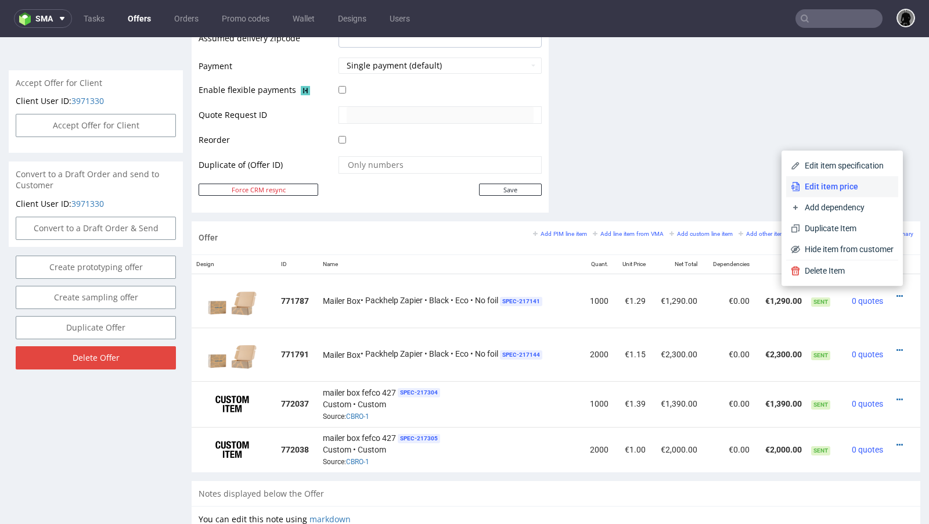
click at [858, 190] on span "Edit item price" at bounding box center [846, 187] width 93 height 12
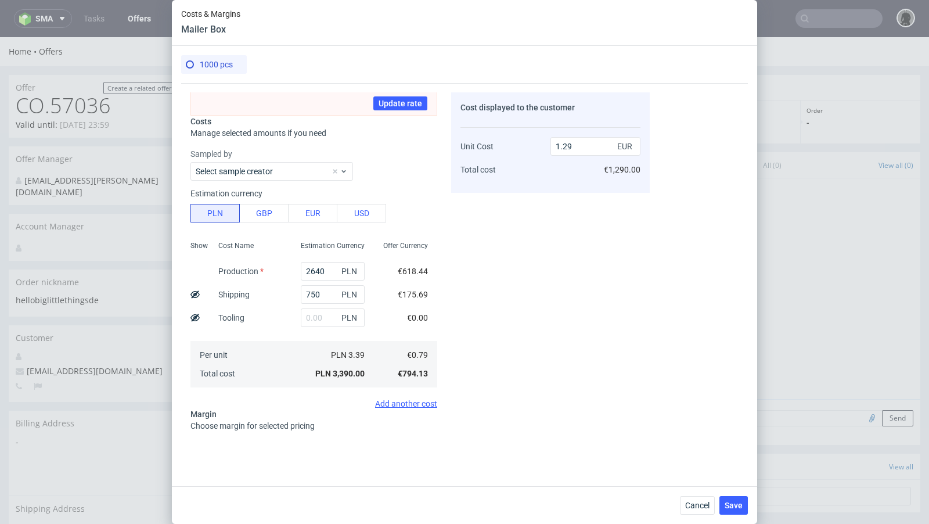
scroll to position [0, 0]
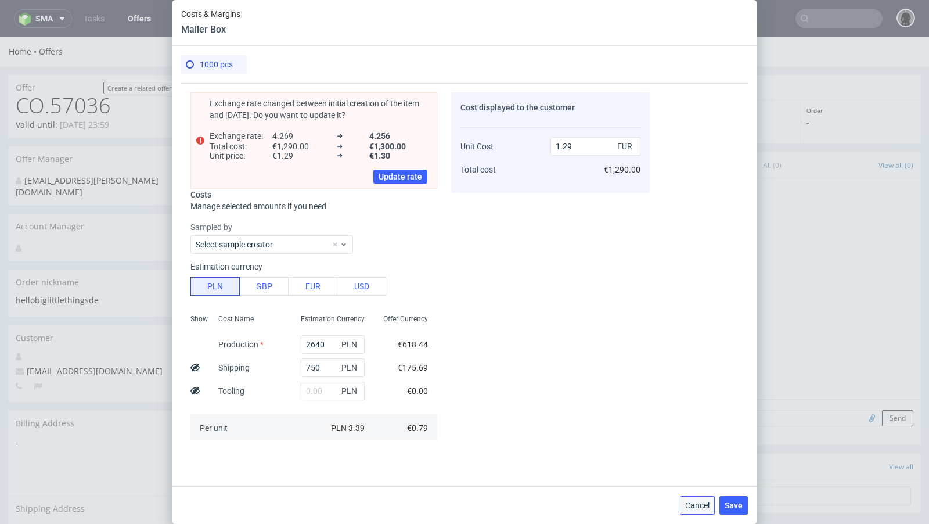
click at [695, 499] on button "Cancel" at bounding box center [697, 505] width 35 height 19
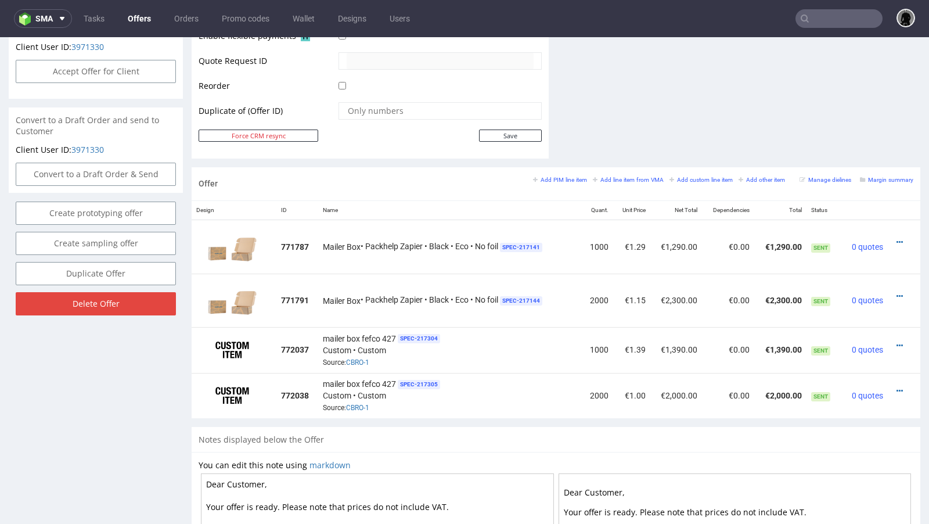
scroll to position [568, 0]
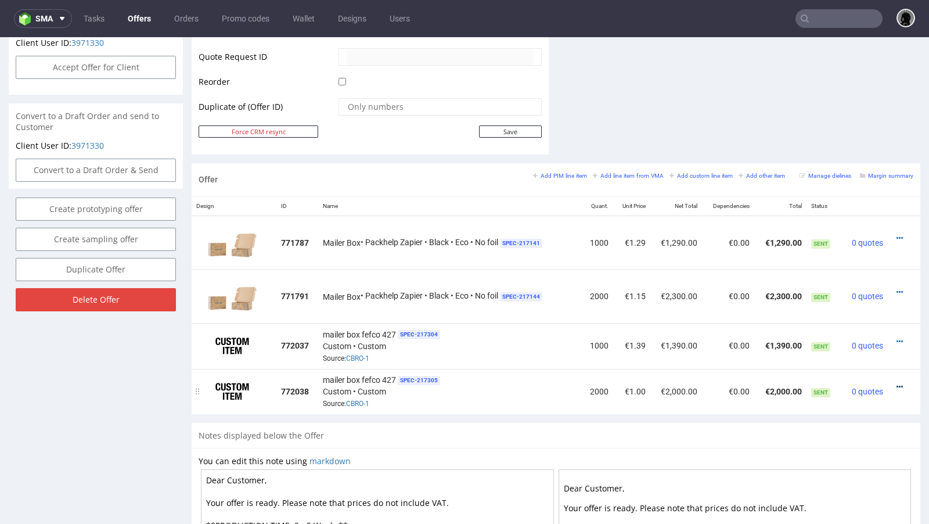
click at [896, 385] on icon at bounding box center [899, 387] width 6 height 8
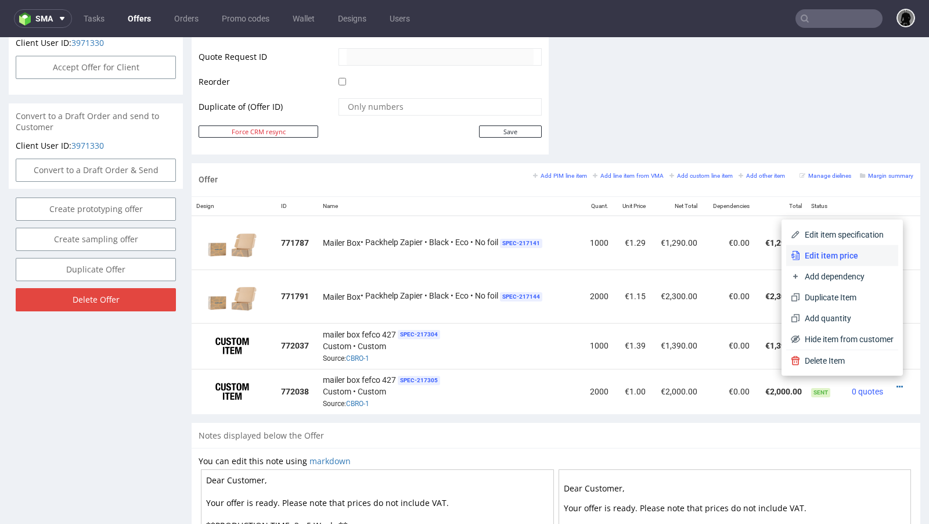
click at [826, 259] on span "Edit item price" at bounding box center [846, 256] width 93 height 12
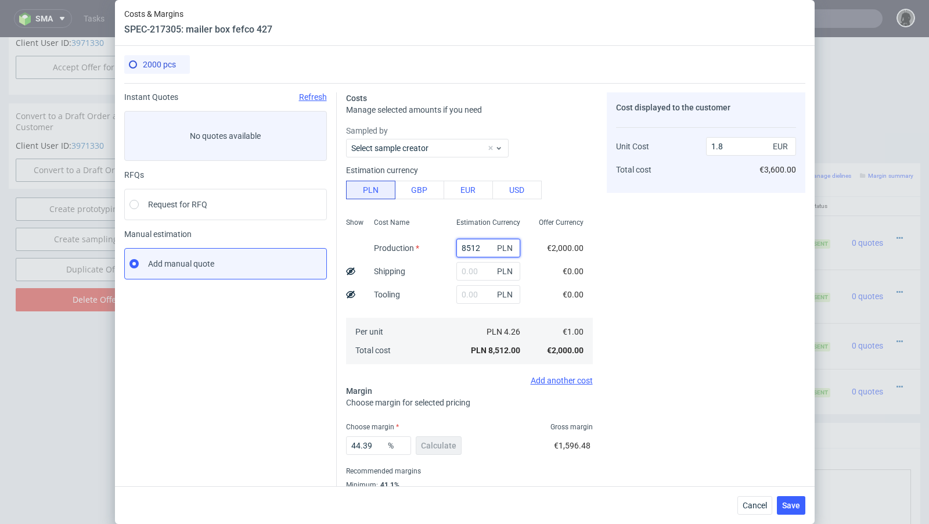
click at [481, 243] on input "8512" at bounding box center [488, 248] width 64 height 19
paste input "4620.00"
type input "4620"
type input "0.98"
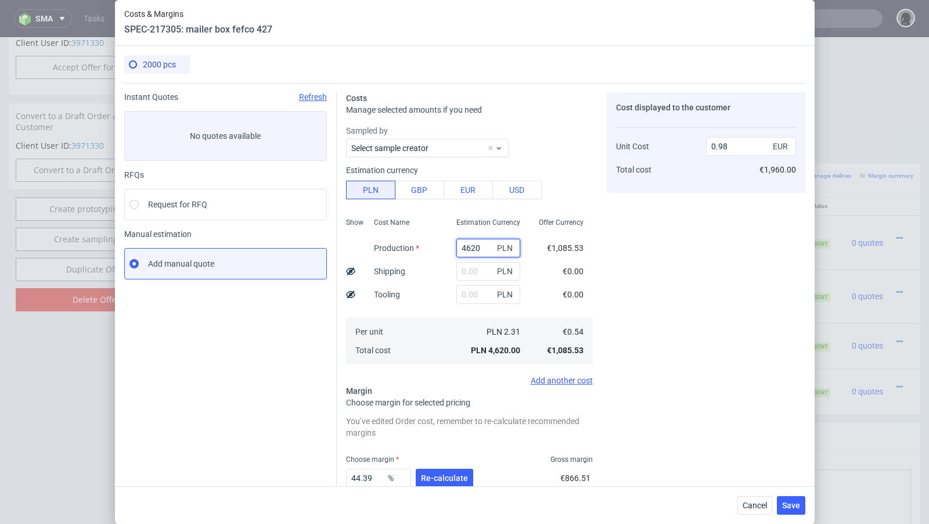
type input "4620"
click at [469, 273] on input "text" at bounding box center [488, 271] width 64 height 19
paste input "817"
type input "817"
type input "1.15"
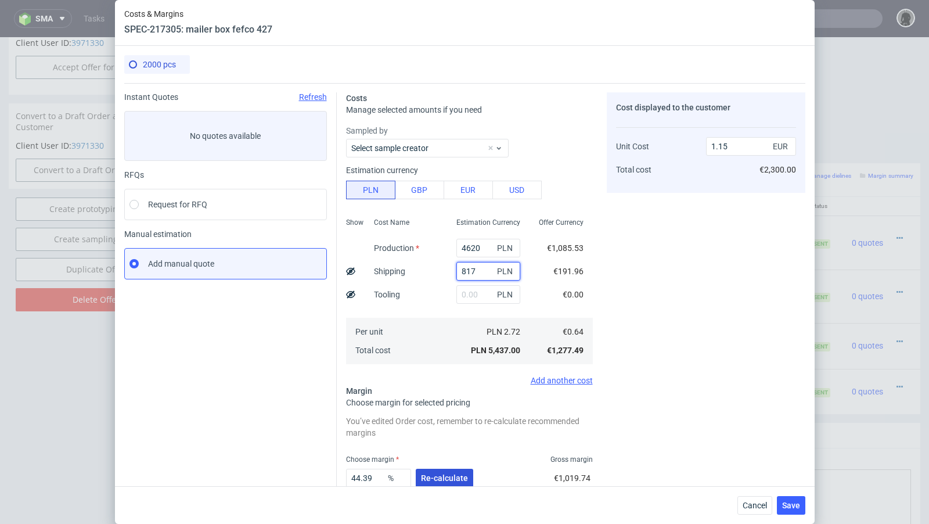
type input "817"
click at [446, 475] on span "Re-calculate" at bounding box center [444, 478] width 47 height 8
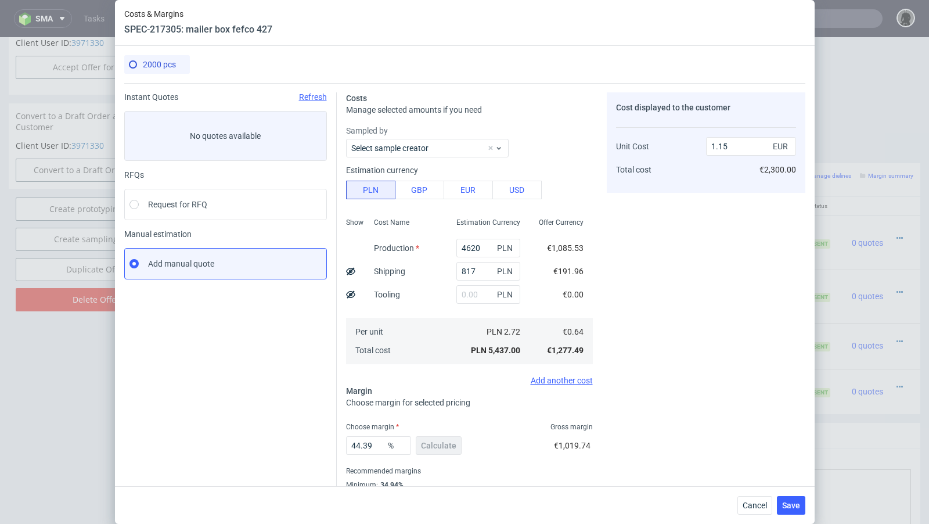
scroll to position [39, 0]
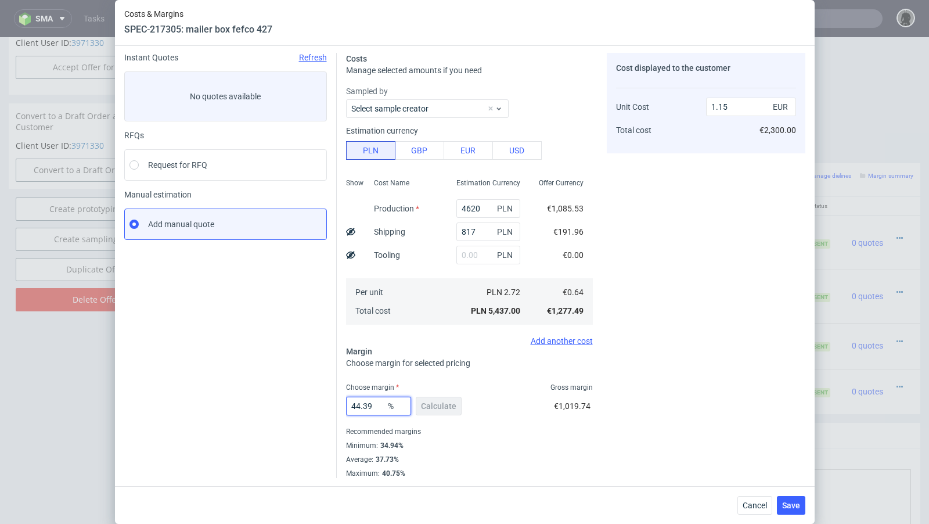
drag, startPoint x: 377, startPoint y: 406, endPoint x: 282, endPoint y: 398, distance: 95.6
click at [282, 399] on div "Instant Quotes Refresh No quotes available RFQs Request for RFQ Manual estimati…" at bounding box center [464, 261] width 681 height 434
type input "38"
type input "1.03"
type input "38"
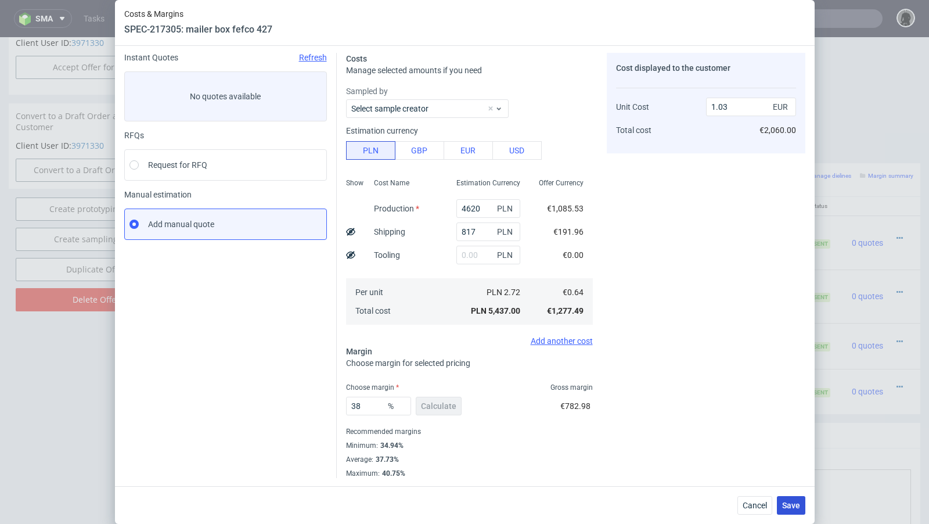
click at [793, 502] on span "Save" at bounding box center [791, 505] width 18 height 8
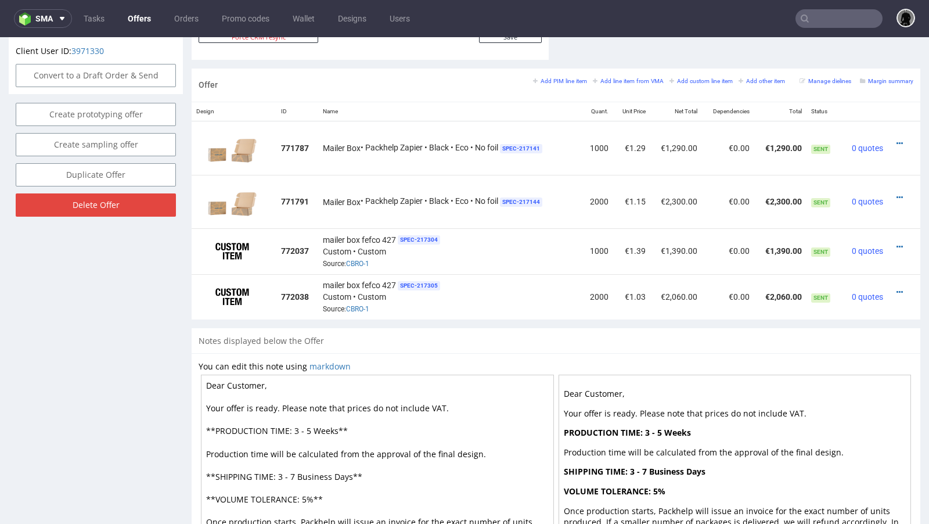
scroll to position [664, 0]
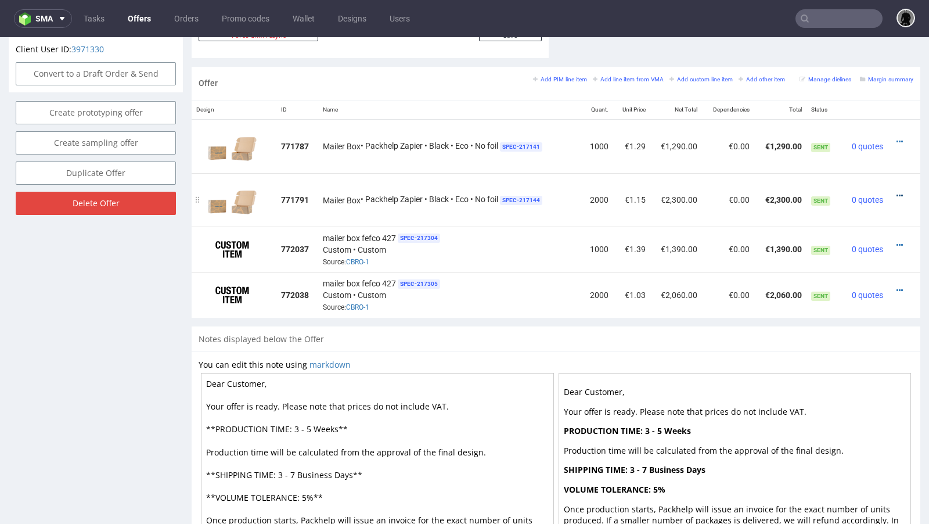
click at [896, 193] on icon at bounding box center [899, 196] width 6 height 8
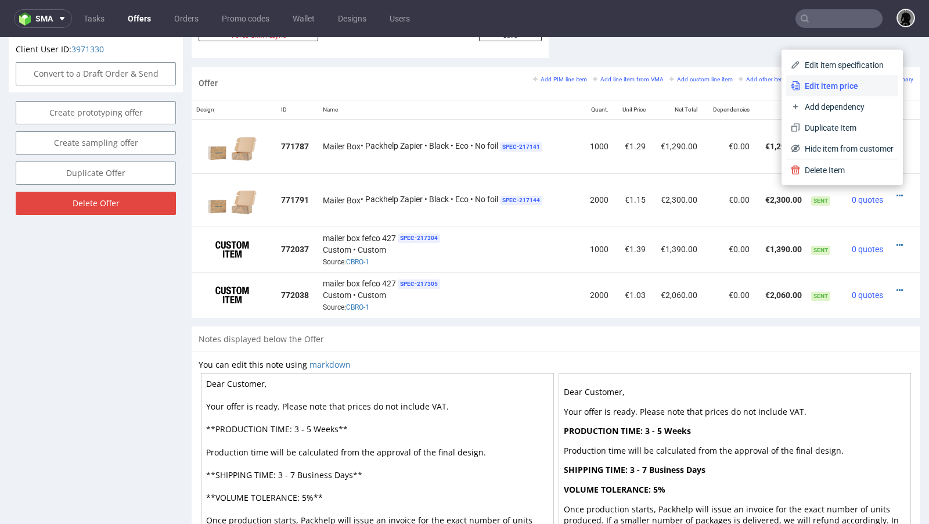
click at [817, 89] on span "Edit item price" at bounding box center [846, 86] width 93 height 12
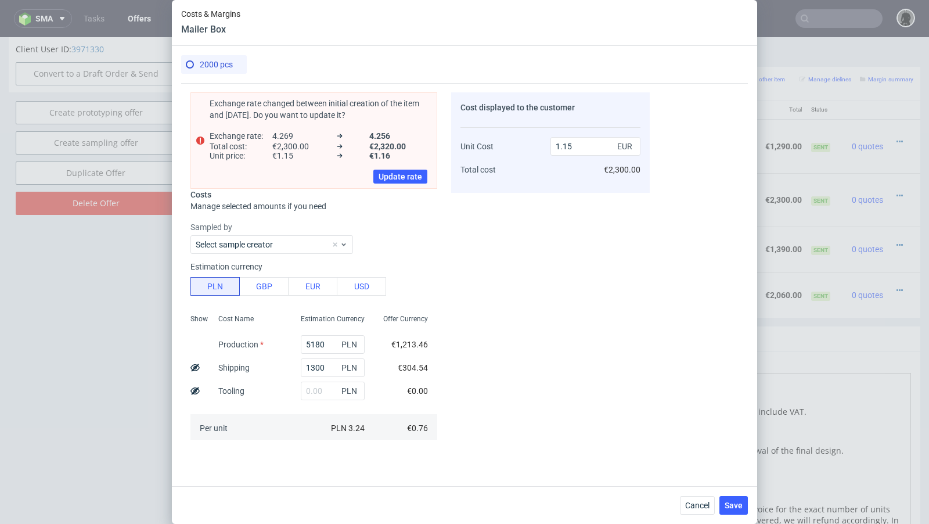
scroll to position [205, 0]
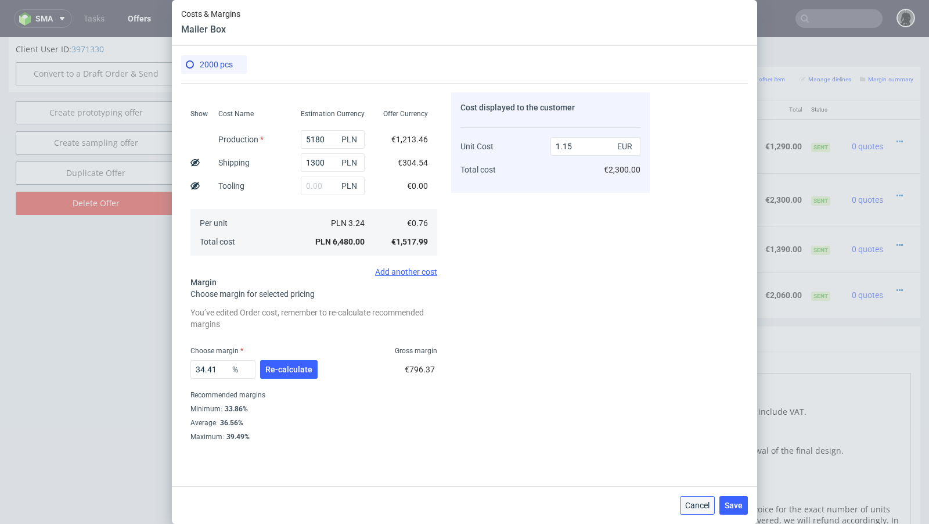
click at [695, 508] on span "Cancel" at bounding box center [697, 505] width 24 height 8
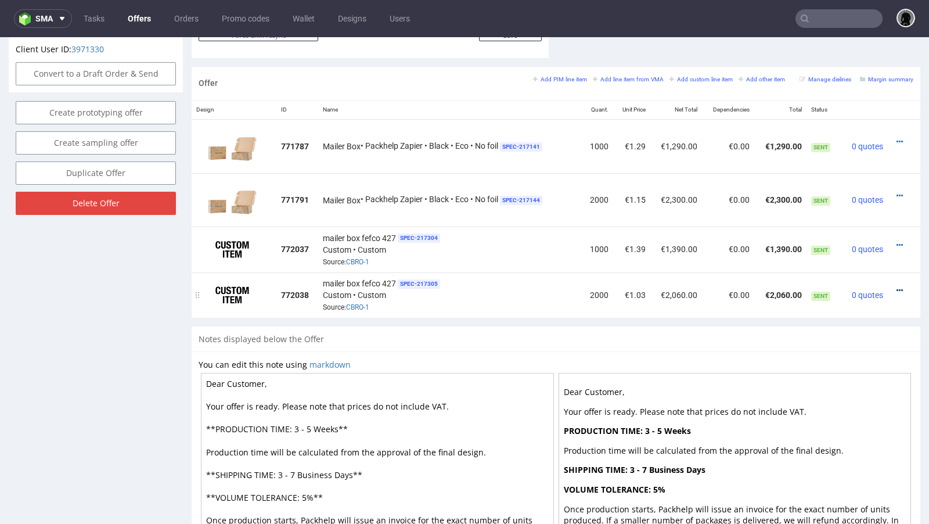
click at [896, 286] on icon at bounding box center [899, 290] width 6 height 8
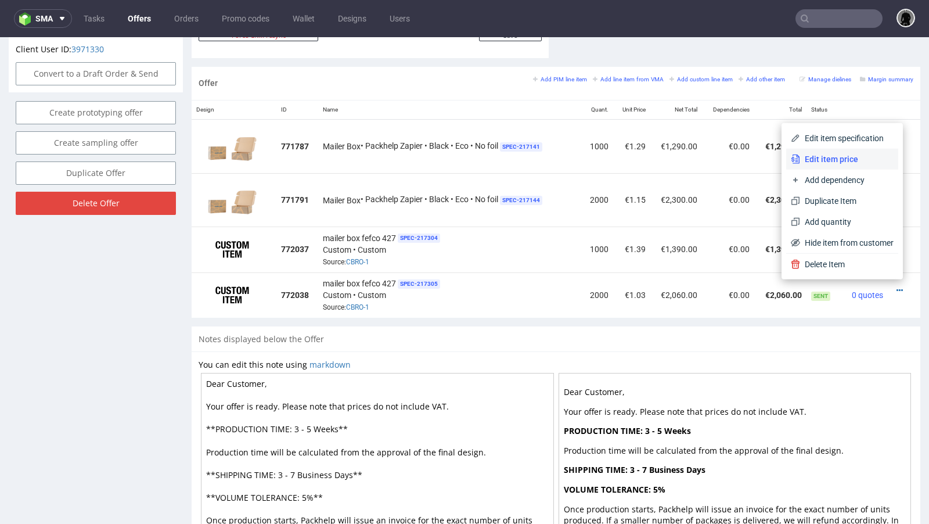
click at [815, 163] on span "Edit item price" at bounding box center [846, 159] width 93 height 12
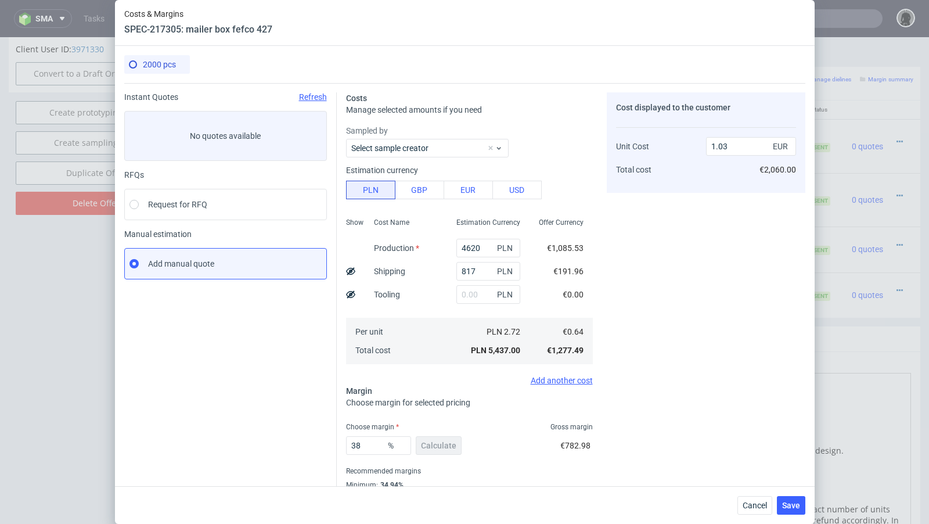
scroll to position [39, 0]
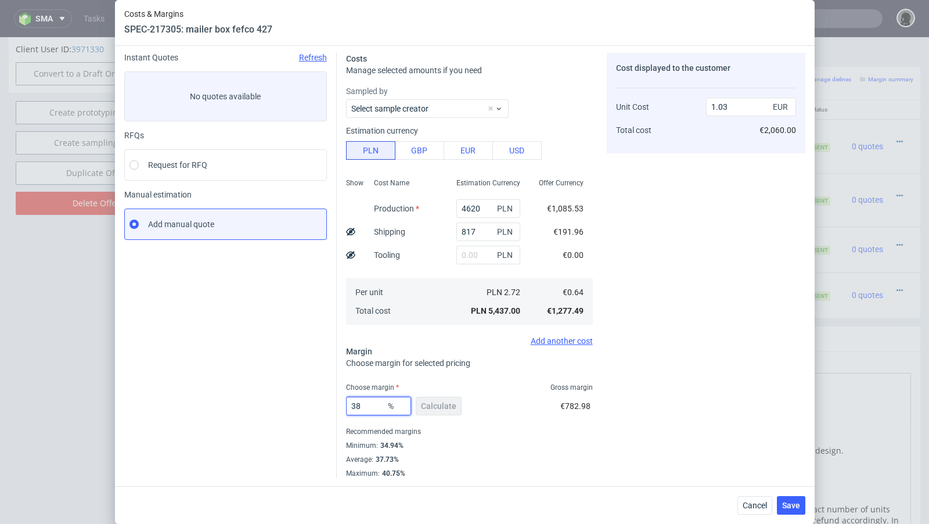
drag, startPoint x: 375, startPoint y: 404, endPoint x: 275, endPoint y: 382, distance: 102.3
click at [275, 382] on div "Instant Quotes Refresh No quotes available RFQs Request for RFQ Manual estimati…" at bounding box center [464, 261] width 681 height 434
click at [743, 509] on span "Cancel" at bounding box center [754, 505] width 24 height 8
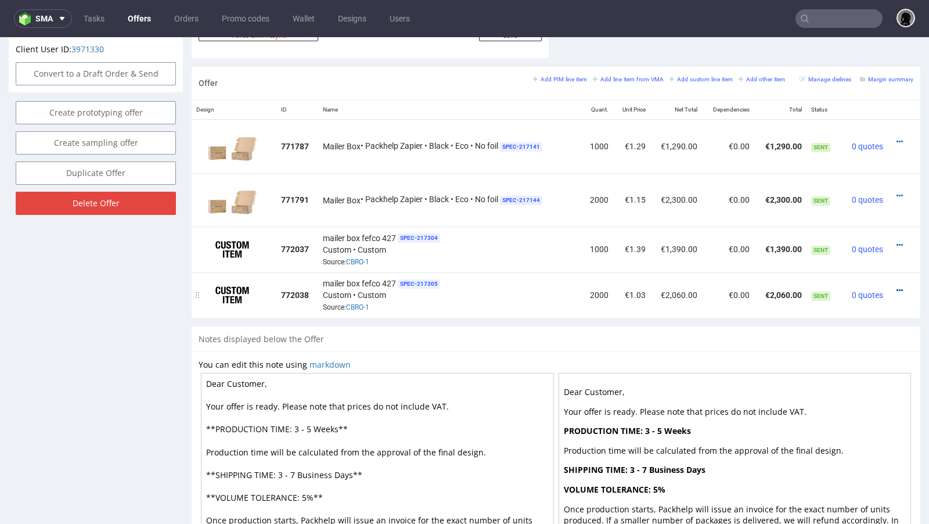
click at [896, 286] on icon at bounding box center [899, 290] width 6 height 8
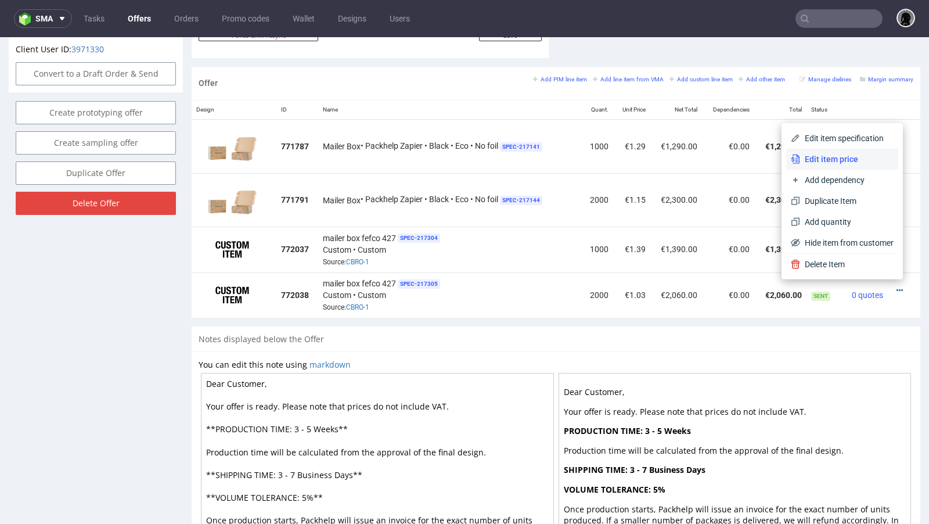
click at [819, 163] on span "Edit item price" at bounding box center [846, 159] width 93 height 12
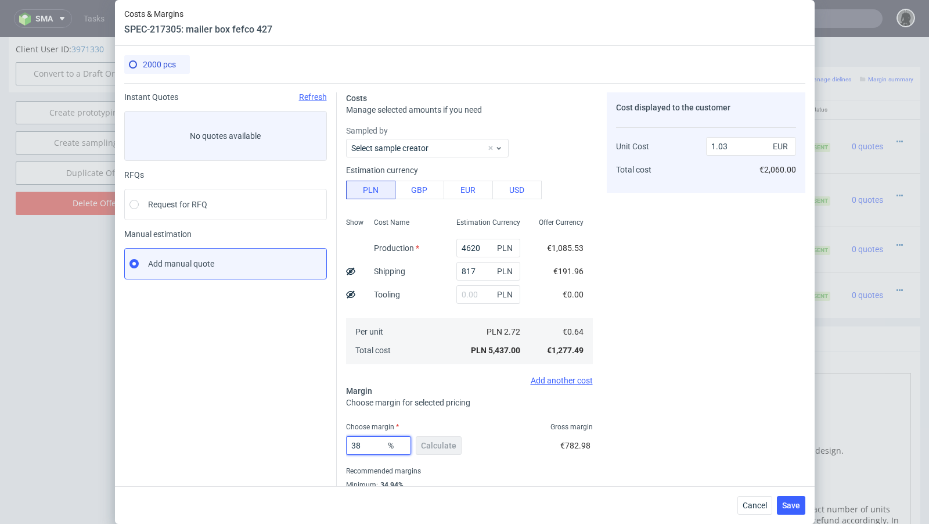
drag, startPoint x: 365, startPoint y: 444, endPoint x: 277, endPoint y: 444, distance: 87.1
click at [277, 444] on div "Instant Quotes Refresh No quotes available RFQs Request for RFQ Manual estimati…" at bounding box center [464, 300] width 681 height 434
type input "48"
type input "1.23"
type input "47"
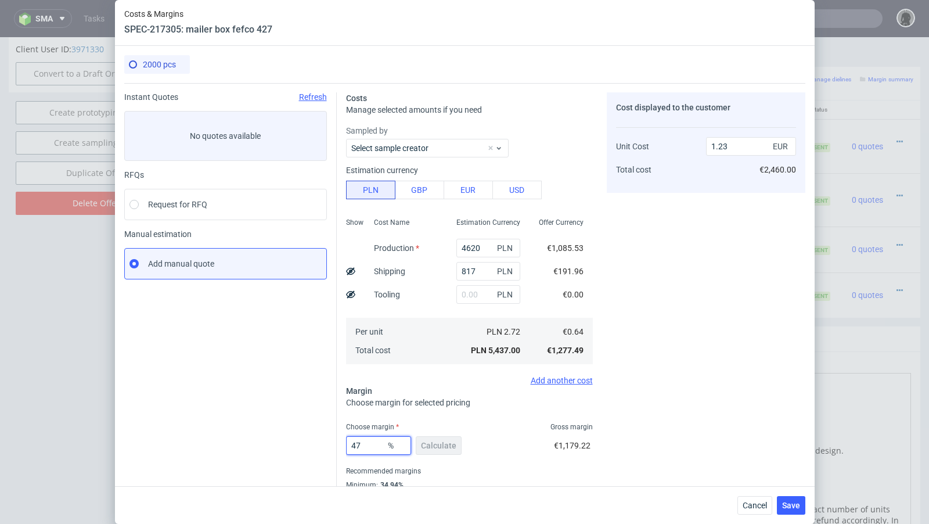
type input "1.21"
type input "46"
type input "1.19"
type input "46.7"
type input "1.2"
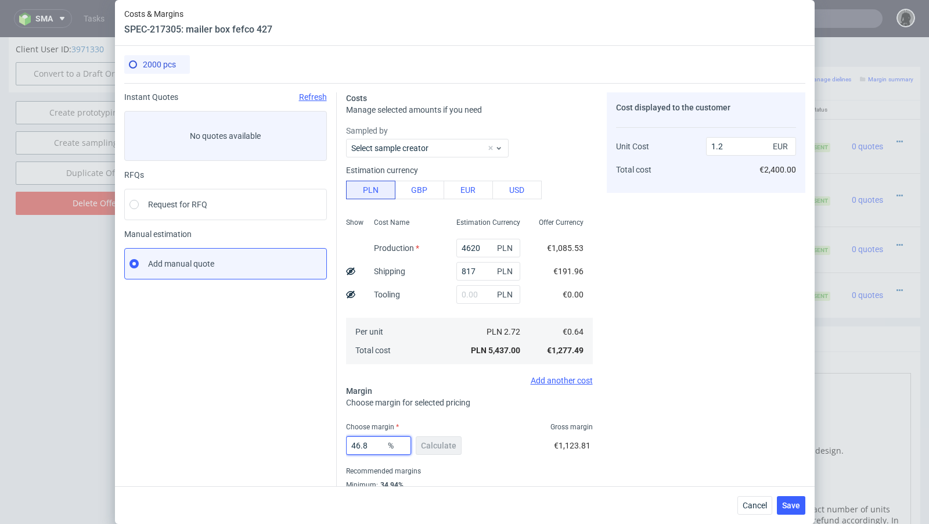
type input "46.88"
type input "1.21"
type input "46.81"
type input "1.2"
type input "46.81"
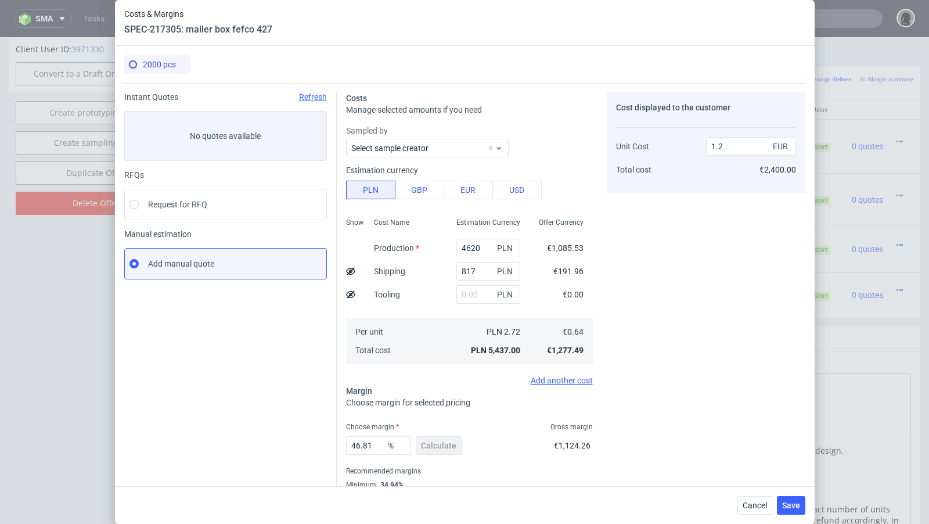
click at [319, 394] on div "Instant Quotes Refresh No quotes available RFQs Request for RFQ Manual estimati…" at bounding box center [230, 304] width 212 height 425
click at [785, 503] on span "Save" at bounding box center [791, 505] width 18 height 8
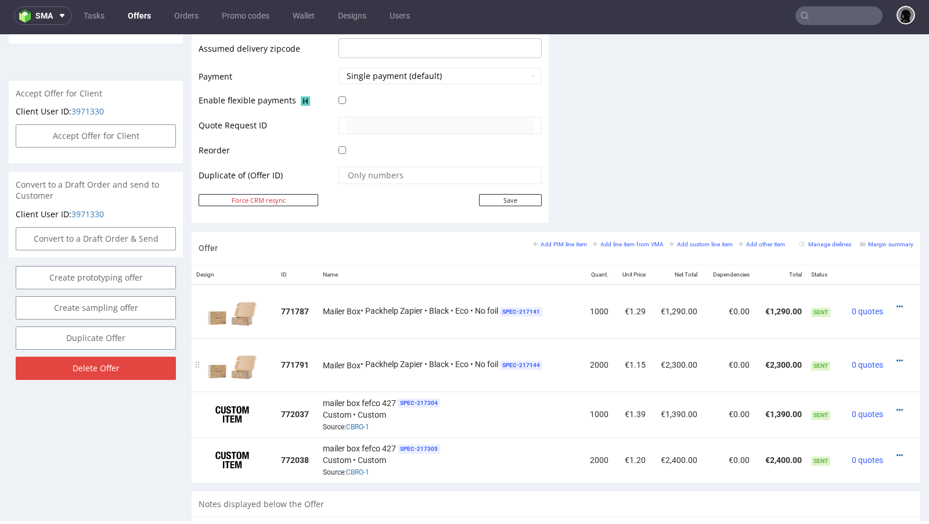
scroll to position [0, 0]
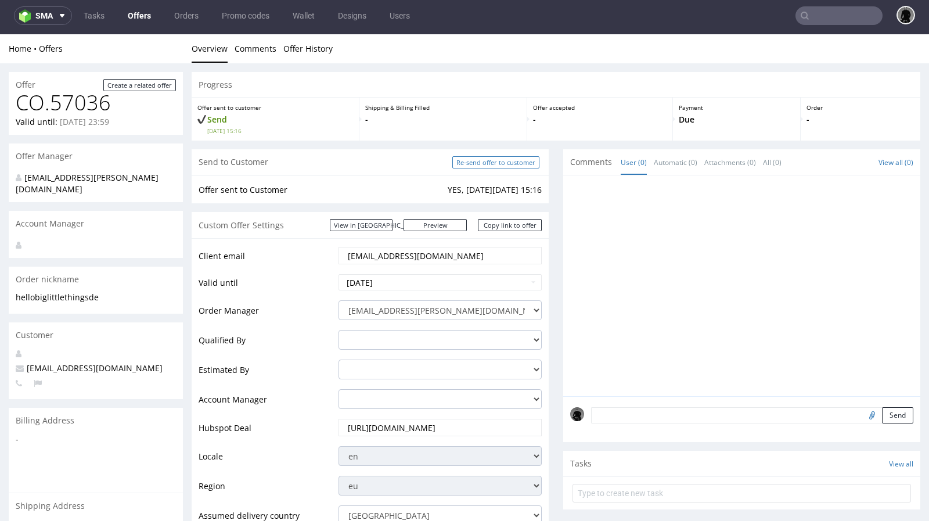
click at [471, 157] on input "Re-send offer to customer" at bounding box center [495, 162] width 87 height 12
type input "In progress..."
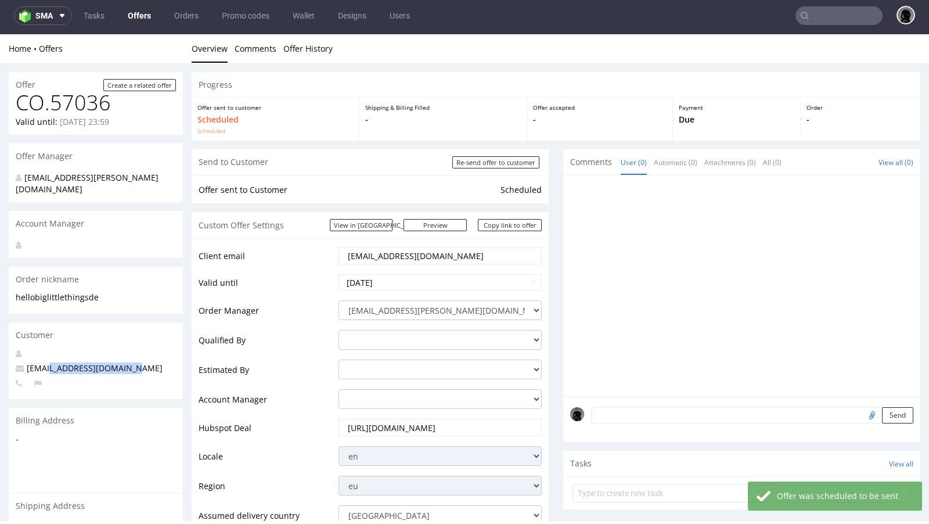
drag, startPoint x: 128, startPoint y: 354, endPoint x: 46, endPoint y: 353, distance: 81.9
click at [46, 362] on p "[EMAIL_ADDRESS][DOMAIN_NAME]" at bounding box center [96, 368] width 160 height 12
copy span "@biglittlethings.de"
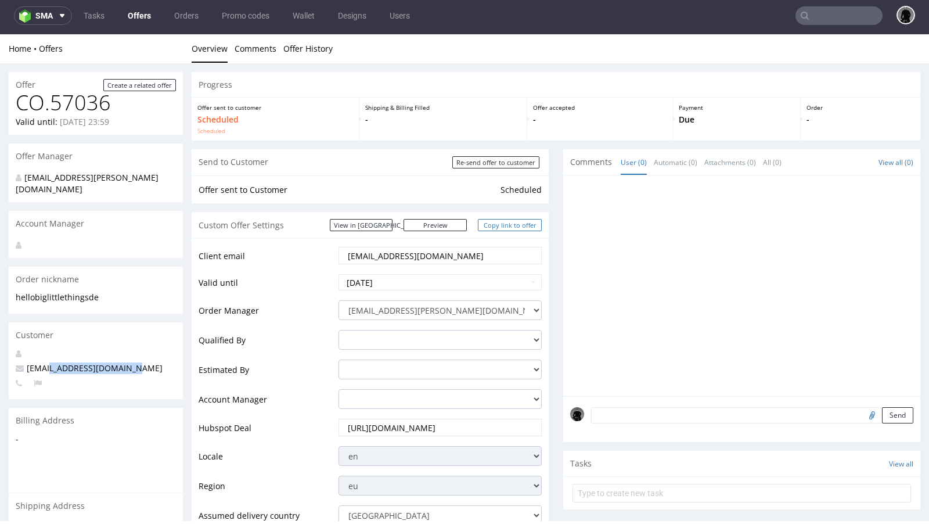
click at [498, 230] on link "Copy link to offer" at bounding box center [510, 225] width 64 height 12
copy span "@biglittlethings.de"
click at [498, 230] on link "Copy link to offer" at bounding box center [510, 225] width 64 height 12
click at [138, 19] on link "Offers" at bounding box center [139, 15] width 37 height 19
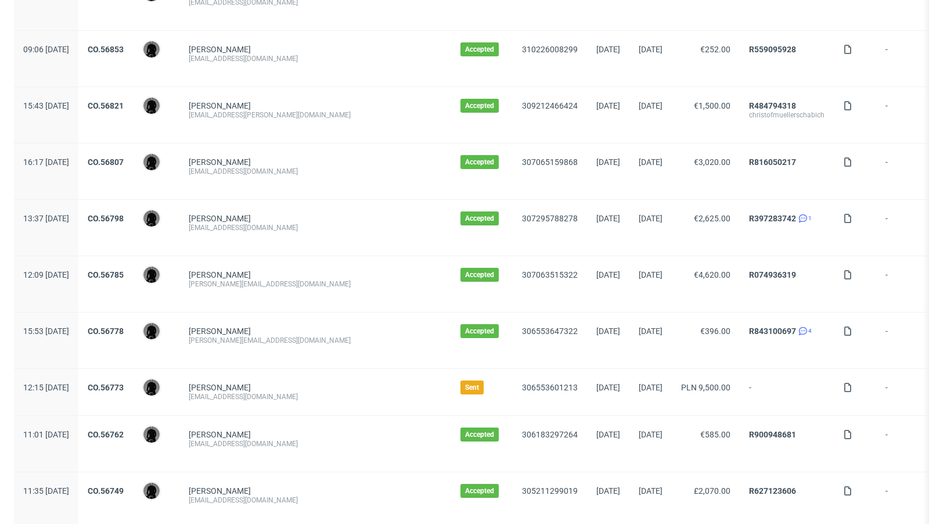
scroll to position [1173, 0]
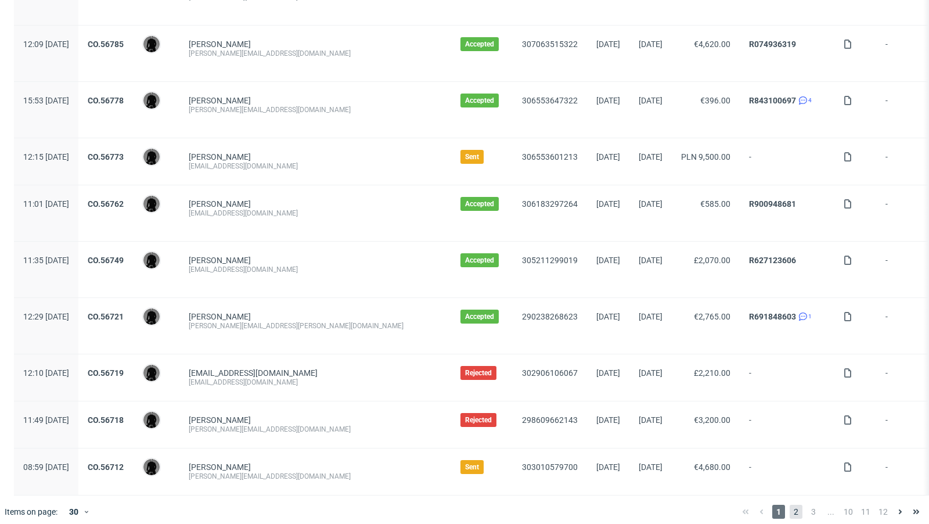
click at [790, 505] on span "2" at bounding box center [796, 511] width 13 height 14
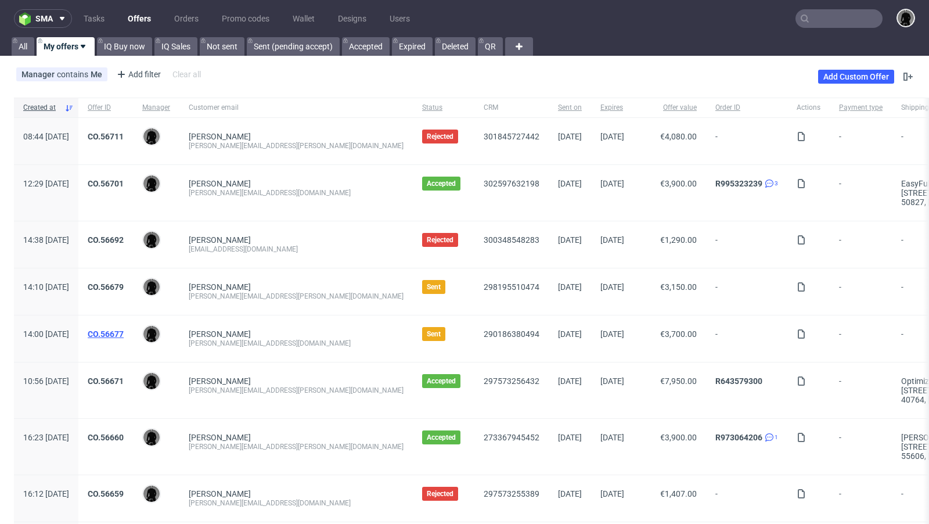
click at [124, 330] on link "CO.56677" at bounding box center [106, 333] width 36 height 9
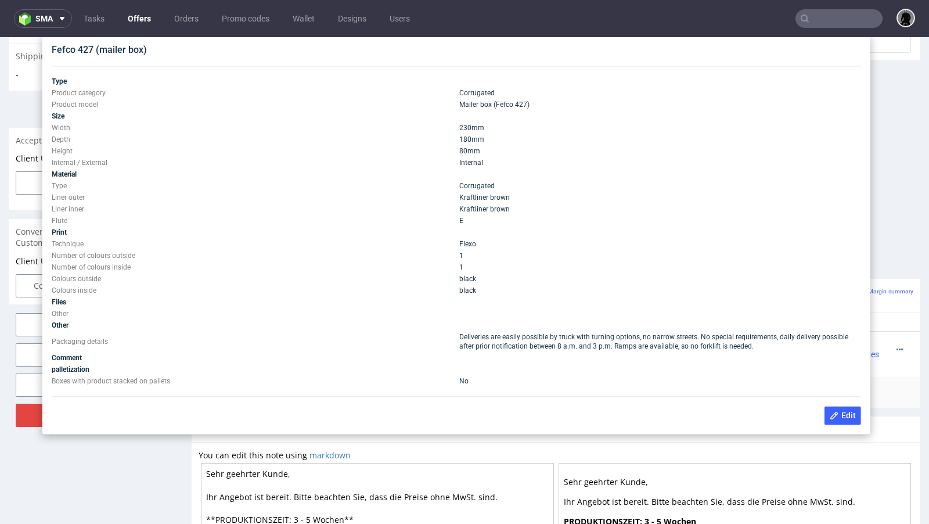
scroll to position [448, 0]
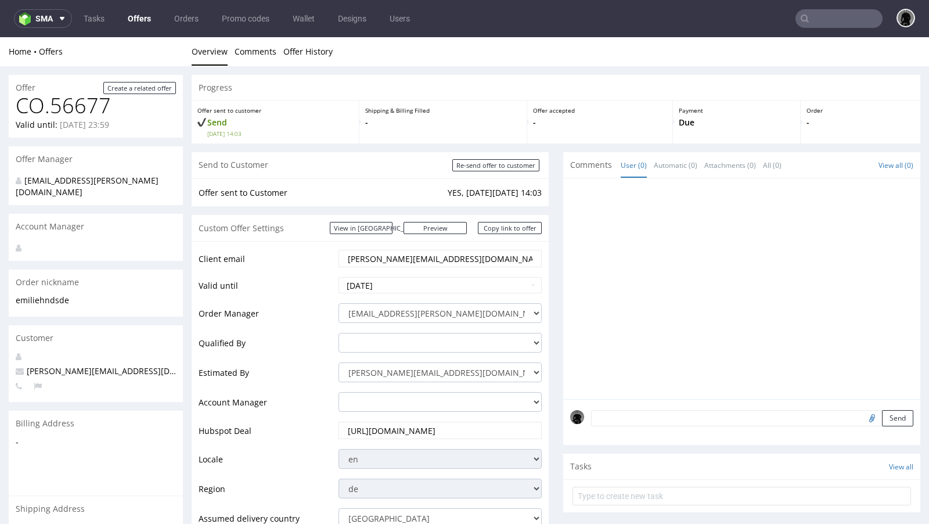
click at [48, 366] on div "emilie@hnds.de" at bounding box center [96, 377] width 174 height 52
click at [34, 365] on span "emilie@hnds.de" at bounding box center [122, 370] width 212 height 11
copy span "emilie@hnds.de"
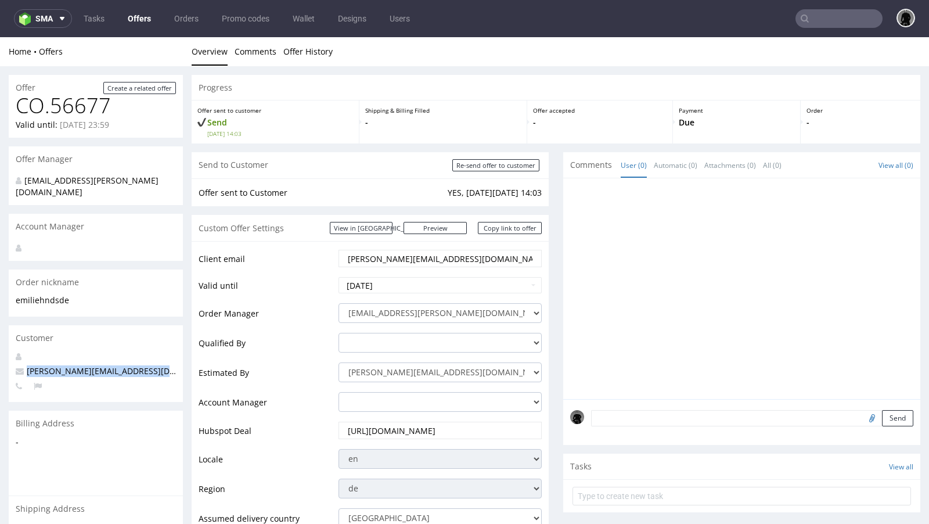
copy span "[PERSON_NAME][EMAIL_ADDRESS][DOMAIN_NAME]"
click at [820, 19] on input "text" at bounding box center [838, 18] width 87 height 19
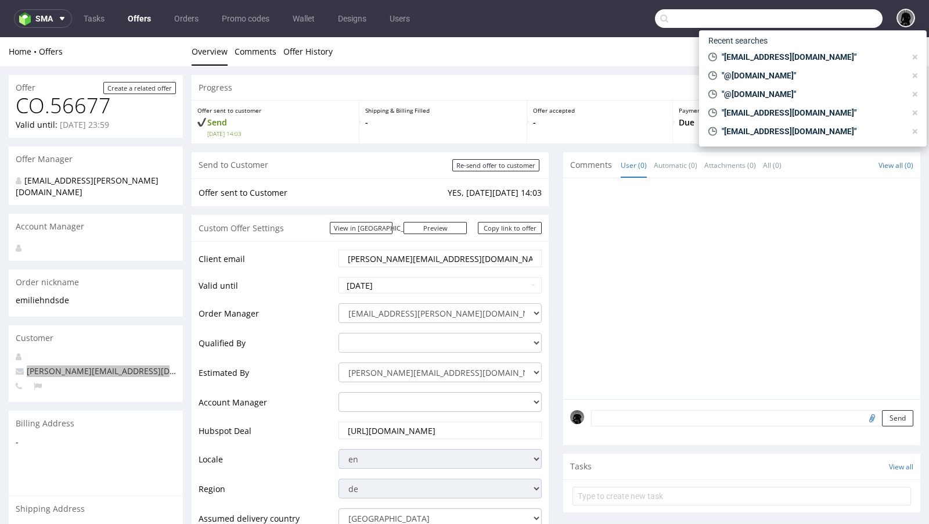
paste input "[PERSON_NAME][EMAIL_ADDRESS][DOMAIN_NAME]"
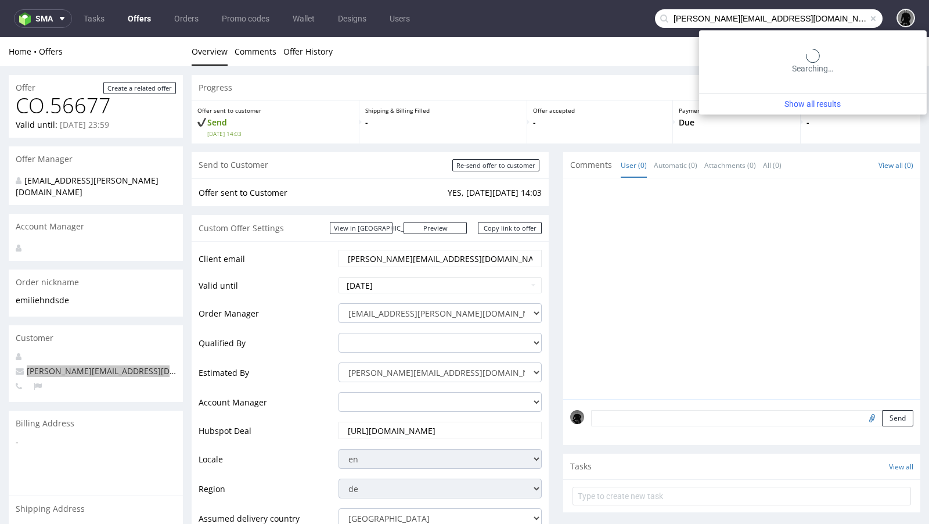
type input "[PERSON_NAME][EMAIL_ADDRESS][DOMAIN_NAME]"
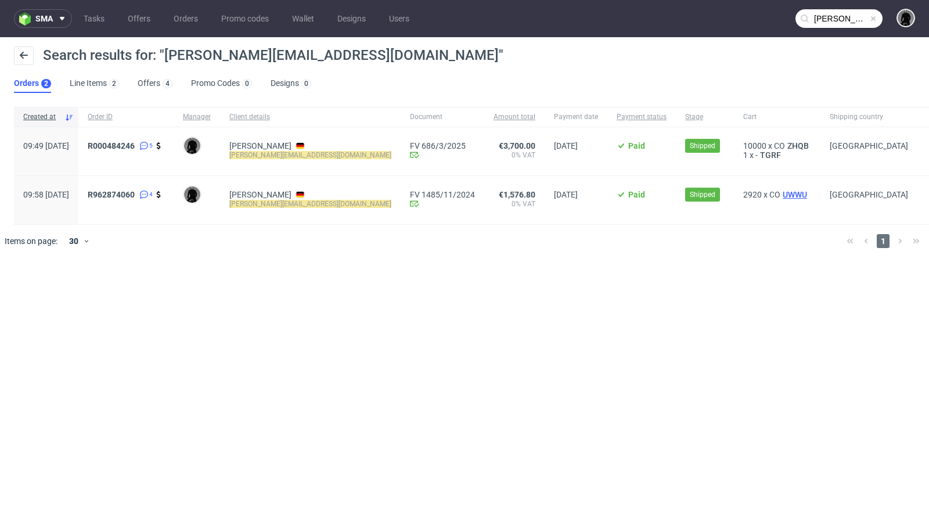
click at [780, 192] on span "UWWU" at bounding box center [794, 194] width 29 height 9
drag, startPoint x: 746, startPoint y: 193, endPoint x: 715, endPoint y: 192, distance: 30.8
click at [734, 192] on div "2920 x CO UWWU" at bounding box center [777, 200] width 86 height 48
copy span "UWWU"
click at [135, 148] on span "R000484246" at bounding box center [111, 145] width 47 height 9
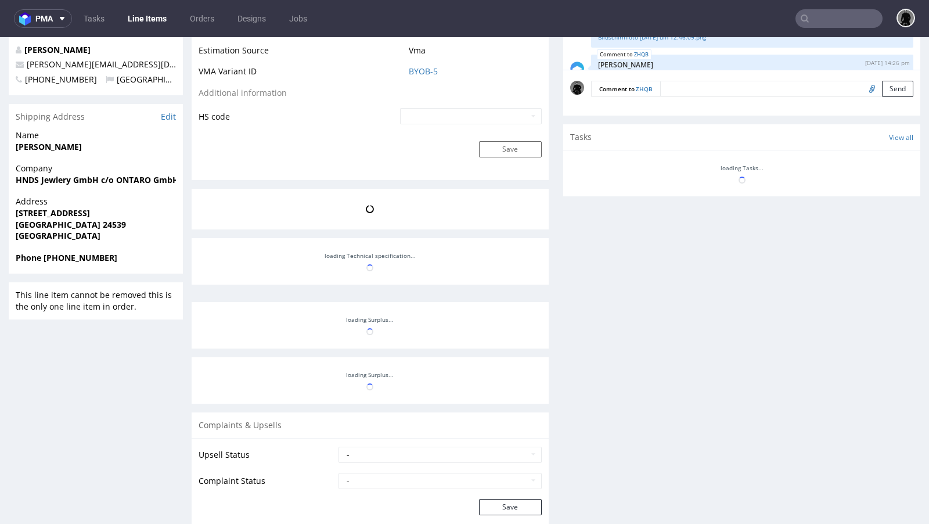
scroll to position [189, 0]
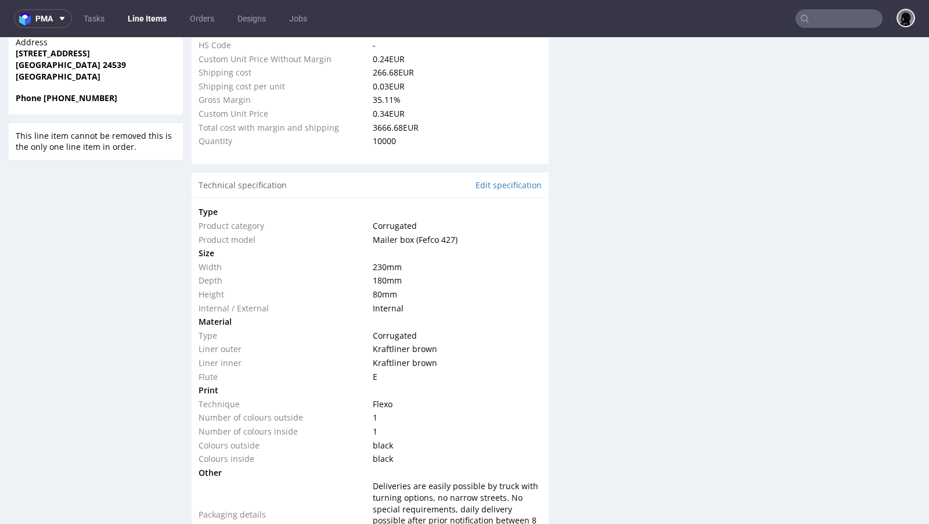
select select "in_progress"
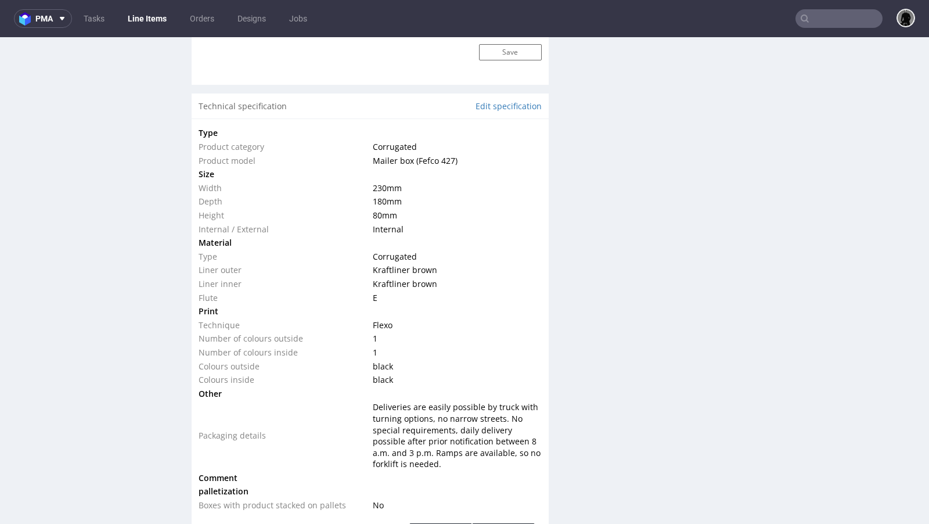
scroll to position [1060, 0]
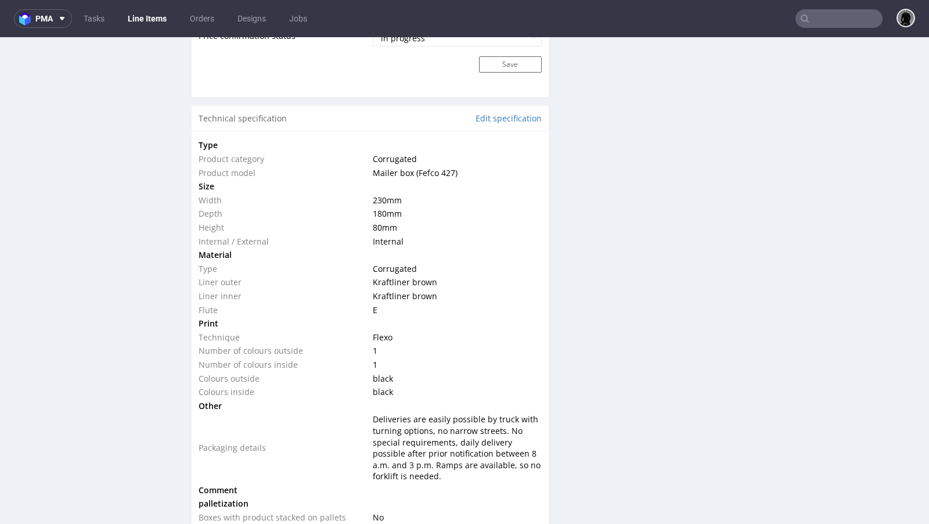
click at [532, 254] on td at bounding box center [455, 255] width 171 height 14
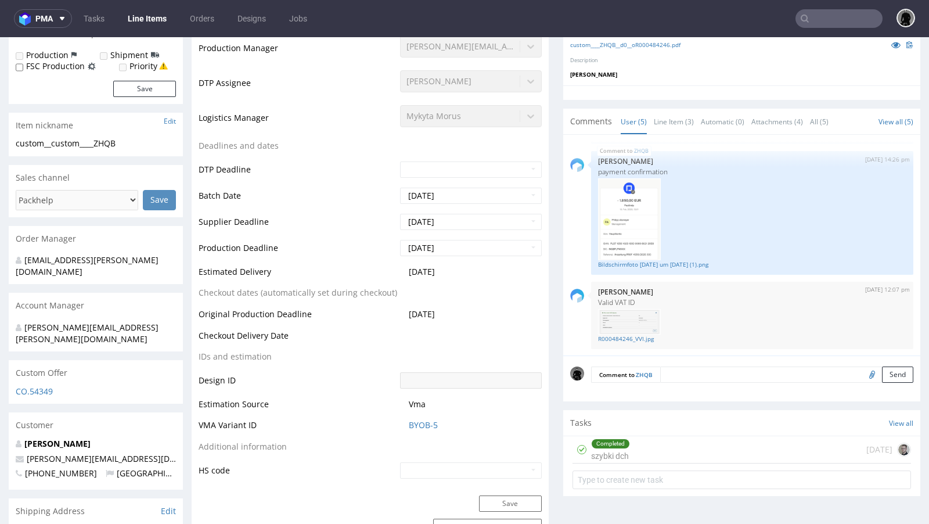
scroll to position [335, 0]
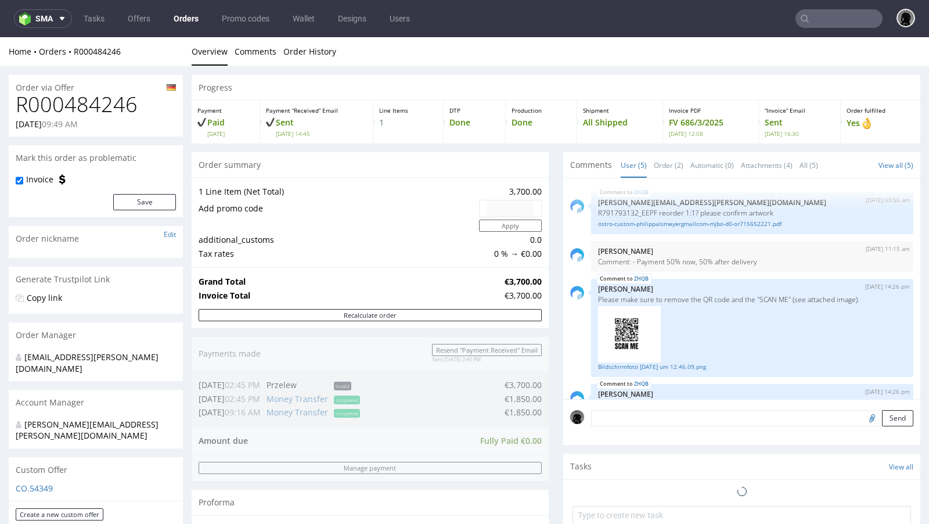
scroll to position [189, 0]
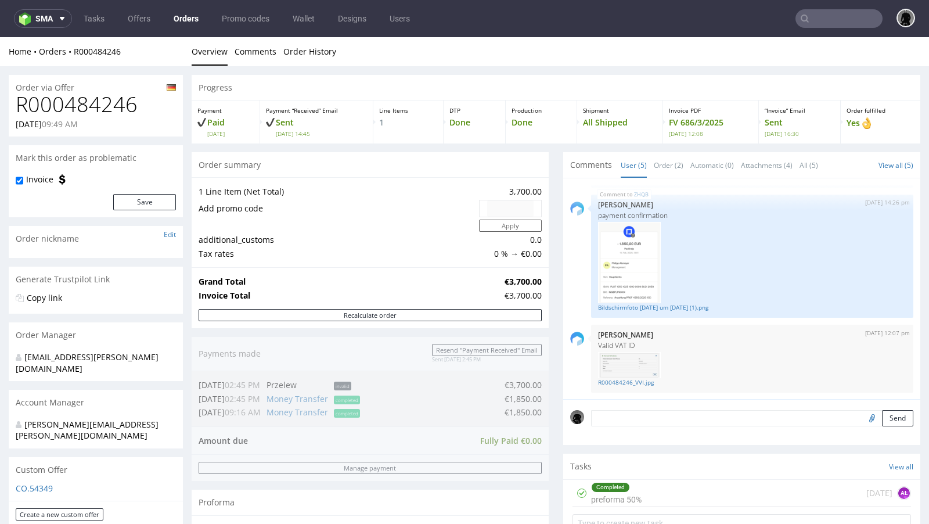
type input "[PERSON_NAME][EMAIL_ADDRESS][DOMAIN_NAME]"
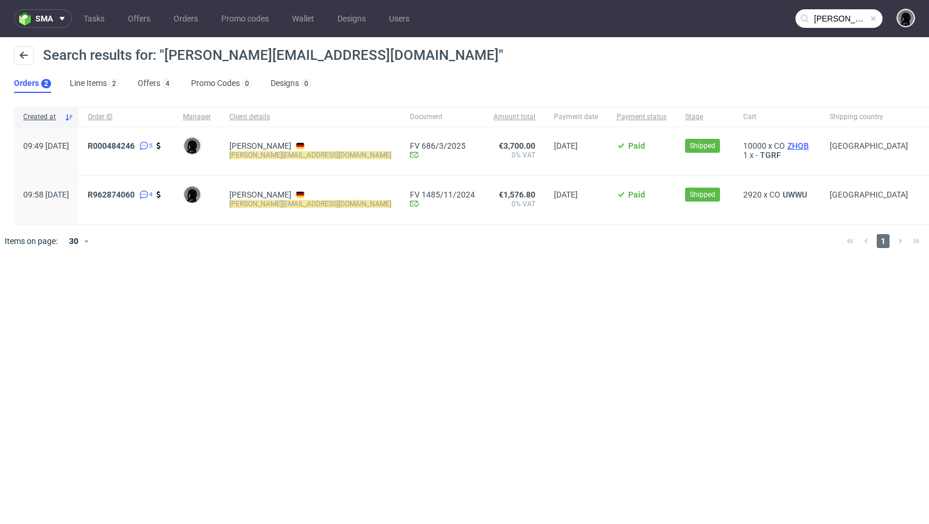
click at [785, 144] on span "ZHQB" at bounding box center [798, 145] width 26 height 9
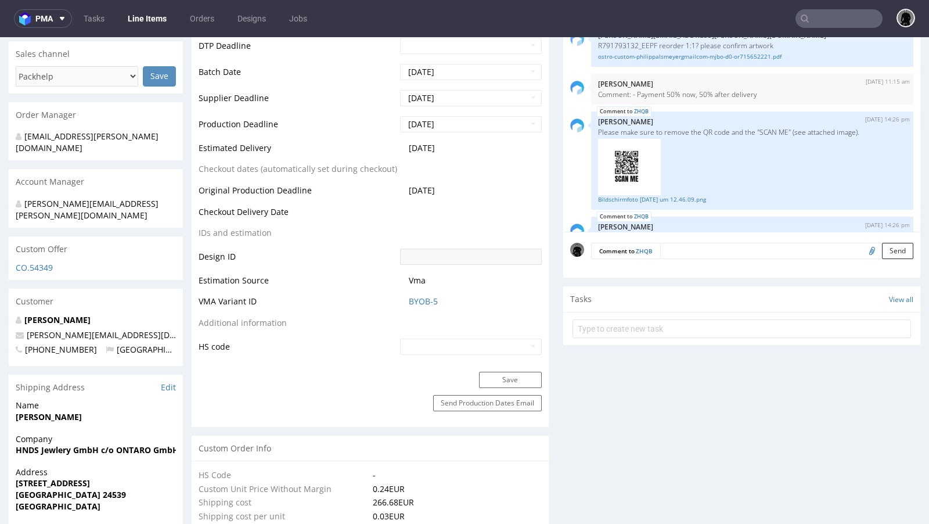
scroll to position [189, 0]
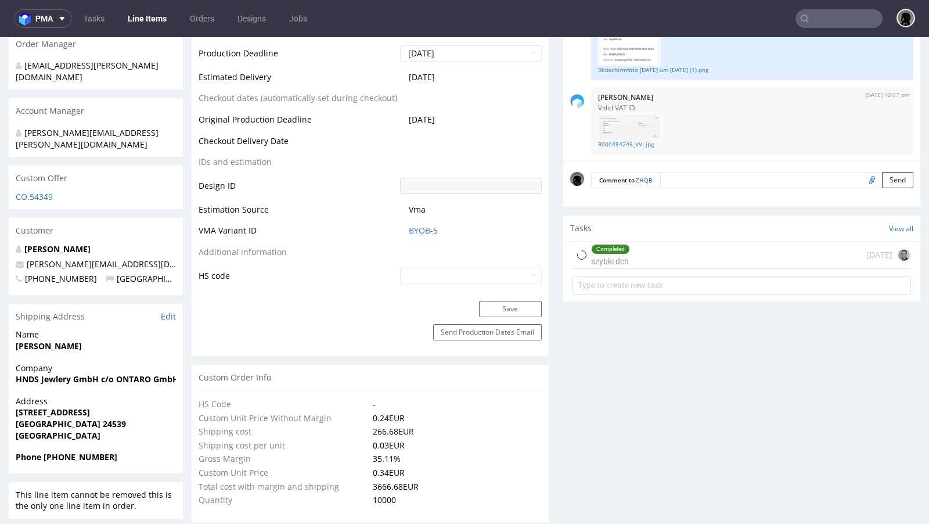
select select "in_progress"
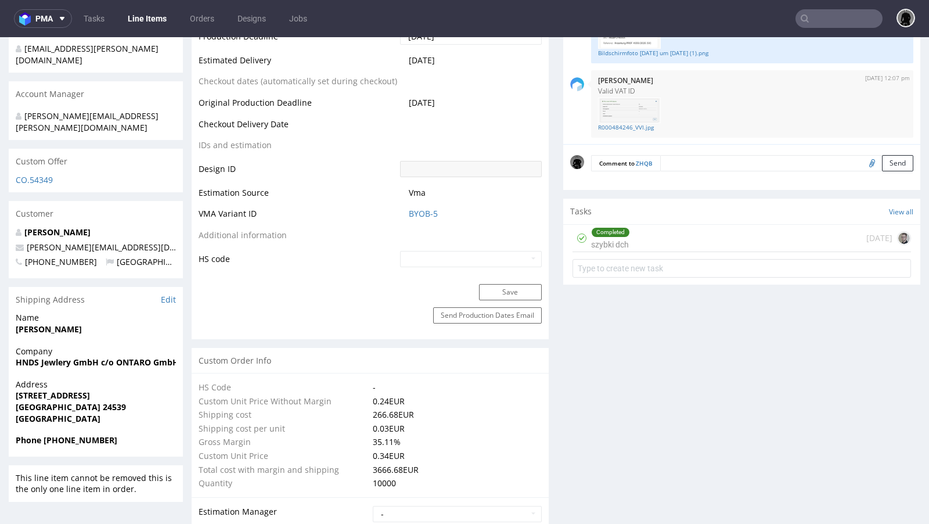
scroll to position [507, 0]
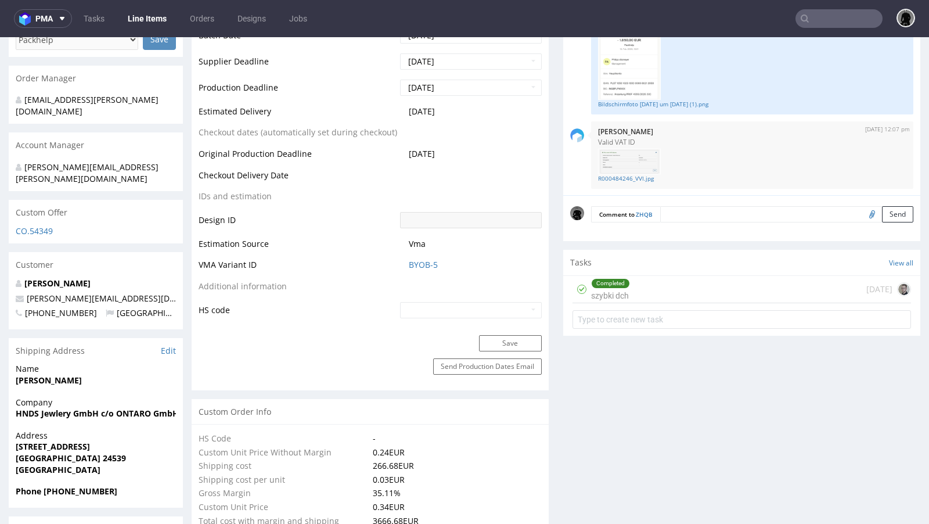
click at [38, 200] on div "Custom Offer" at bounding box center [96, 213] width 174 height 26
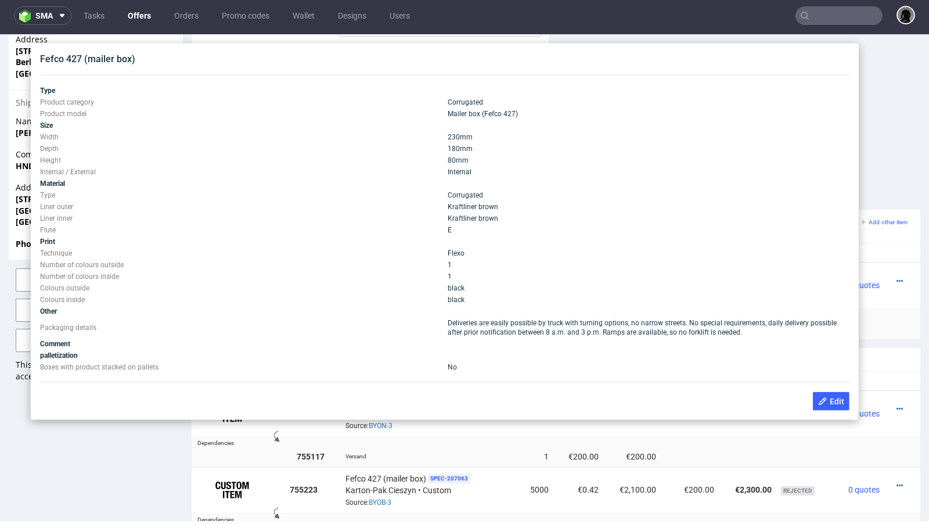
scroll to position [536, 0]
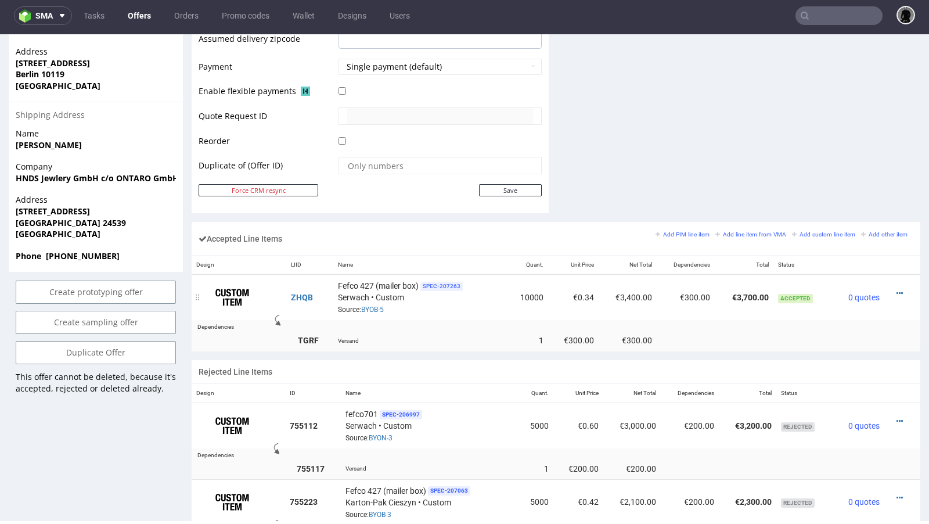
scroll to position [509, 0]
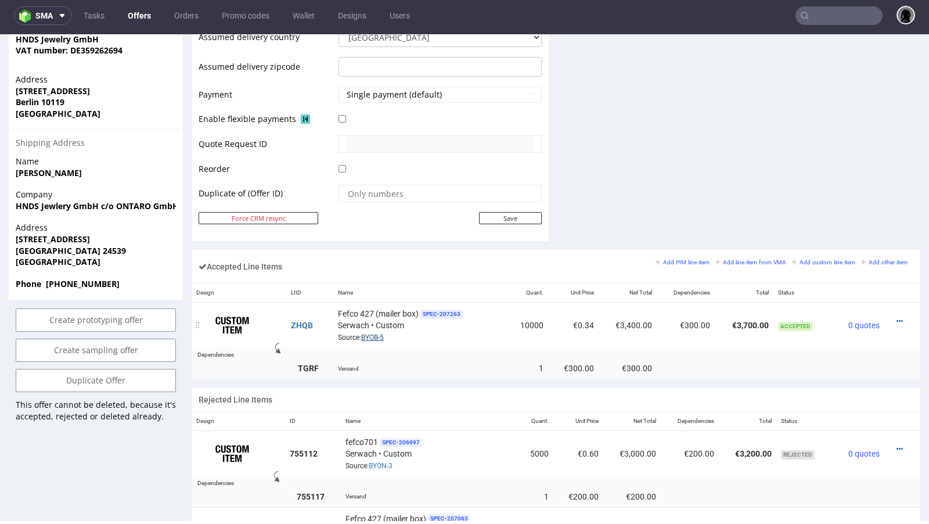
click at [368, 333] on link "BYOB-5" at bounding box center [372, 337] width 23 height 8
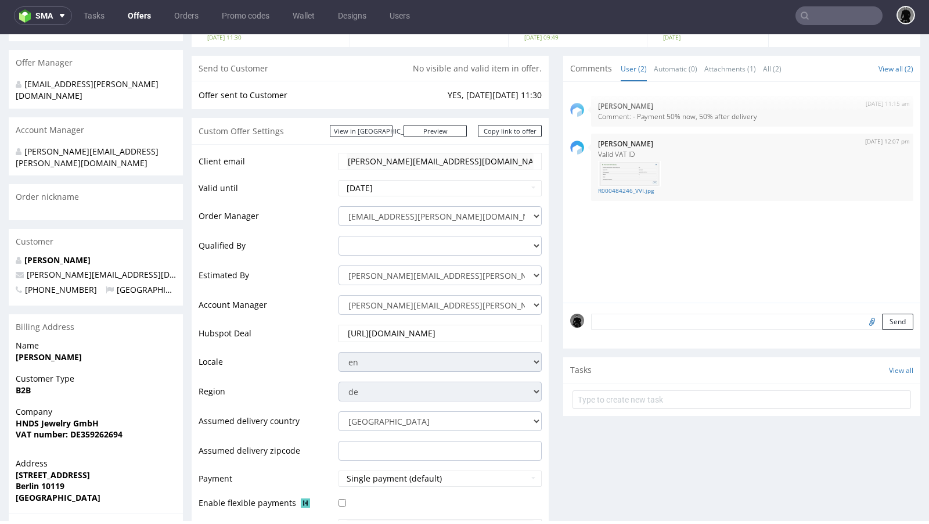
scroll to position [59, 0]
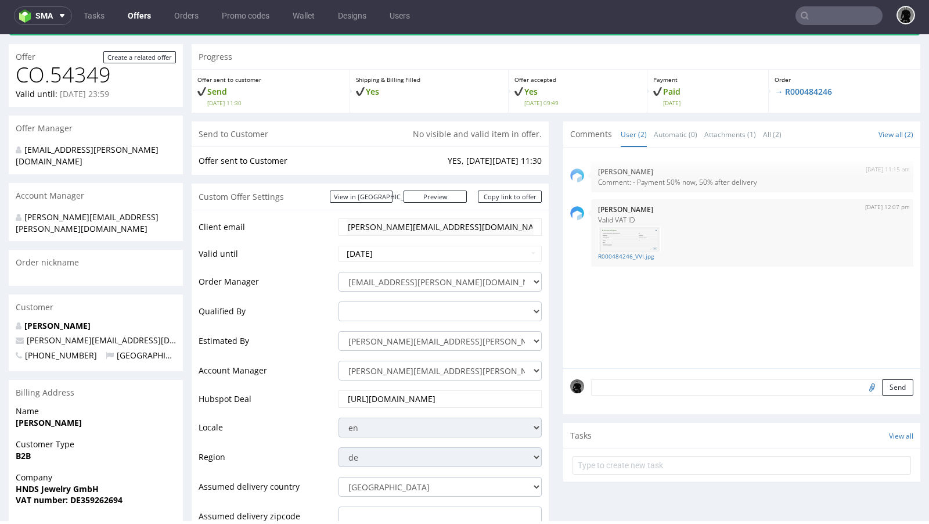
click at [132, 17] on link "Offers" at bounding box center [139, 15] width 37 height 19
